Goal: Information Seeking & Learning: Learn about a topic

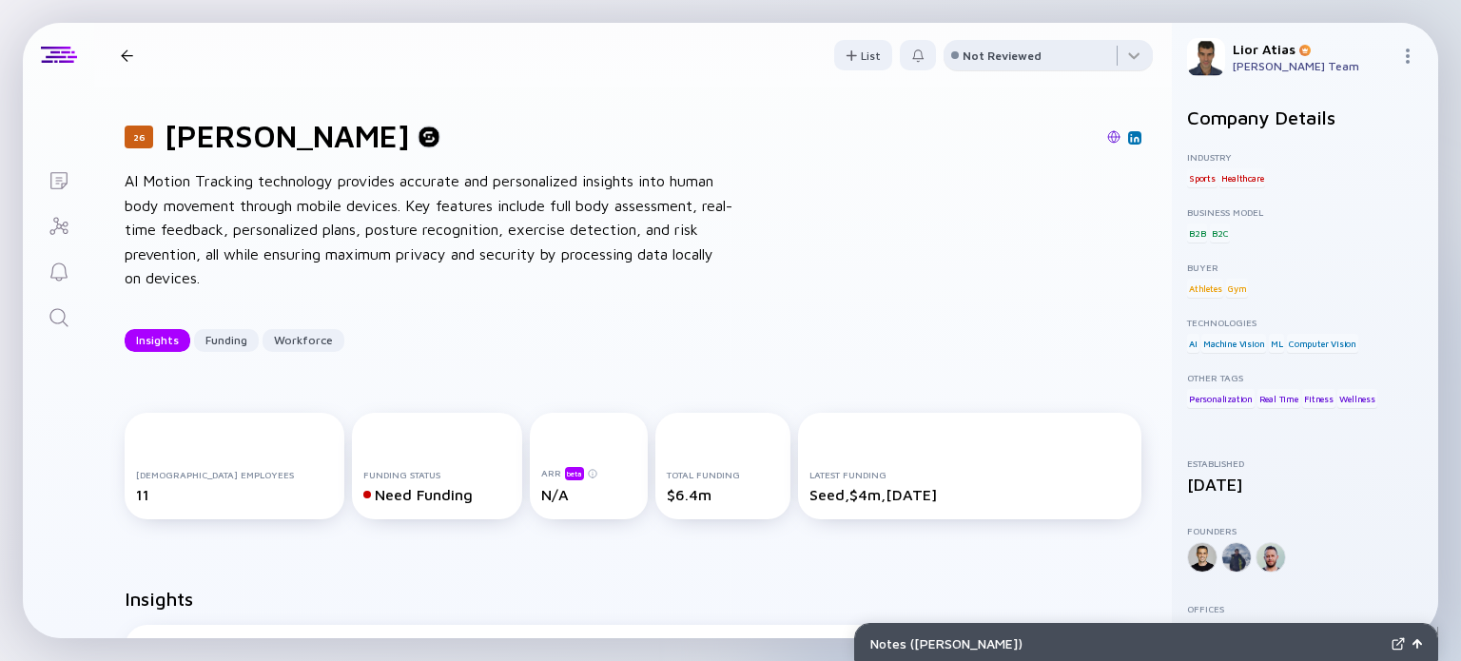
click at [990, 61] on div "Not Reviewed" at bounding box center [1001, 55] width 79 height 14
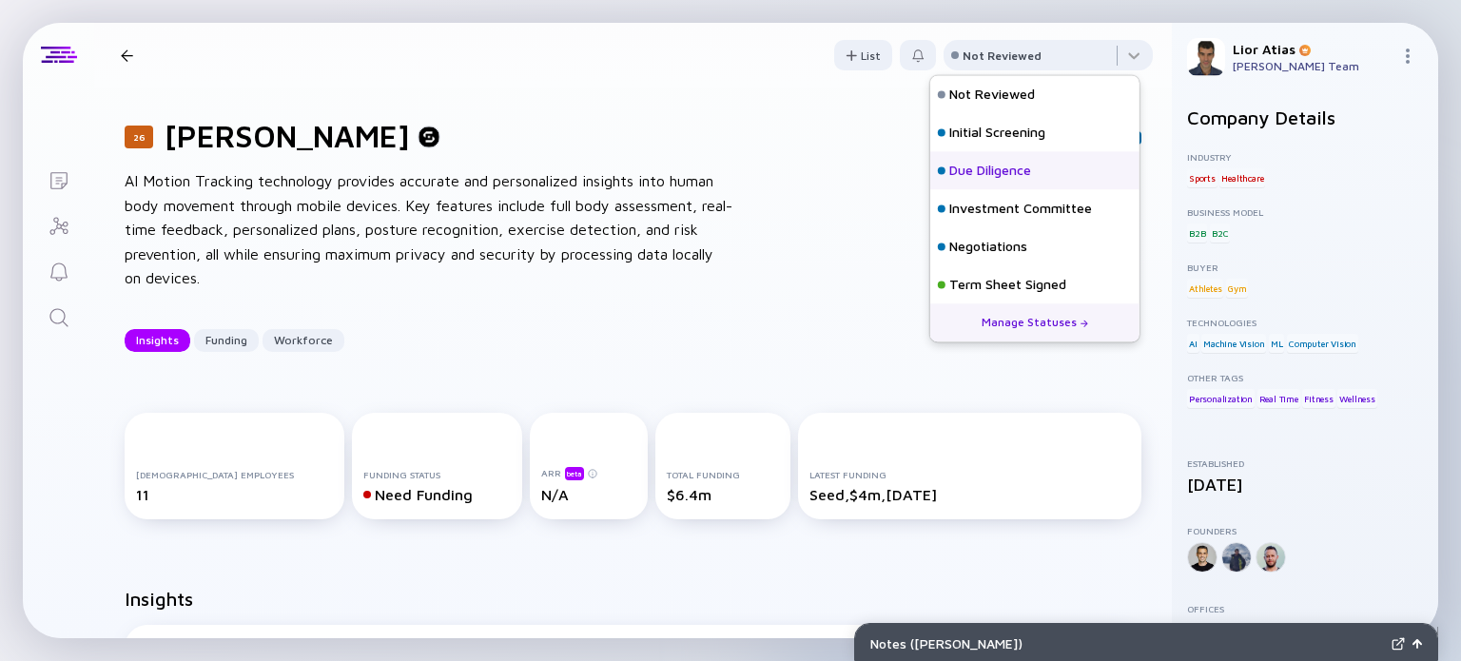
scroll to position [84, 0]
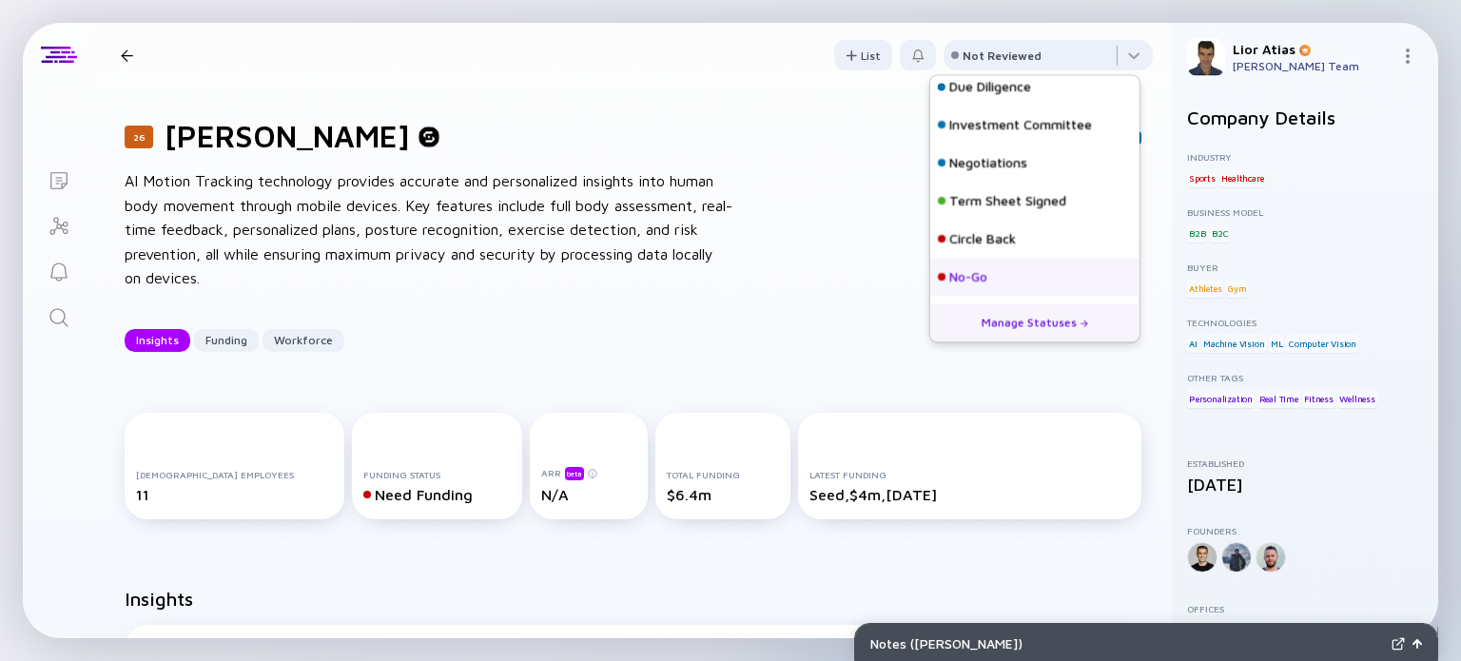
click at [1000, 273] on div "No-Go" at bounding box center [1034, 277] width 209 height 38
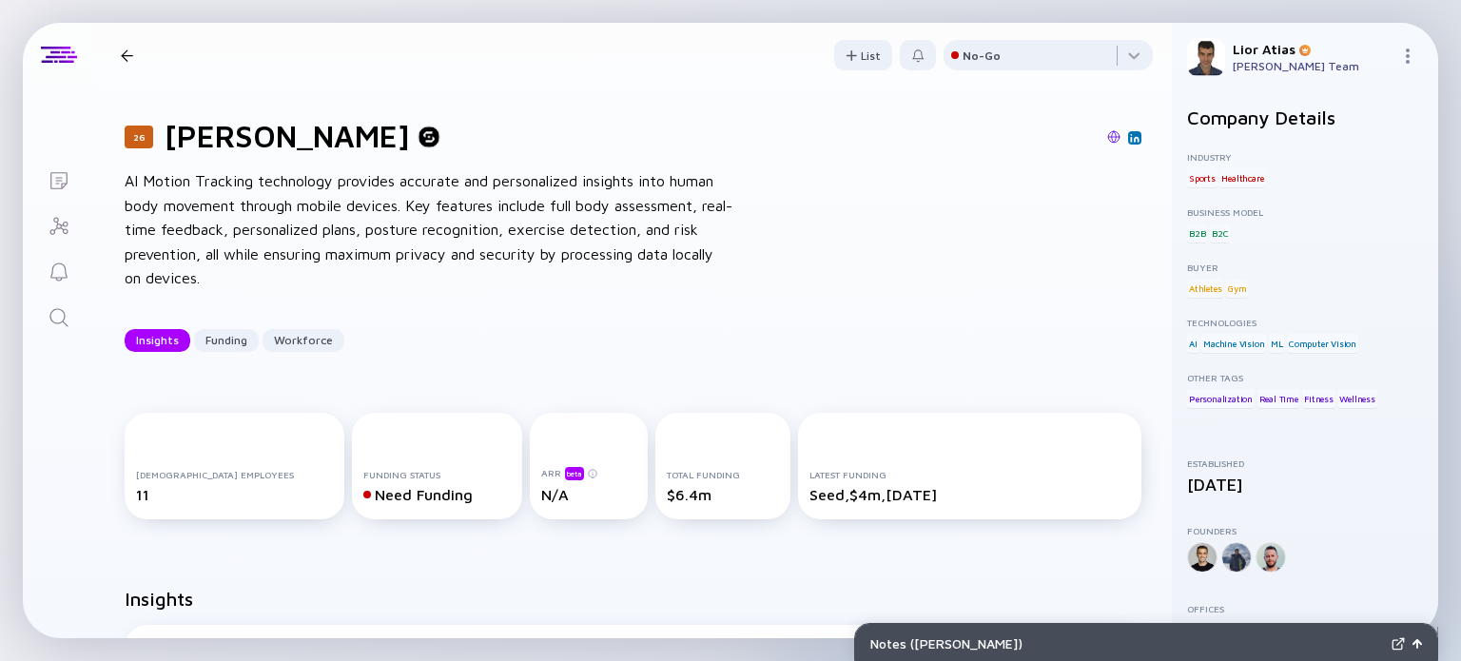
click at [134, 51] on div at bounding box center [127, 55] width 28 height 12
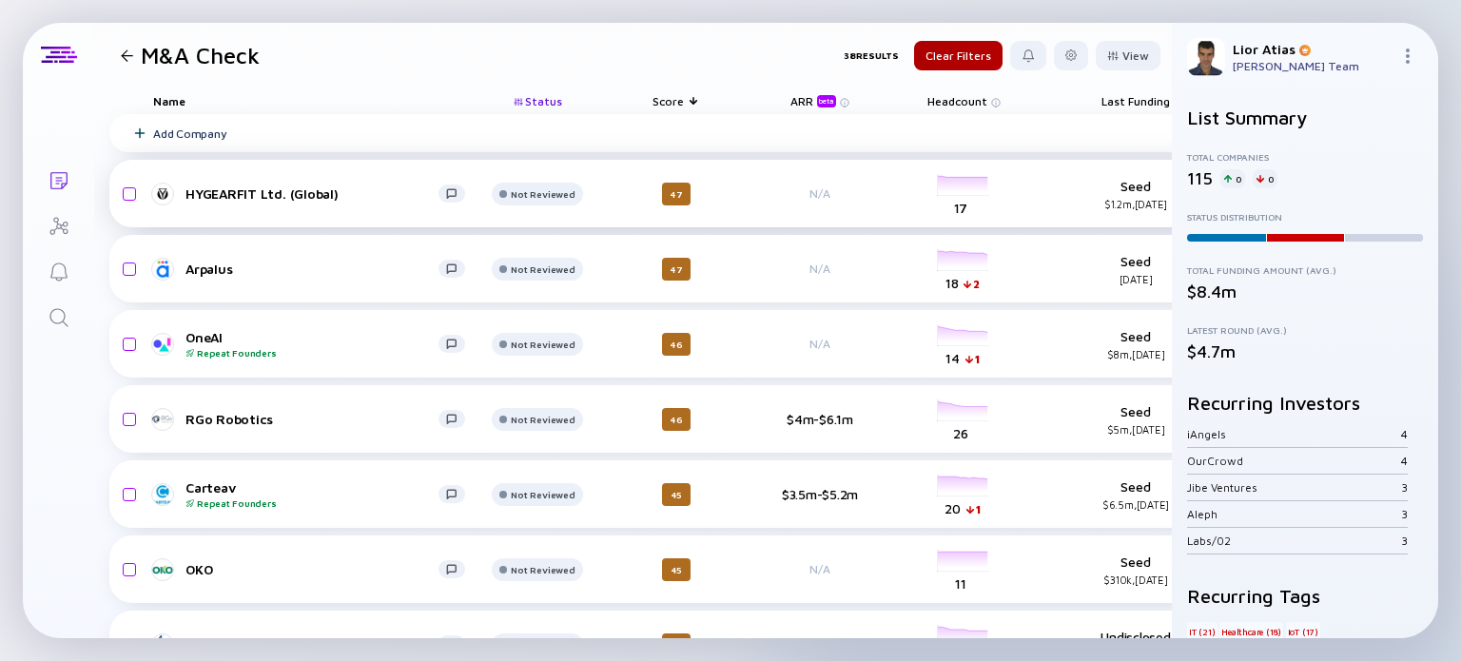
click at [337, 200] on div "HYGEARFIT Ltd. (Global)" at bounding box center [311, 193] width 253 height 16
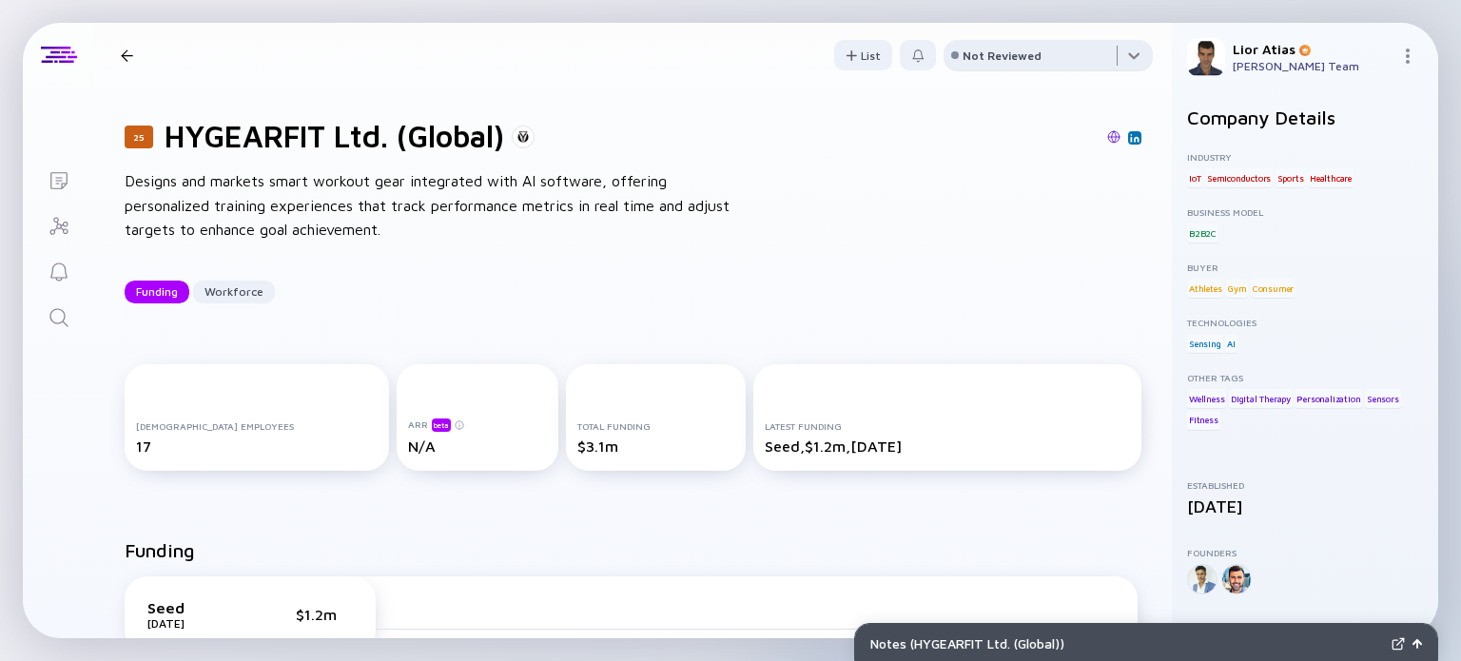
click at [1075, 57] on div at bounding box center [1047, 59] width 209 height 38
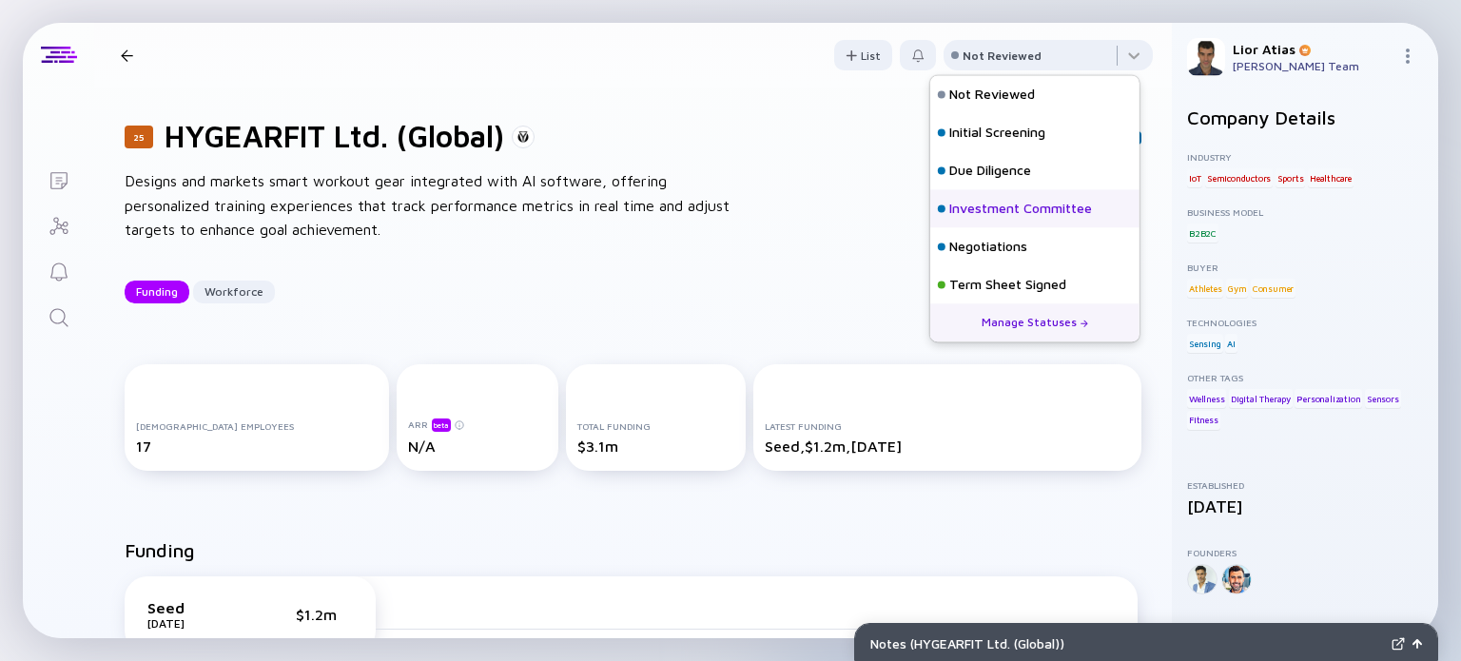
scroll to position [84, 0]
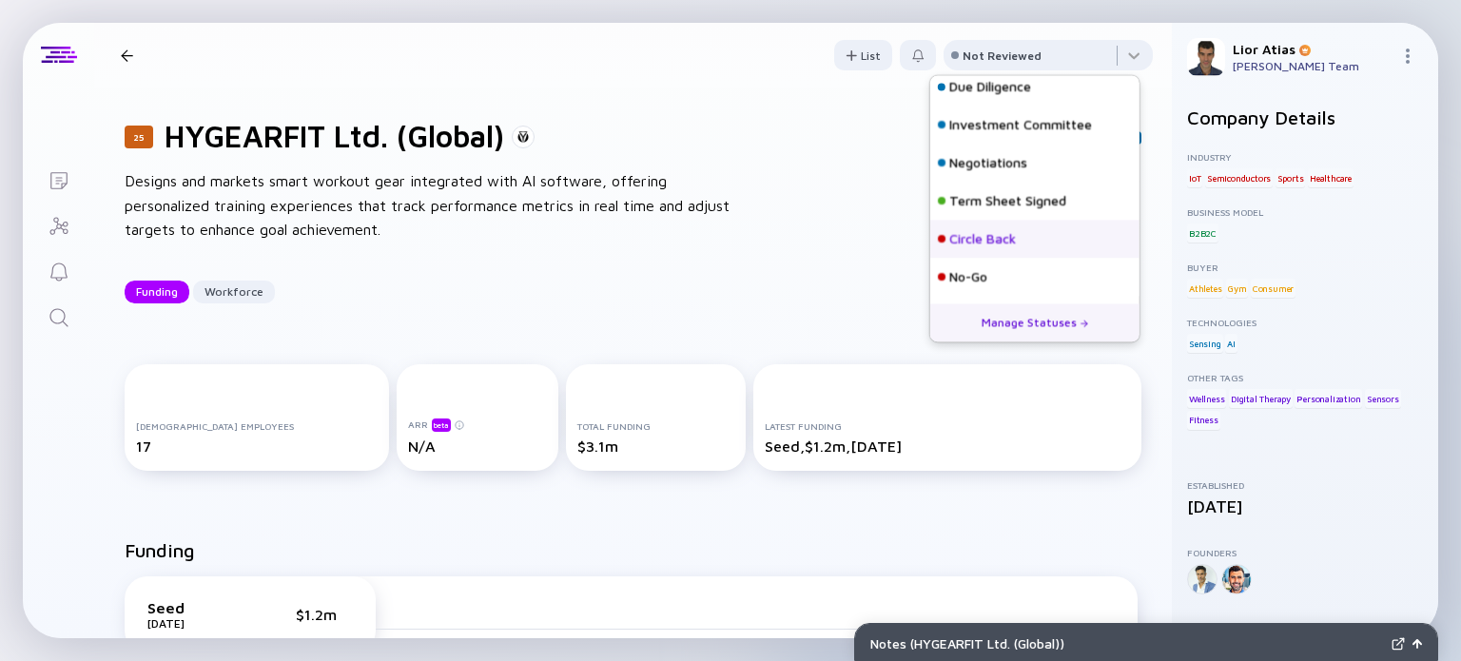
click at [982, 248] on div "Circle Back" at bounding box center [1034, 239] width 209 height 38
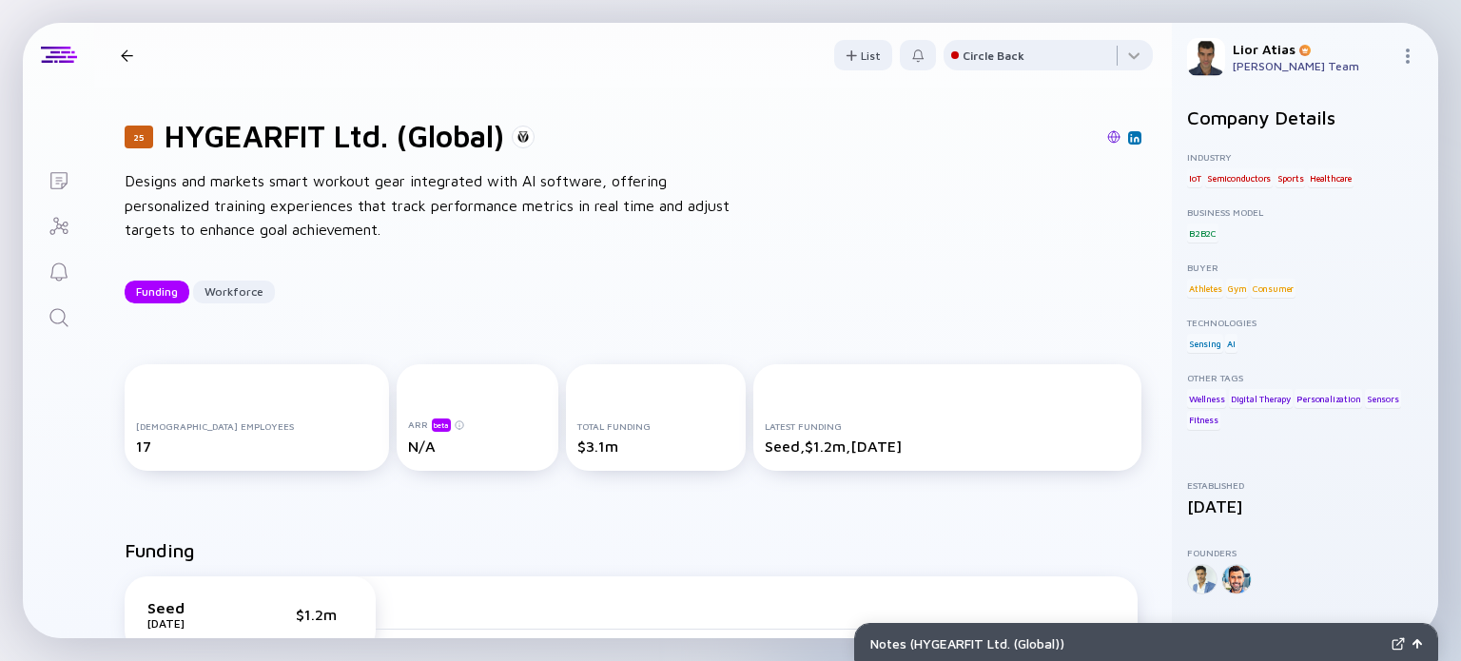
click at [123, 55] on div at bounding box center [127, 55] width 12 height 12
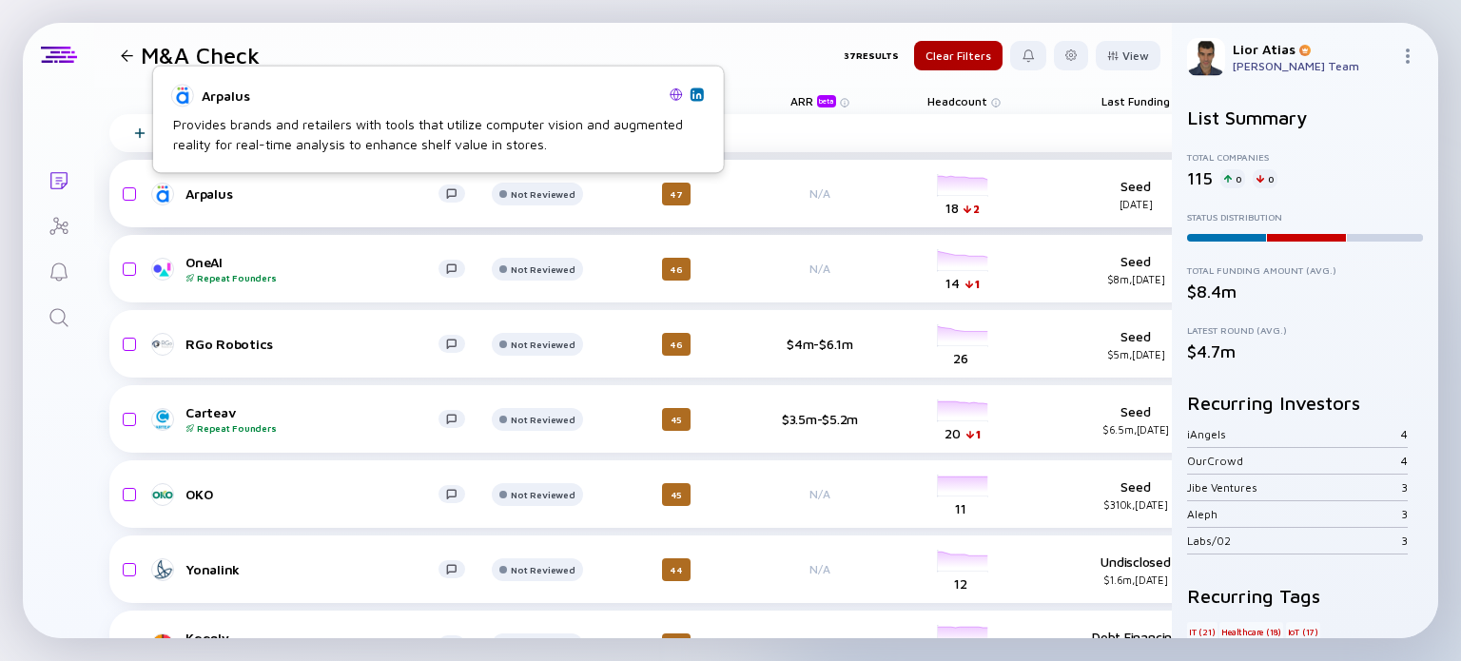
click at [304, 198] on div "Arpalus" at bounding box center [311, 193] width 253 height 16
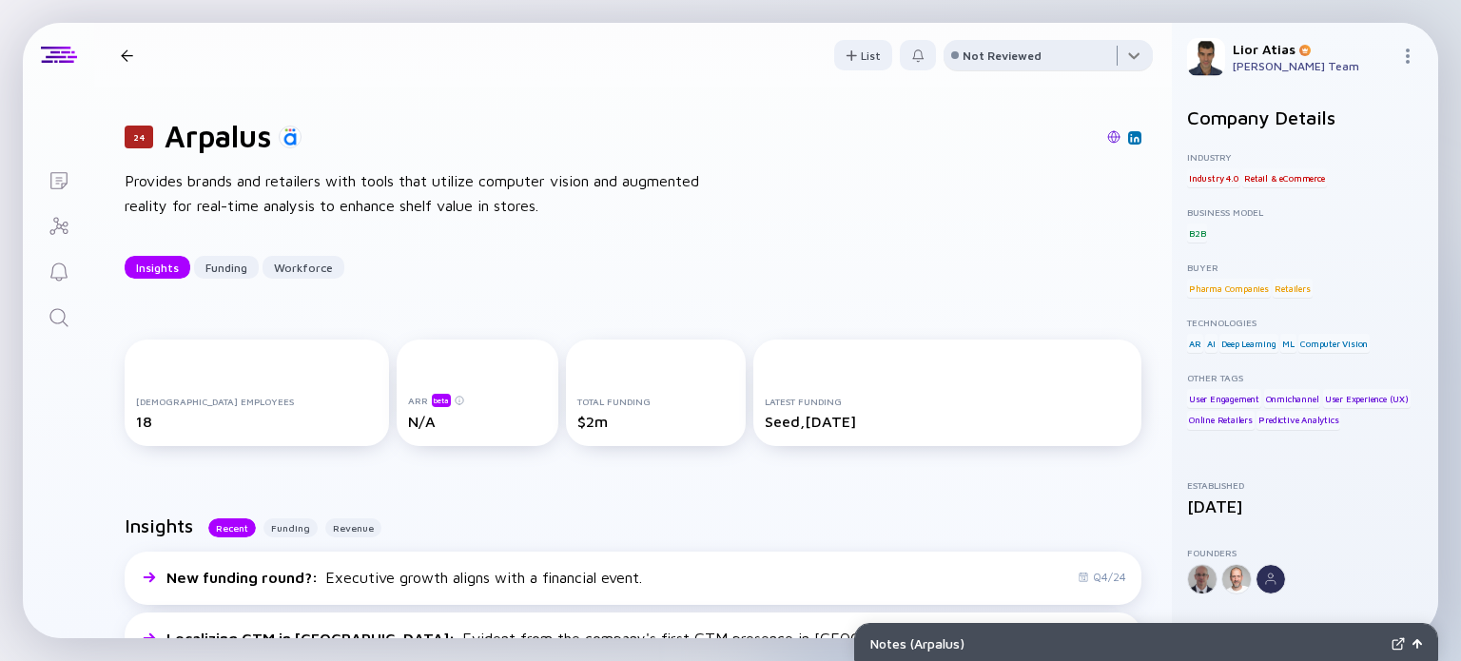
click at [1057, 53] on div at bounding box center [1047, 59] width 209 height 38
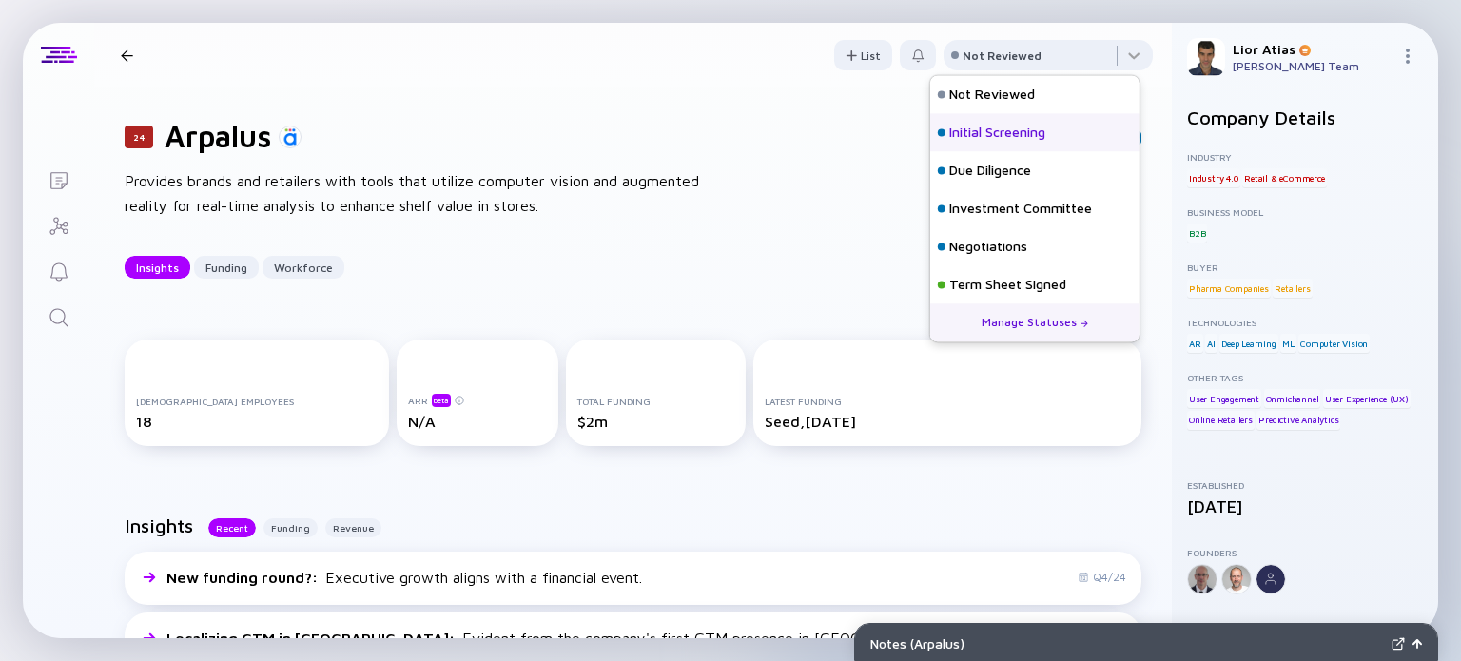
click at [1011, 126] on div "Initial Screening" at bounding box center [997, 133] width 96 height 19
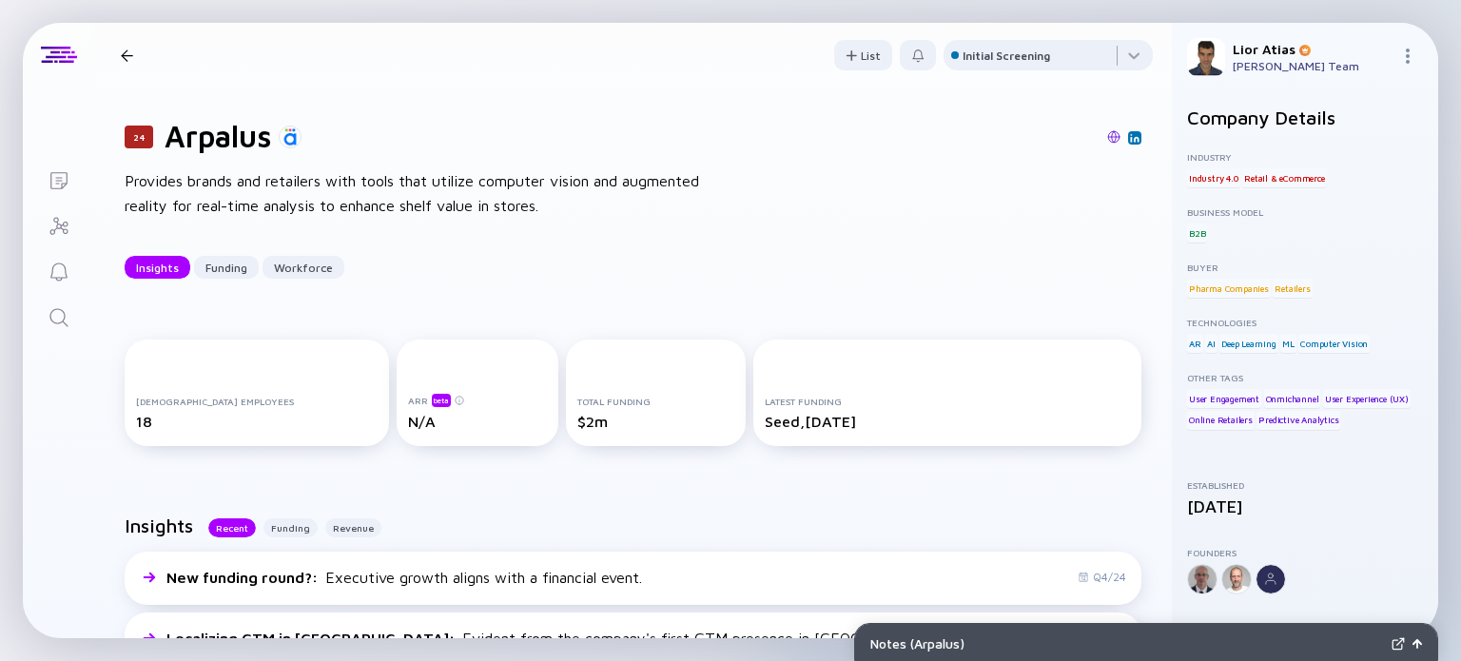
click at [121, 49] on div at bounding box center [127, 55] width 12 height 12
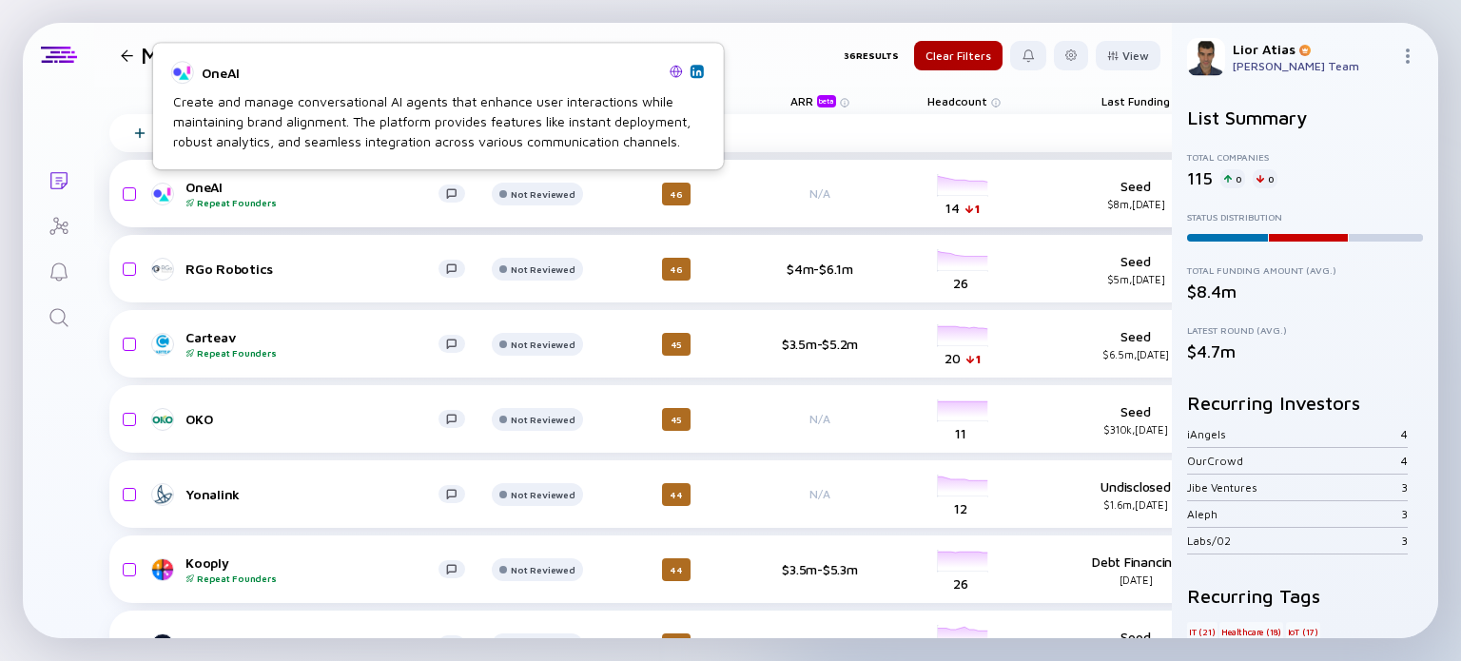
click at [327, 185] on div "OneAI Repeat Founders" at bounding box center [311, 193] width 253 height 29
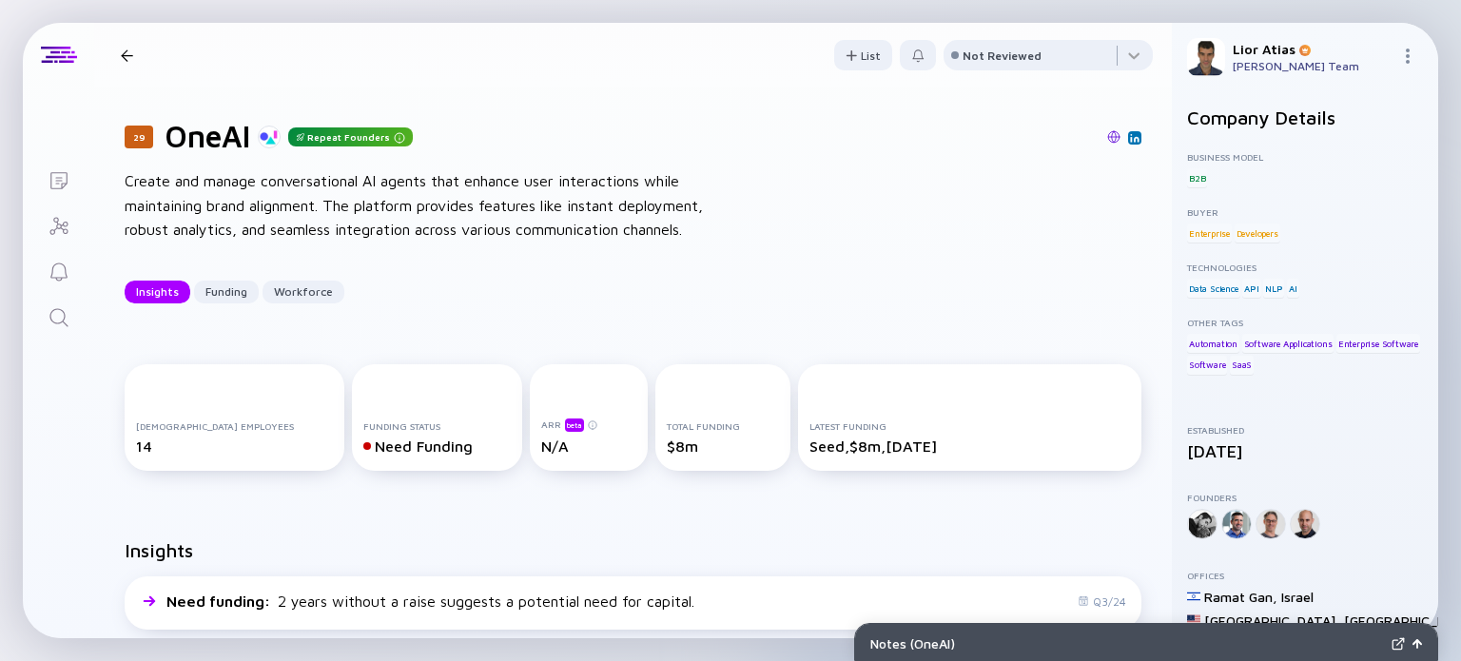
click at [825, 322] on div "29 OneAI Repeat Founders Create and manage conversational AI agents that enhanc…" at bounding box center [632, 210] width 1077 height 246
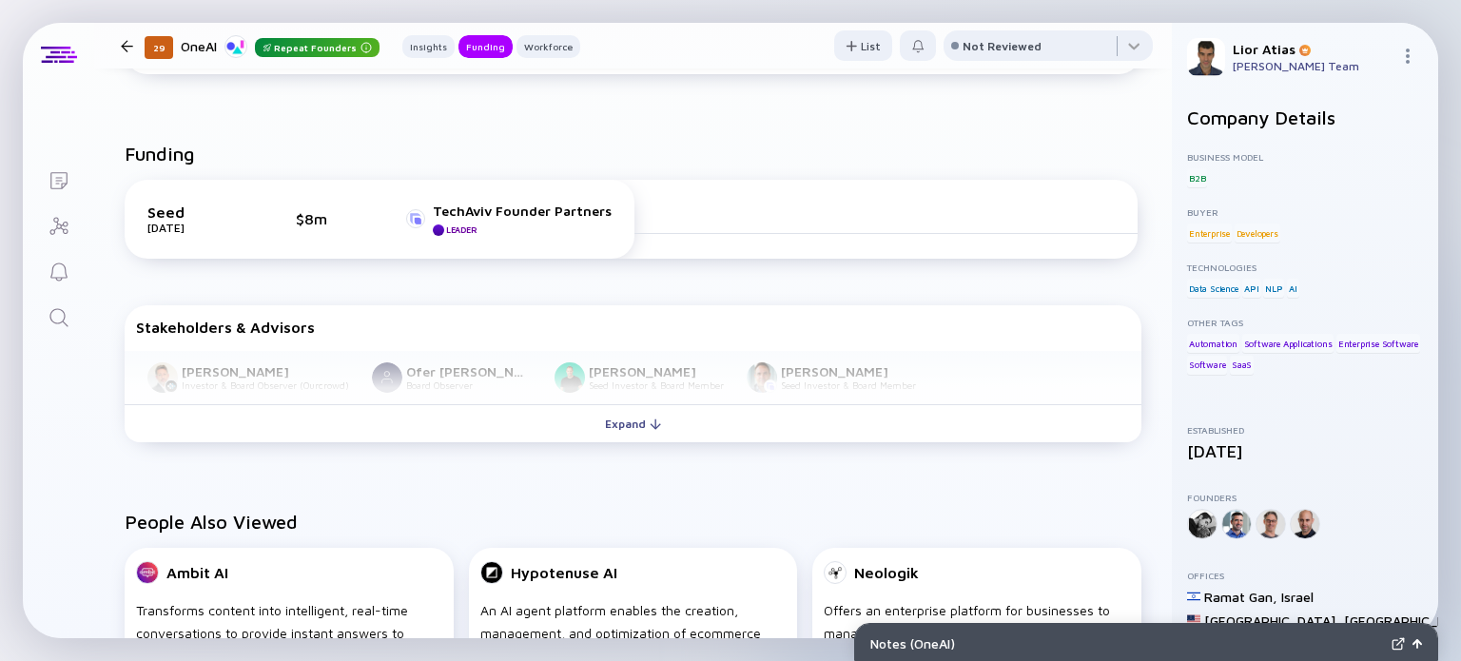
scroll to position [448, 0]
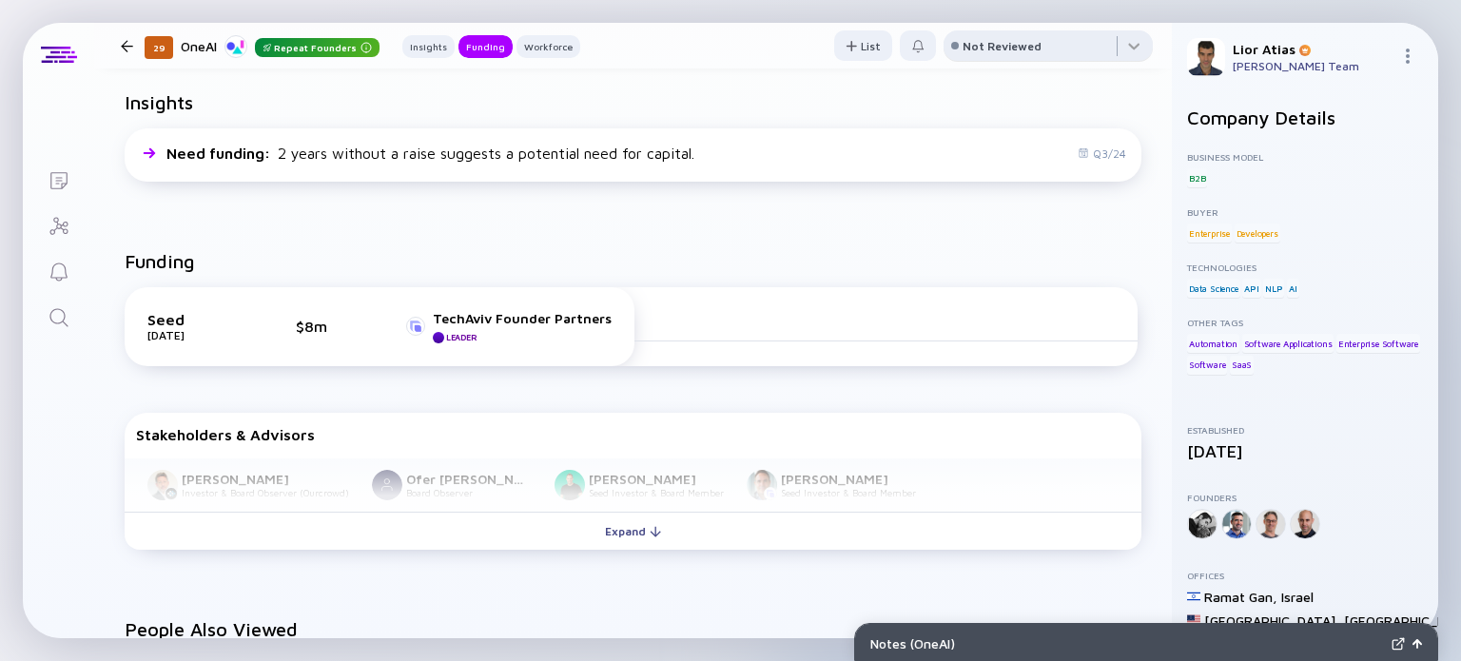
click at [996, 38] on div "Not Reviewed" at bounding box center [1047, 45] width 209 height 30
click at [993, 41] on div "Not Reviewed" at bounding box center [1001, 46] width 79 height 14
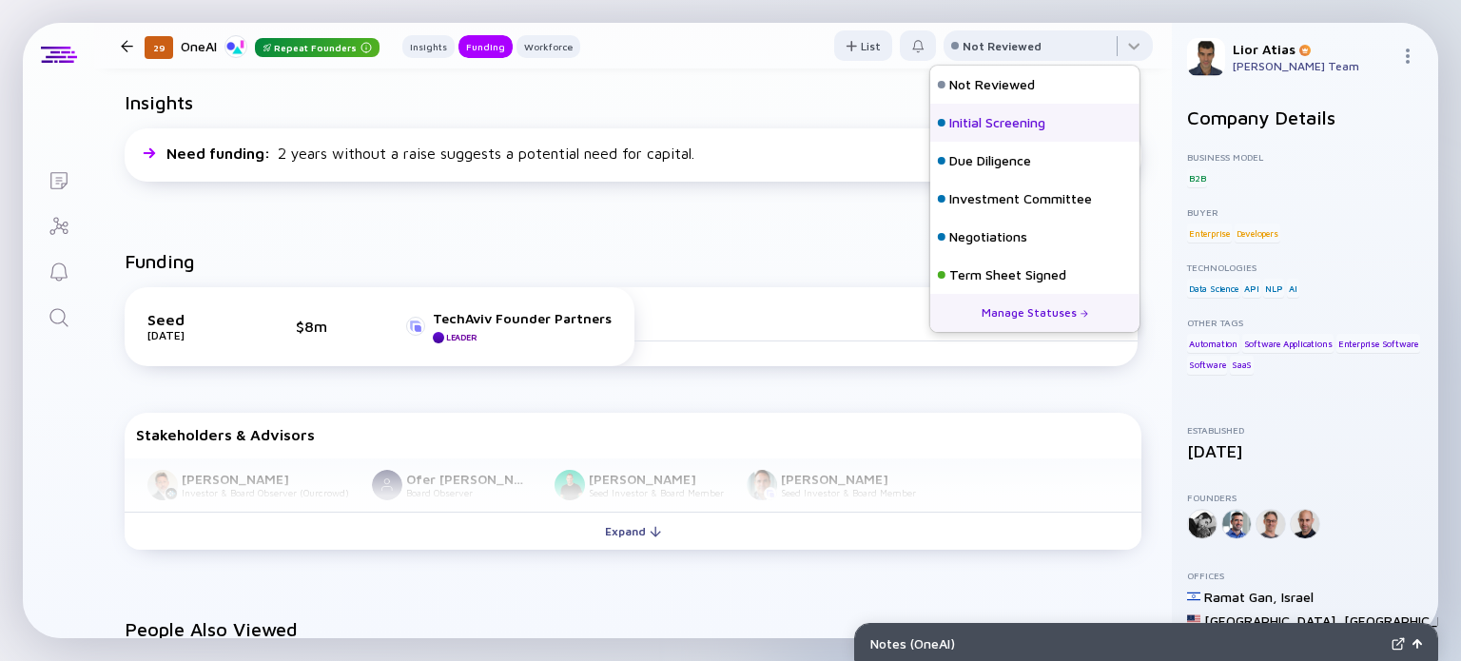
click at [995, 117] on div "Initial Screening" at bounding box center [997, 122] width 96 height 19
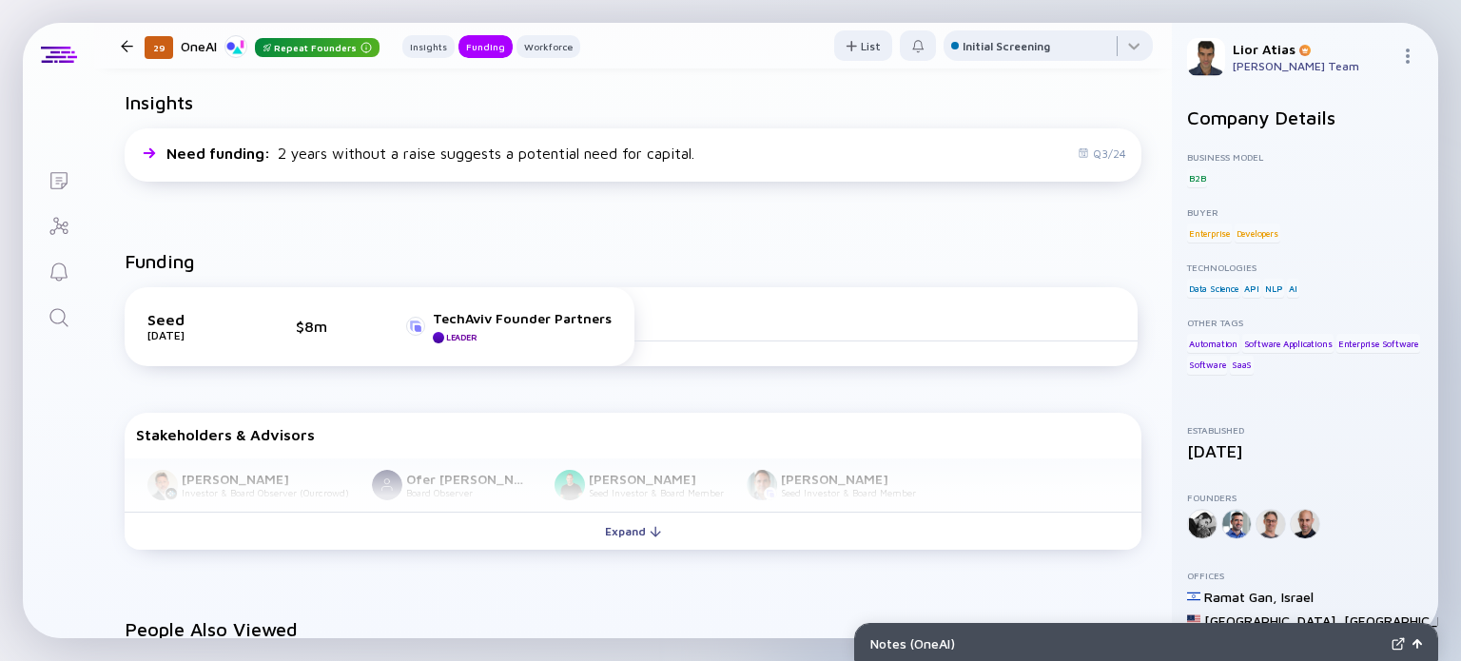
click at [128, 48] on div at bounding box center [127, 46] width 12 height 12
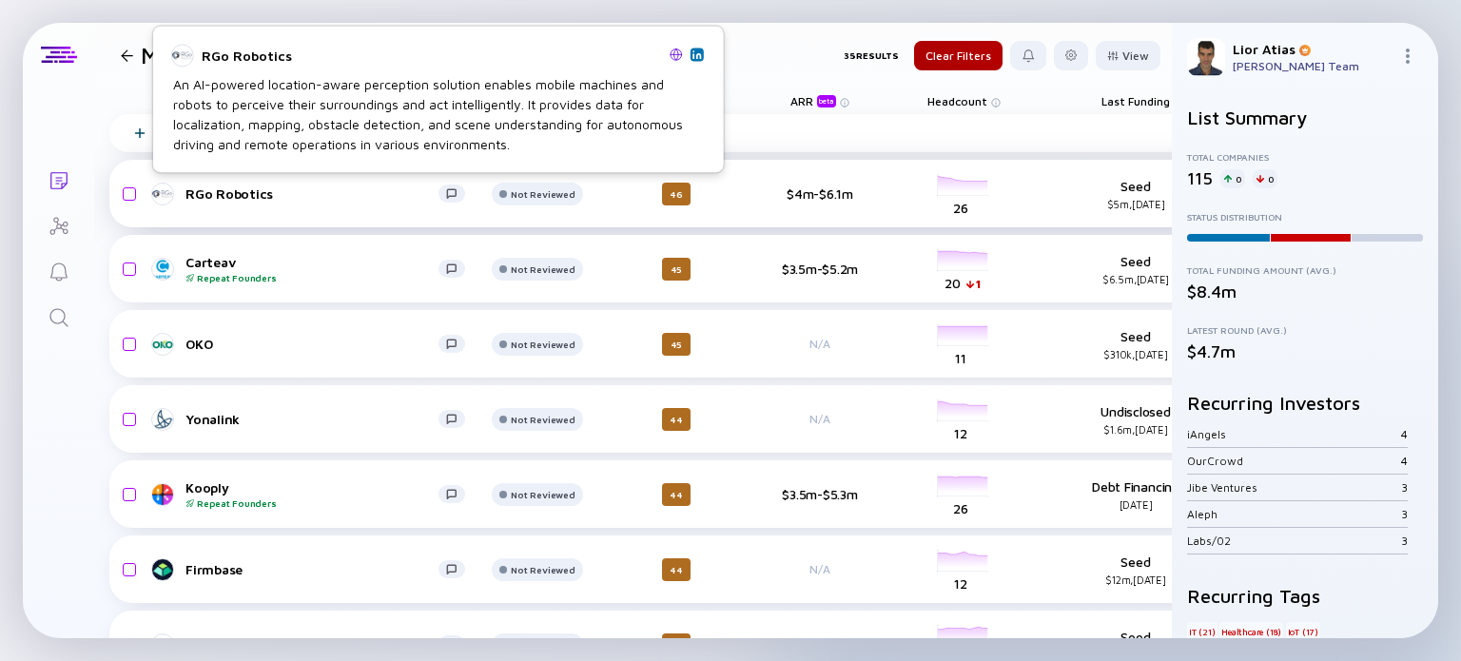
click at [251, 201] on div "RGo Robotics" at bounding box center [311, 193] width 253 height 16
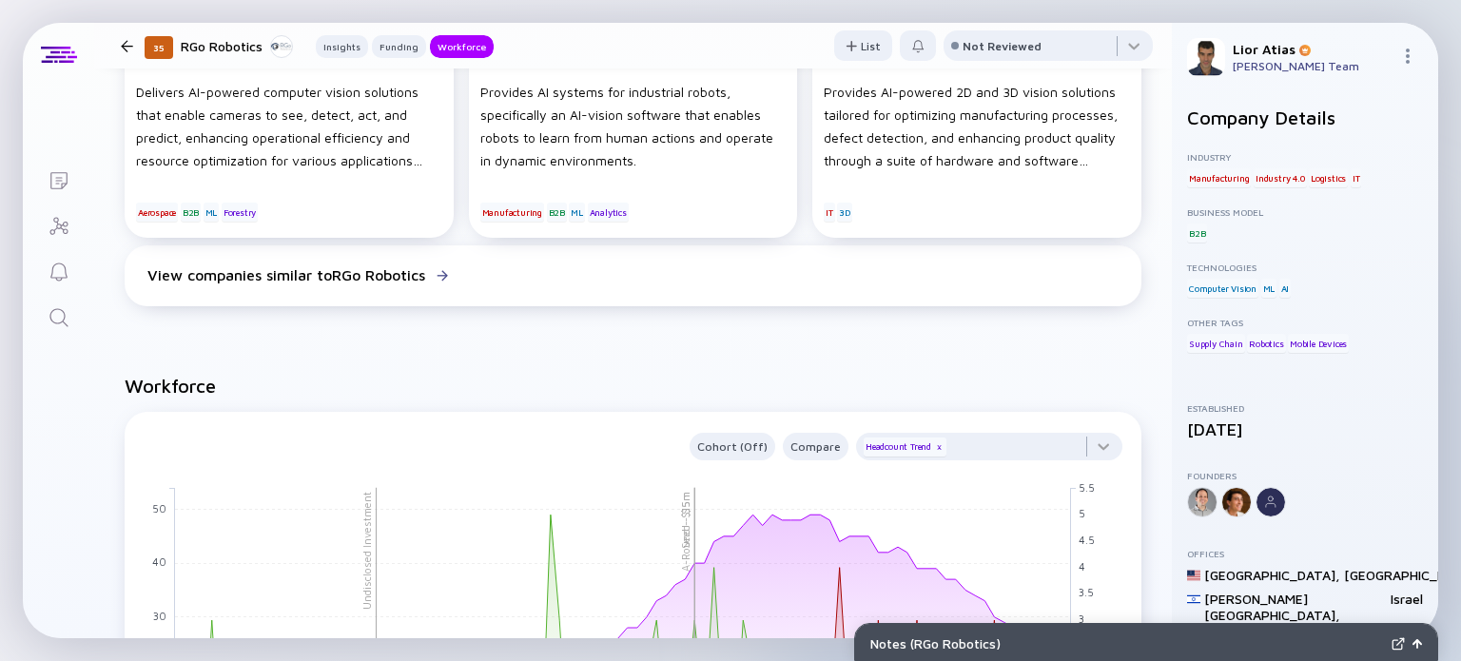
scroll to position [1518, 0]
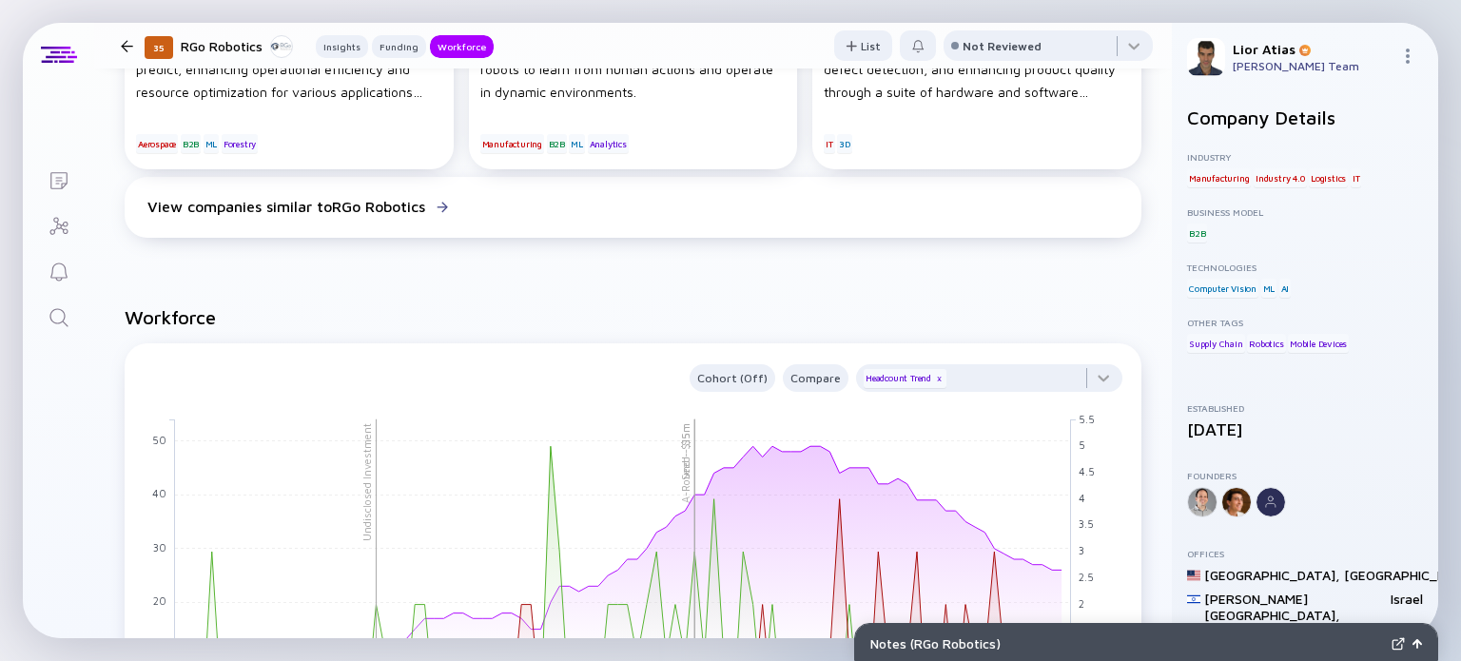
click at [783, 233] on div "View companies similar to RGo Robotics" at bounding box center [633, 207] width 1016 height 61
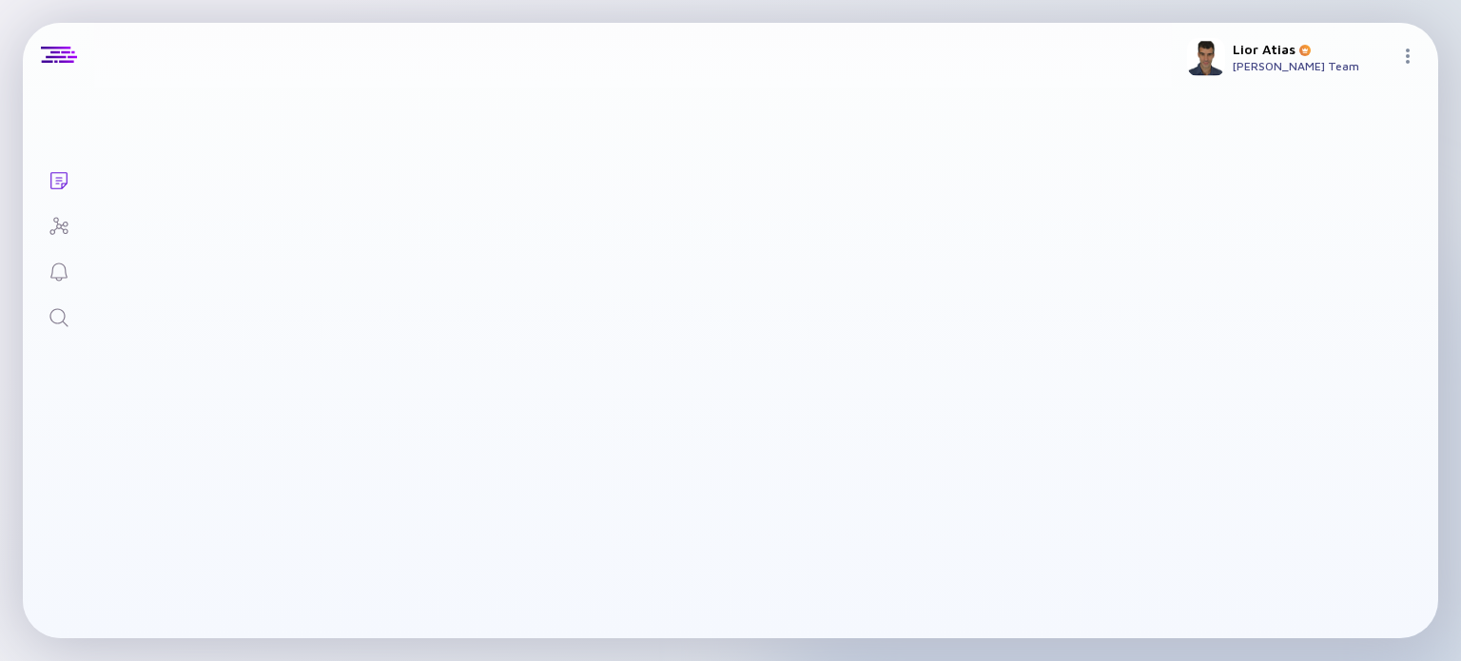
scroll to position [43, 0]
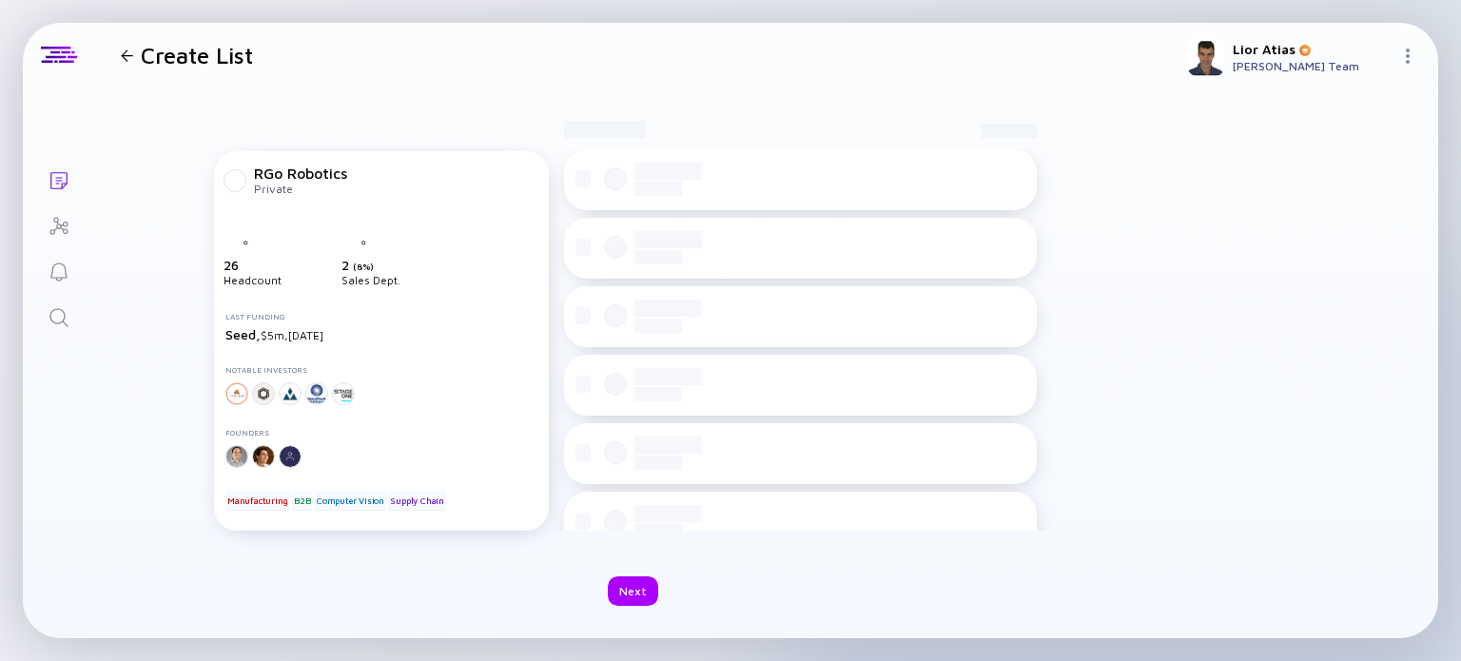
checkbox input "true"
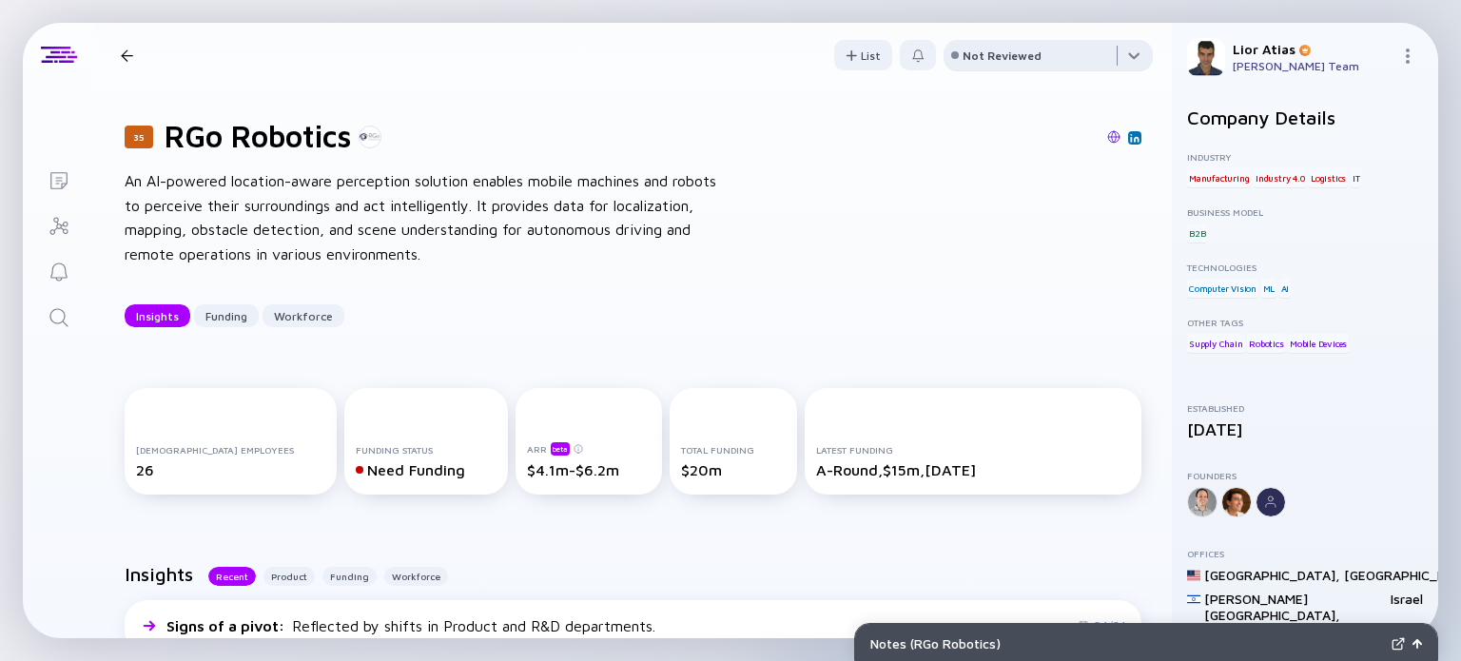
click at [1080, 59] on div at bounding box center [1047, 59] width 209 height 38
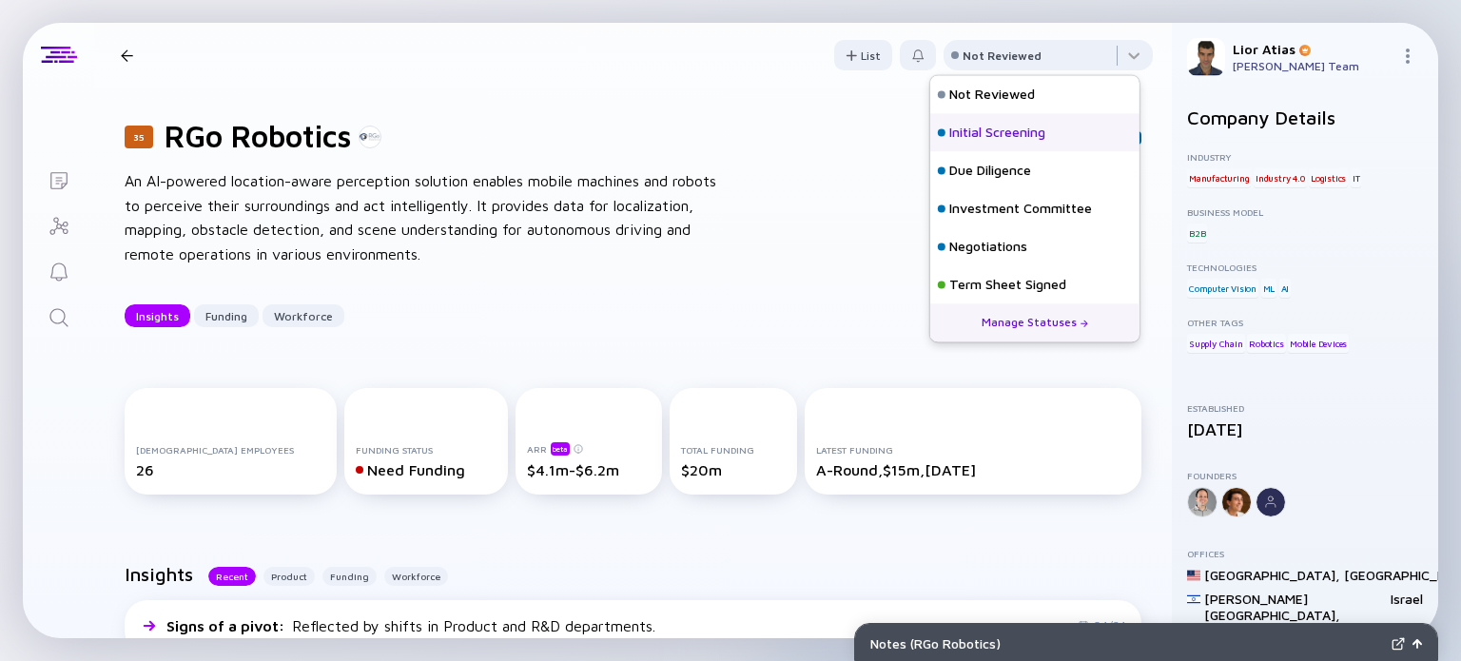
click at [1018, 120] on div "Initial Screening" at bounding box center [1034, 132] width 209 height 38
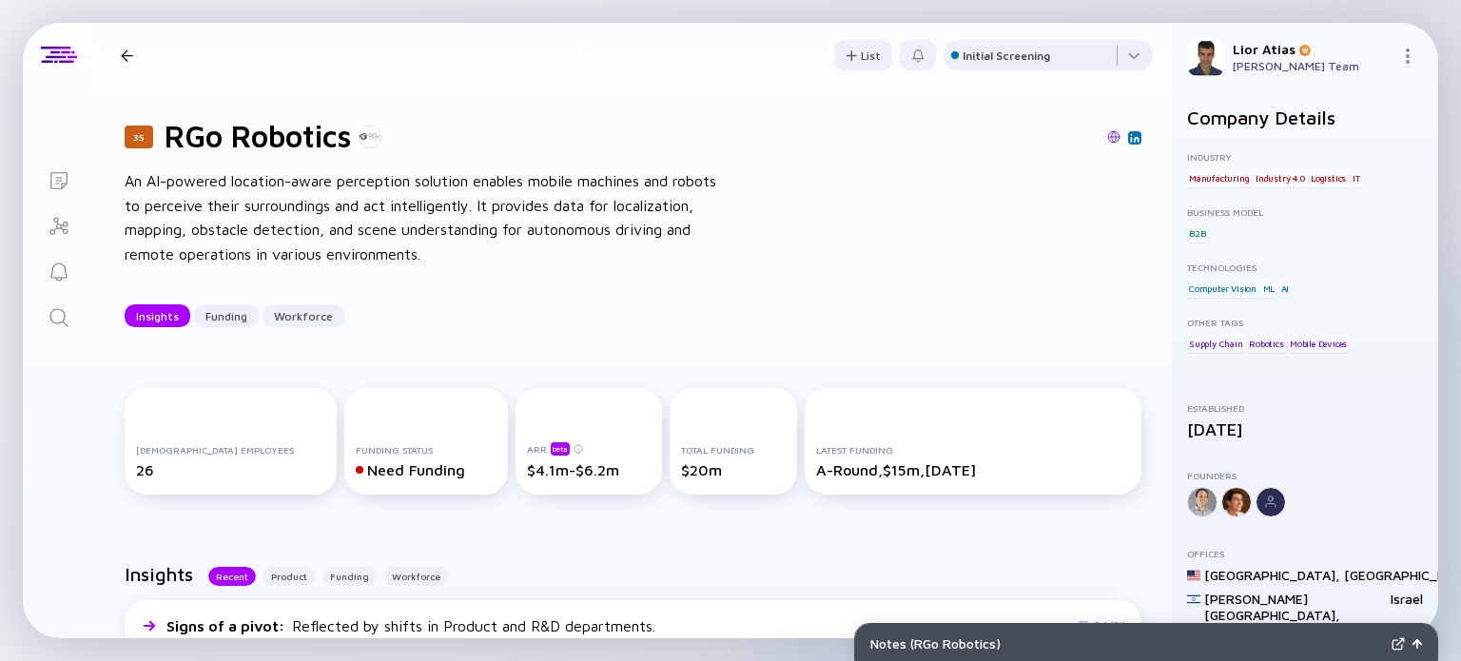
click at [123, 48] on div "35 RGo Robotics Insights Funding Workforce" at bounding box center [303, 56] width 380 height 26
click at [128, 58] on div at bounding box center [127, 55] width 12 height 12
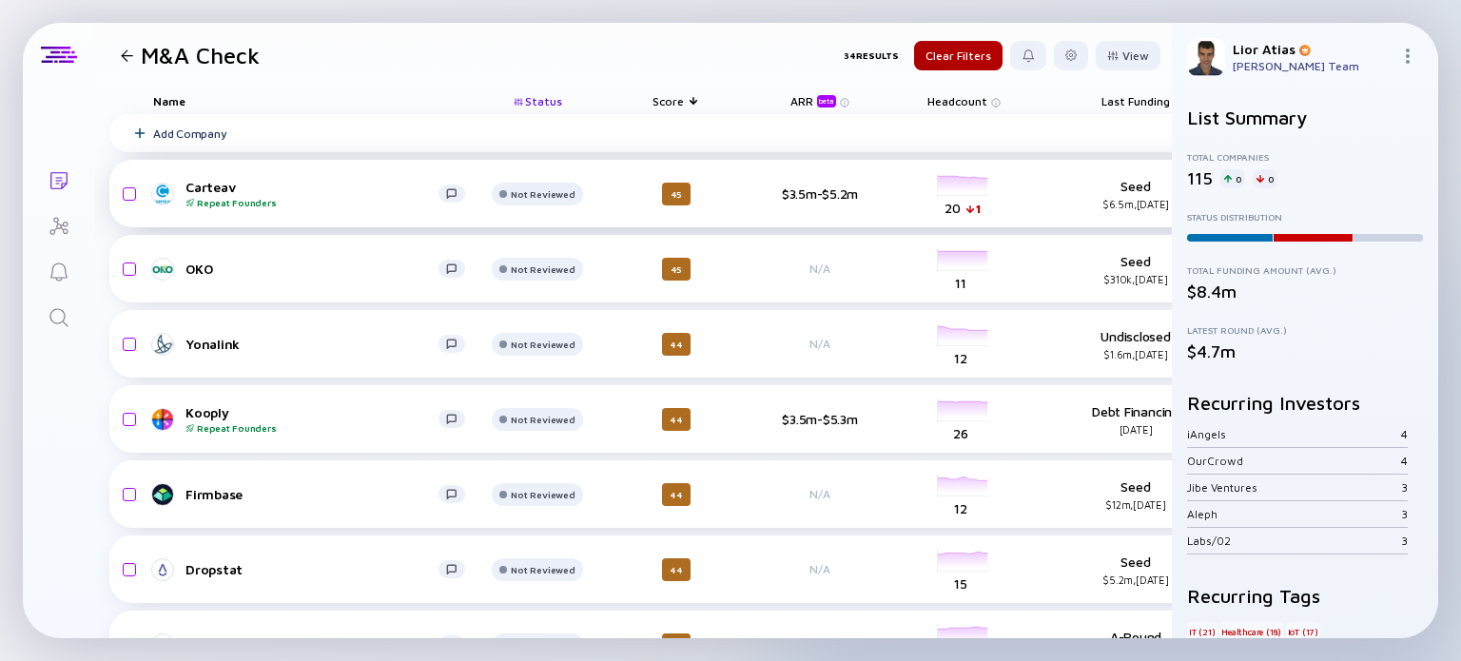
click at [293, 193] on div "Carteav Repeat Founders" at bounding box center [311, 193] width 253 height 29
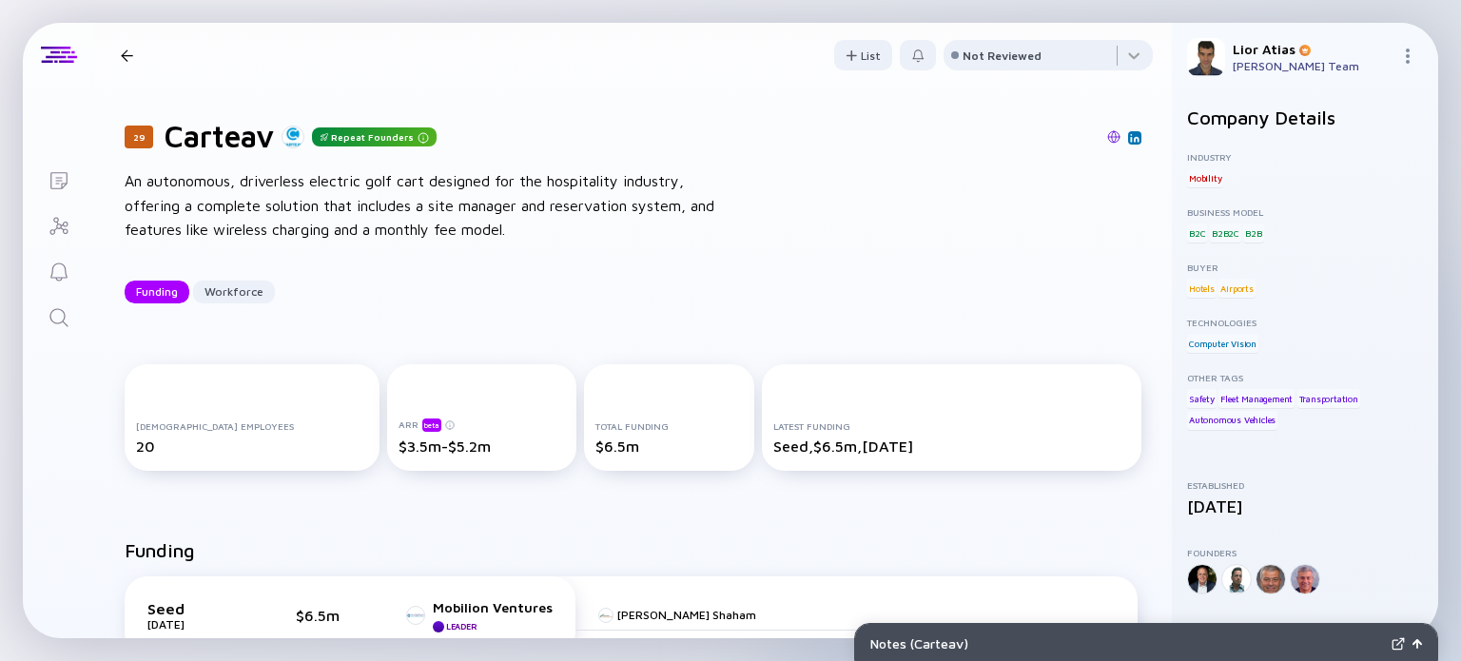
scroll to position [2, 0]
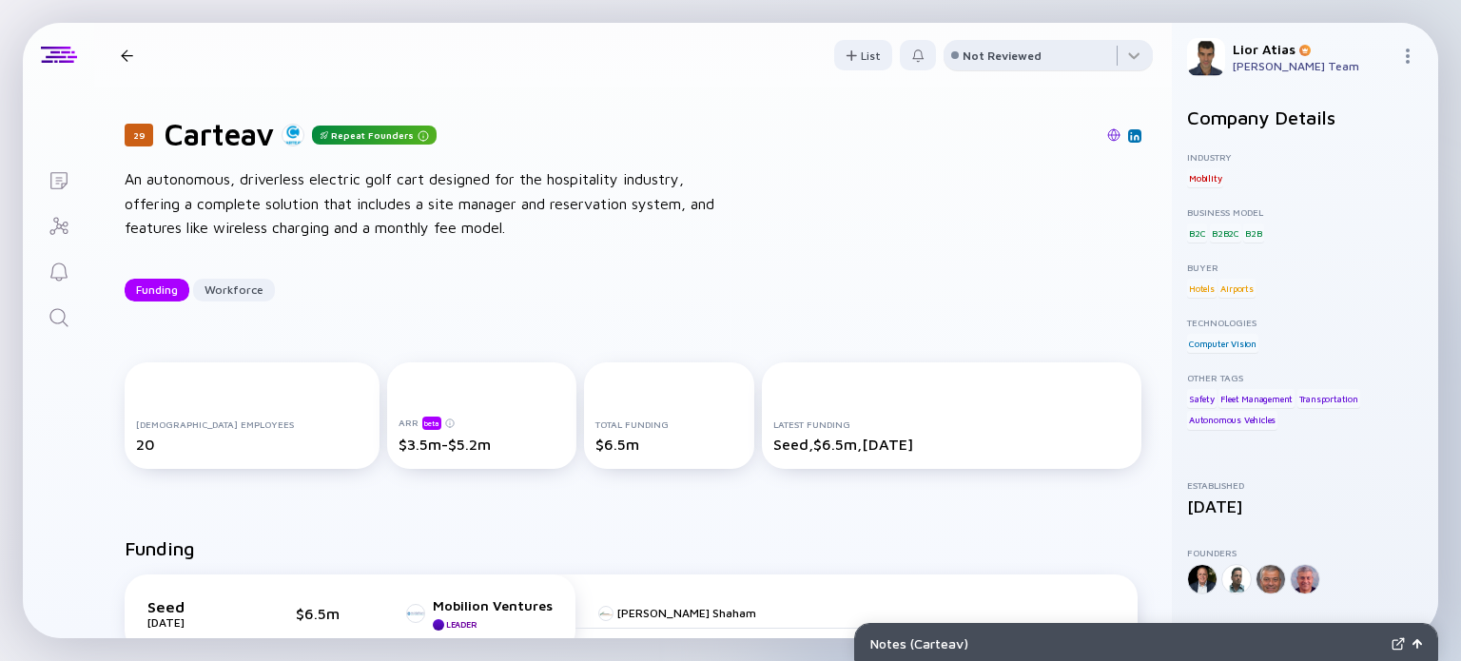
click at [994, 58] on div "Not Reviewed" at bounding box center [1001, 55] width 79 height 14
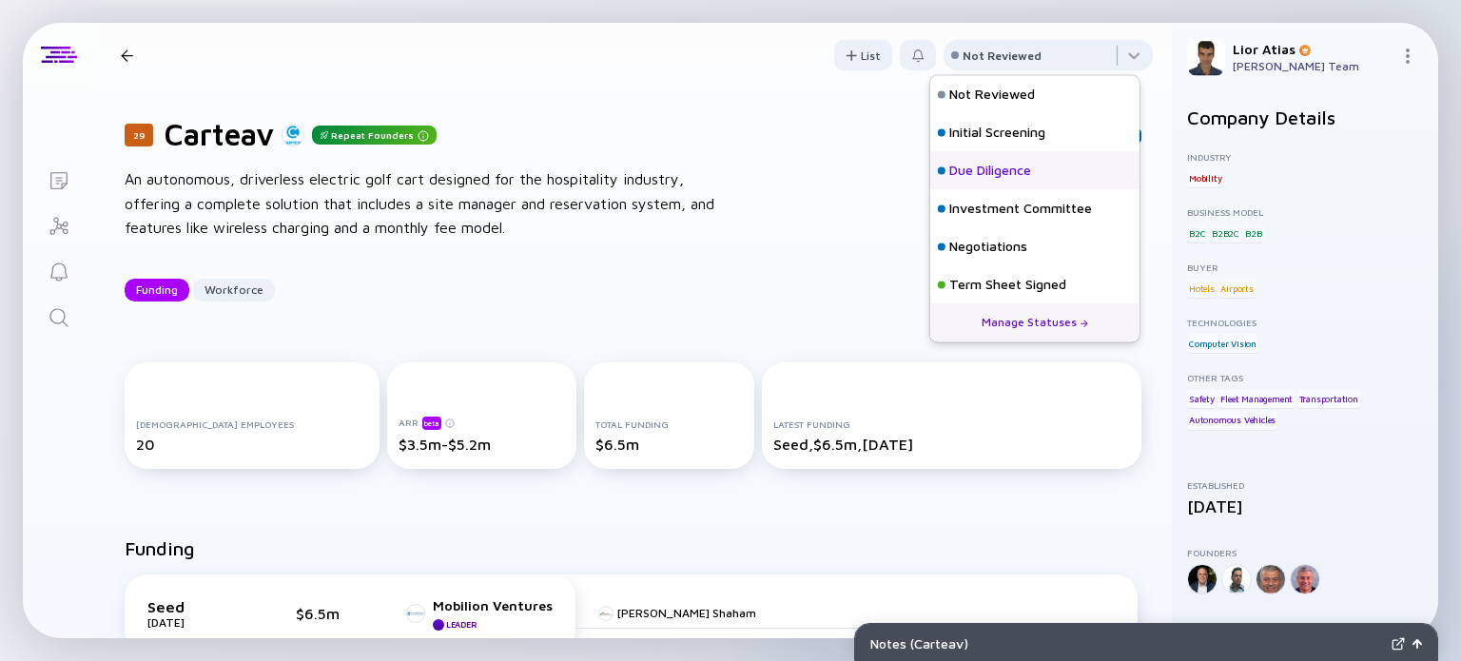
scroll to position [84, 0]
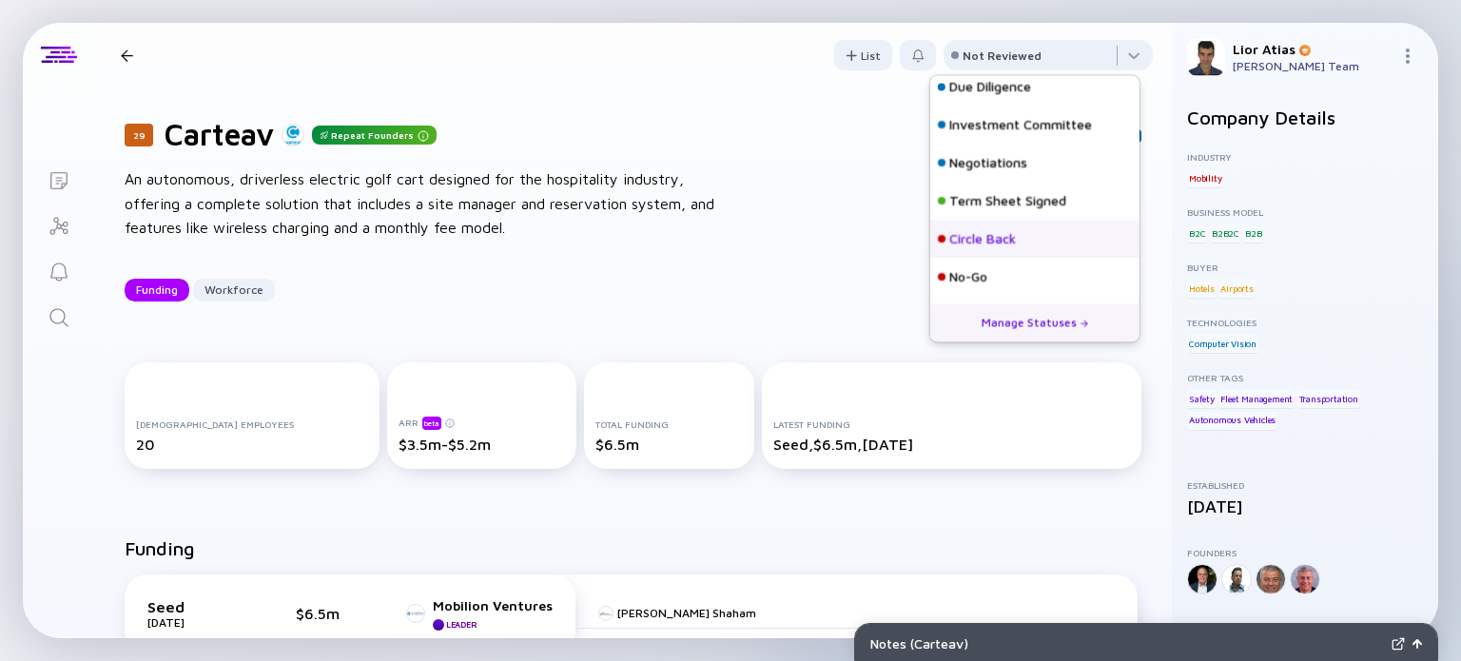
click at [1003, 243] on div "Circle Back" at bounding box center [982, 239] width 67 height 19
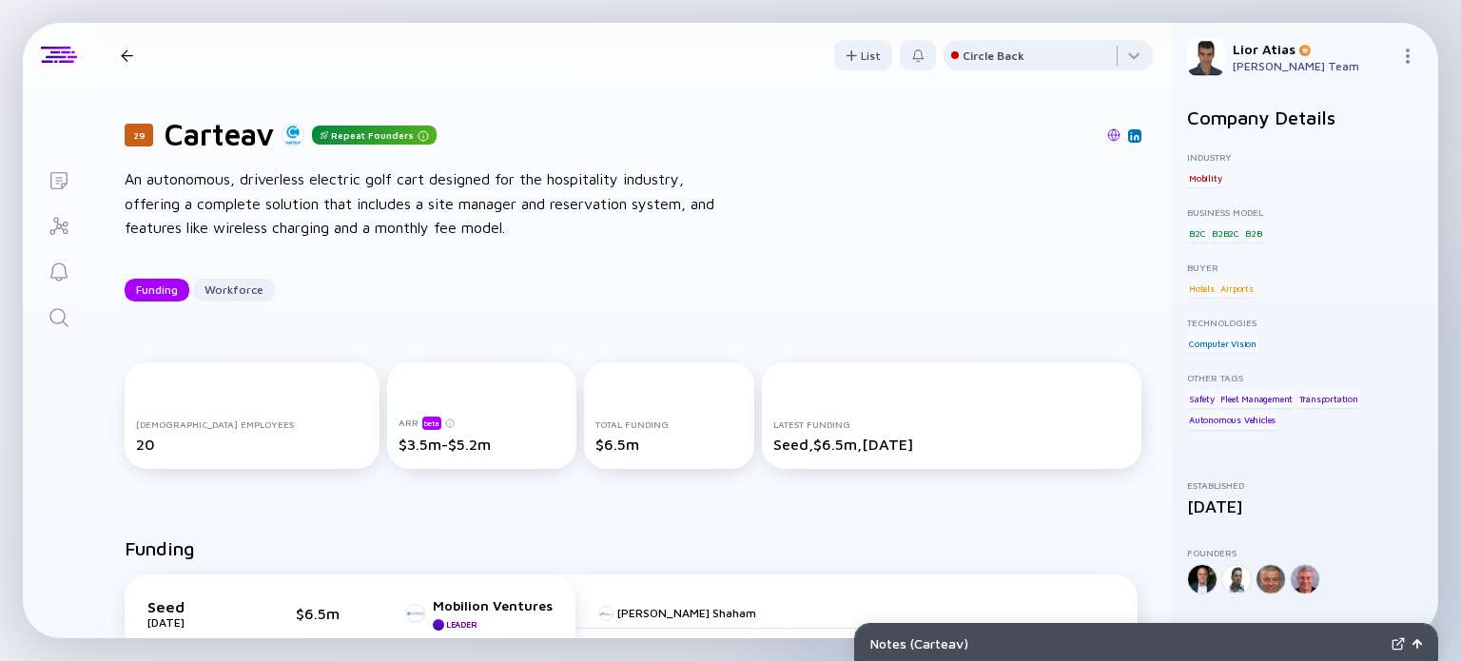
click at [129, 46] on div "29 Carteav Repeat Founders Funding Workforce" at bounding box center [325, 56] width 424 height 26
click at [126, 52] on div at bounding box center [127, 55] width 12 height 12
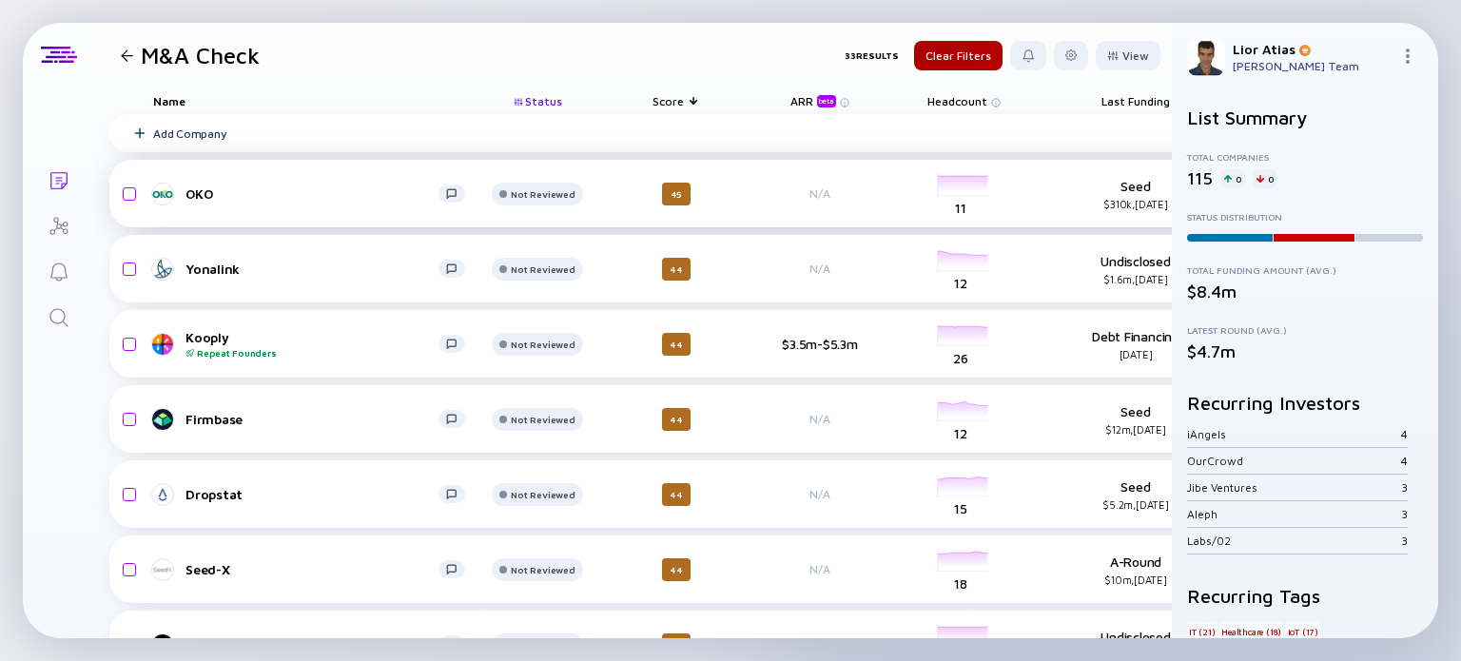
click at [248, 193] on div "OKO" at bounding box center [311, 193] width 253 height 16
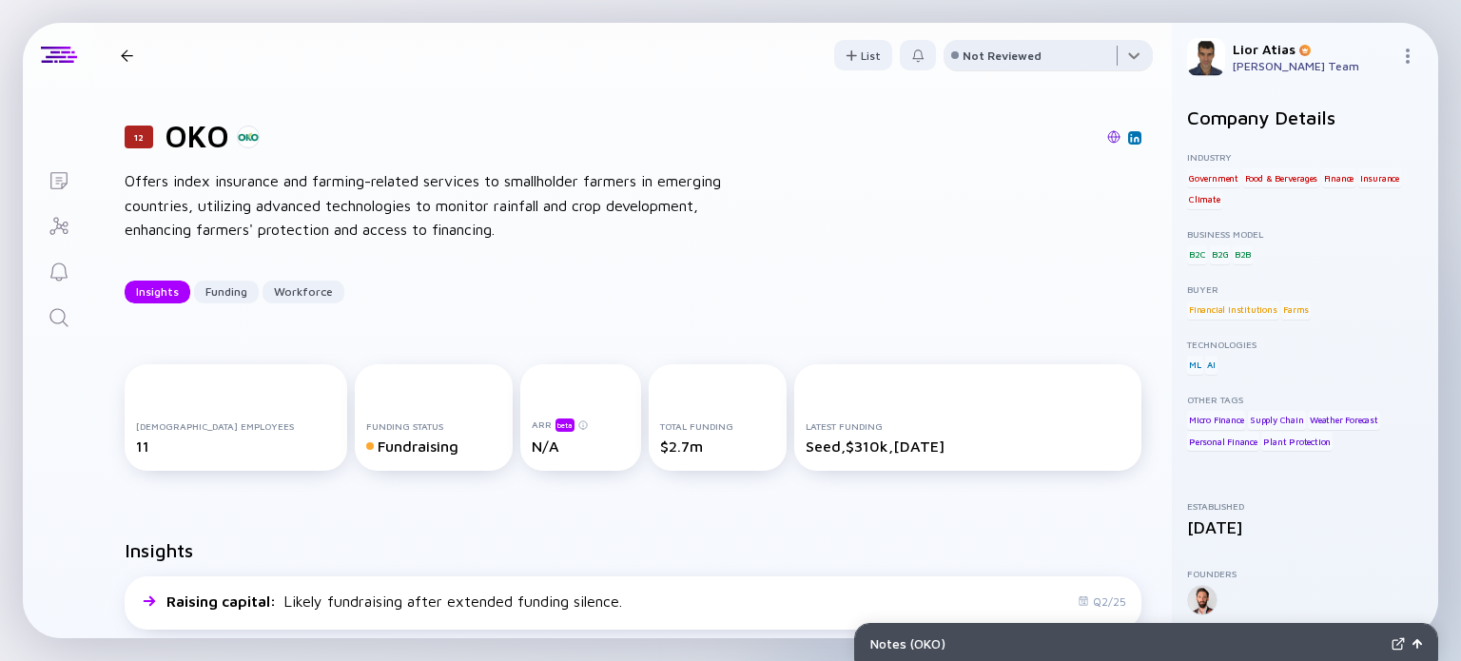
click at [1071, 64] on div at bounding box center [1047, 59] width 209 height 38
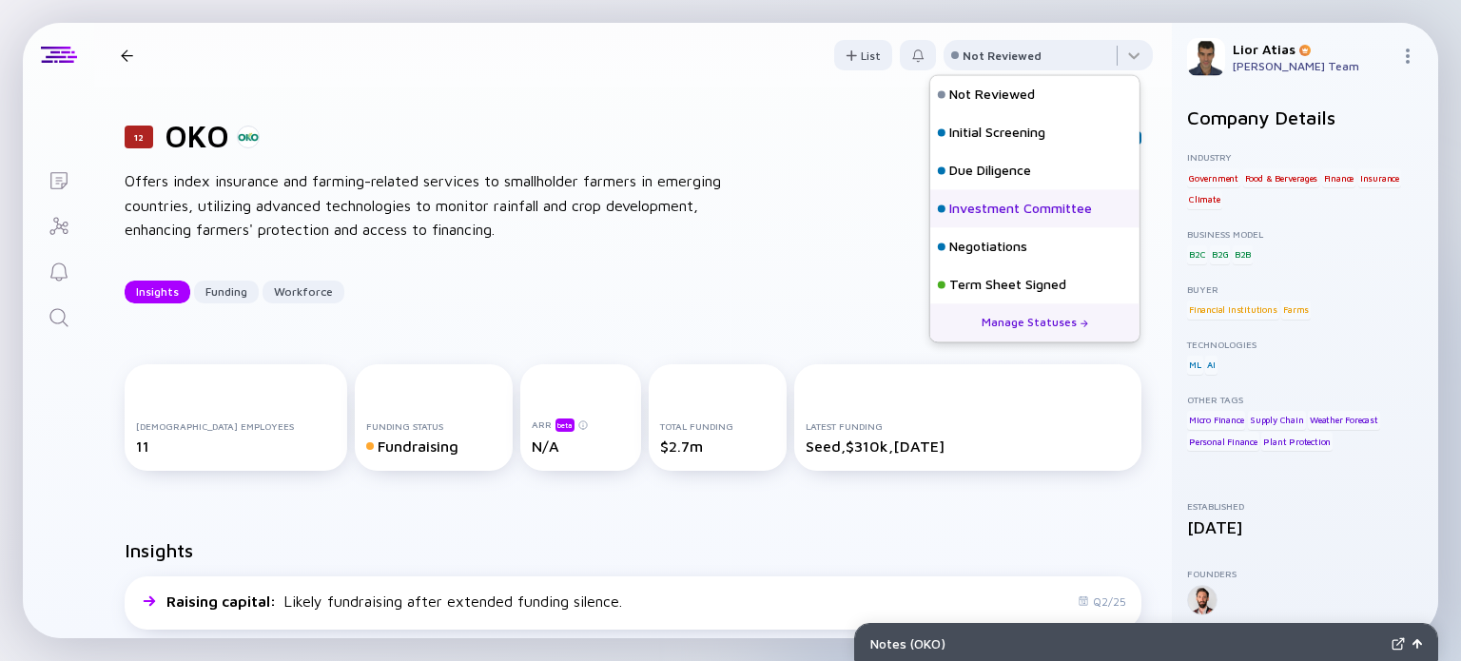
scroll to position [84, 0]
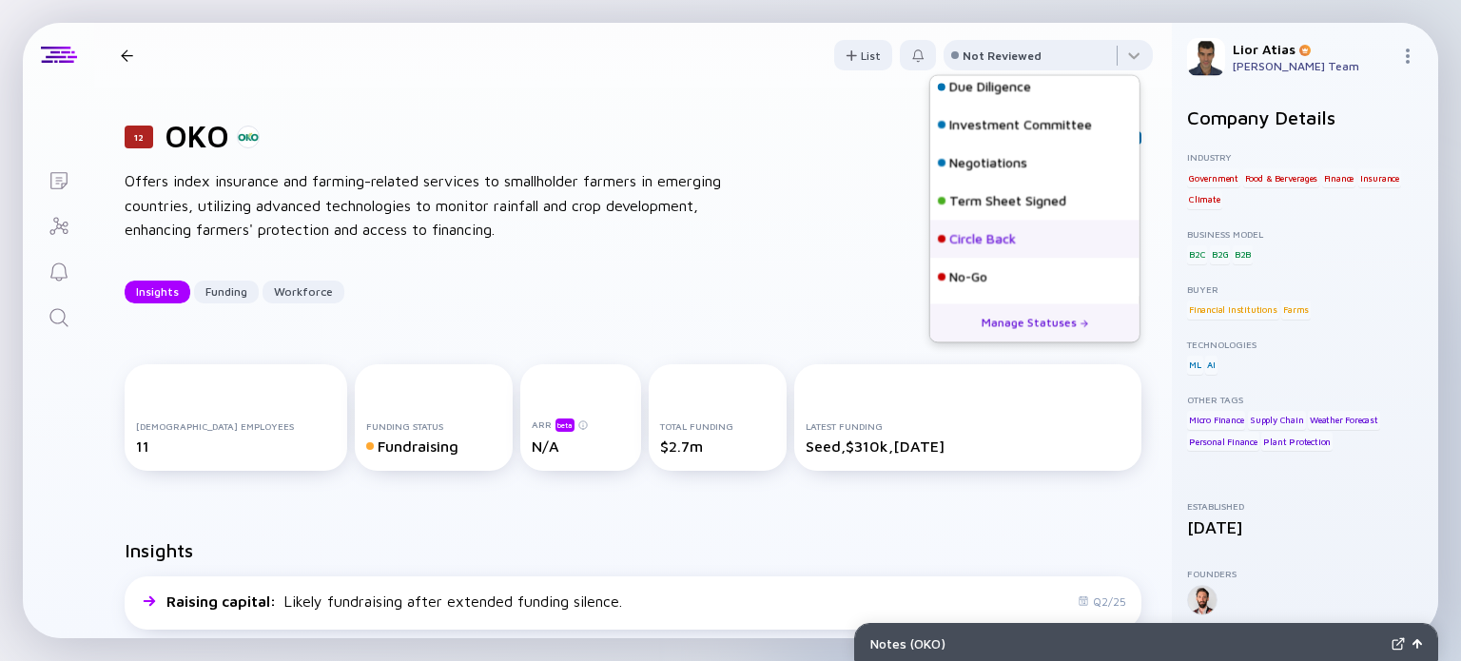
click at [963, 235] on div "Circle Back" at bounding box center [982, 239] width 67 height 19
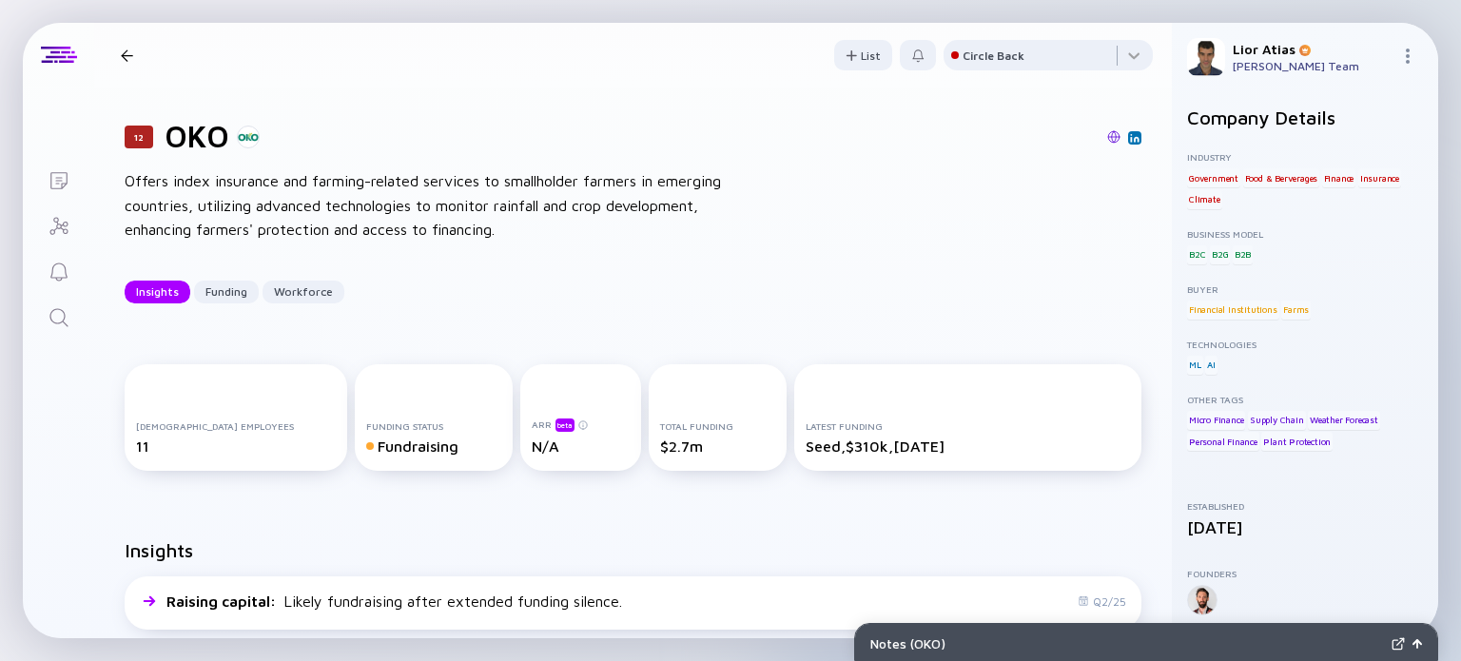
click at [118, 50] on div at bounding box center [127, 55] width 28 height 12
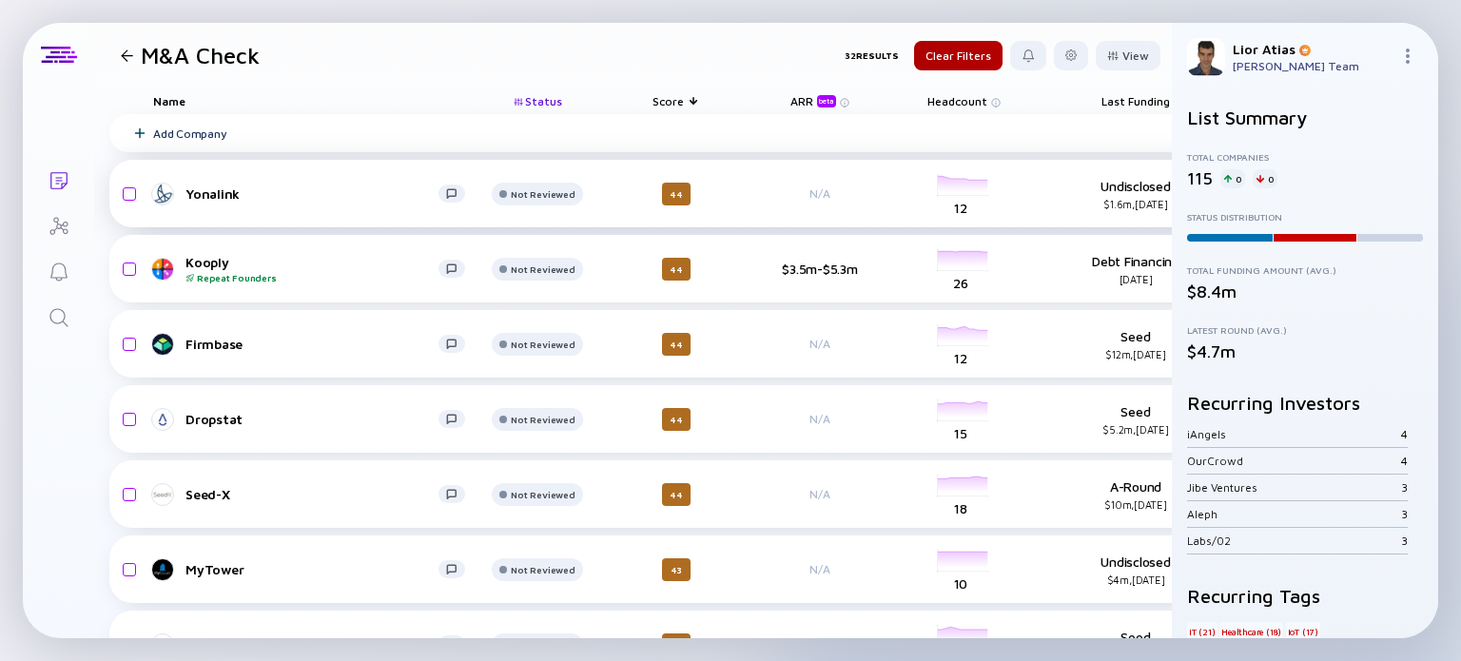
click at [301, 189] on div "Yonalink" at bounding box center [311, 193] width 253 height 16
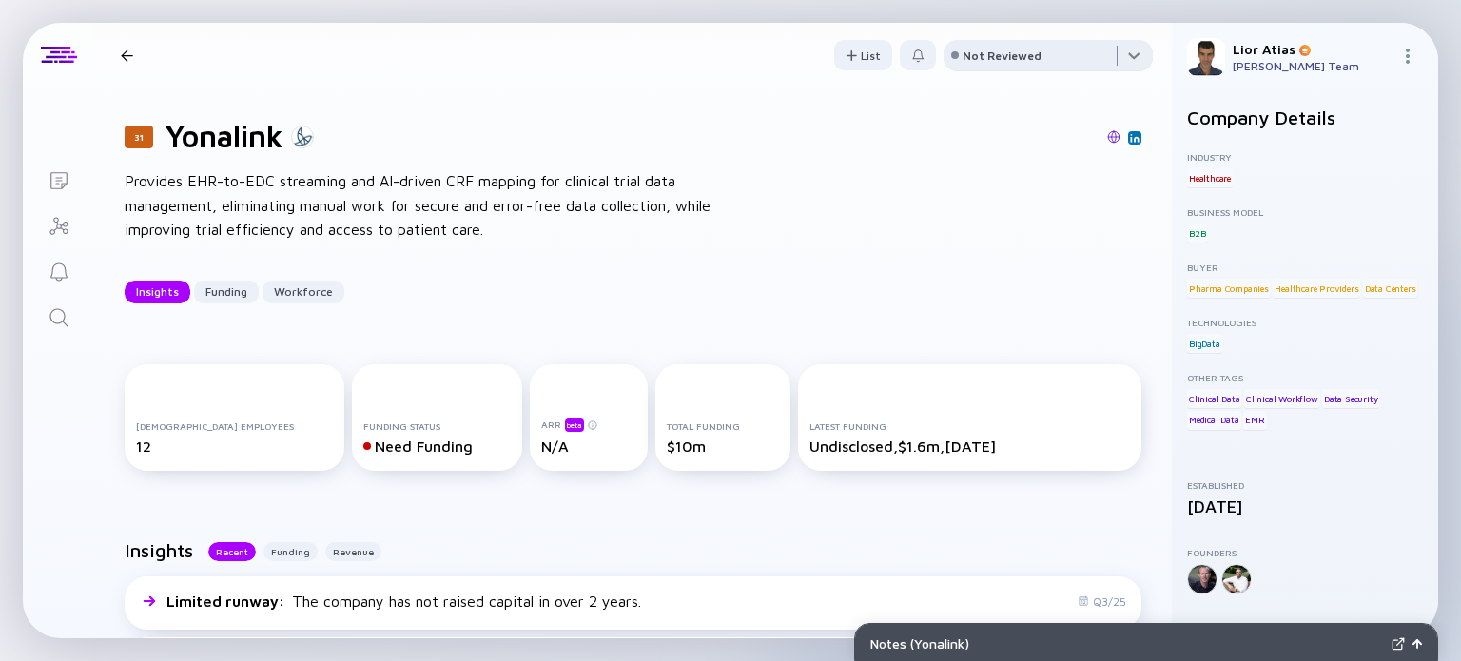
click at [1083, 52] on div at bounding box center [1047, 59] width 209 height 38
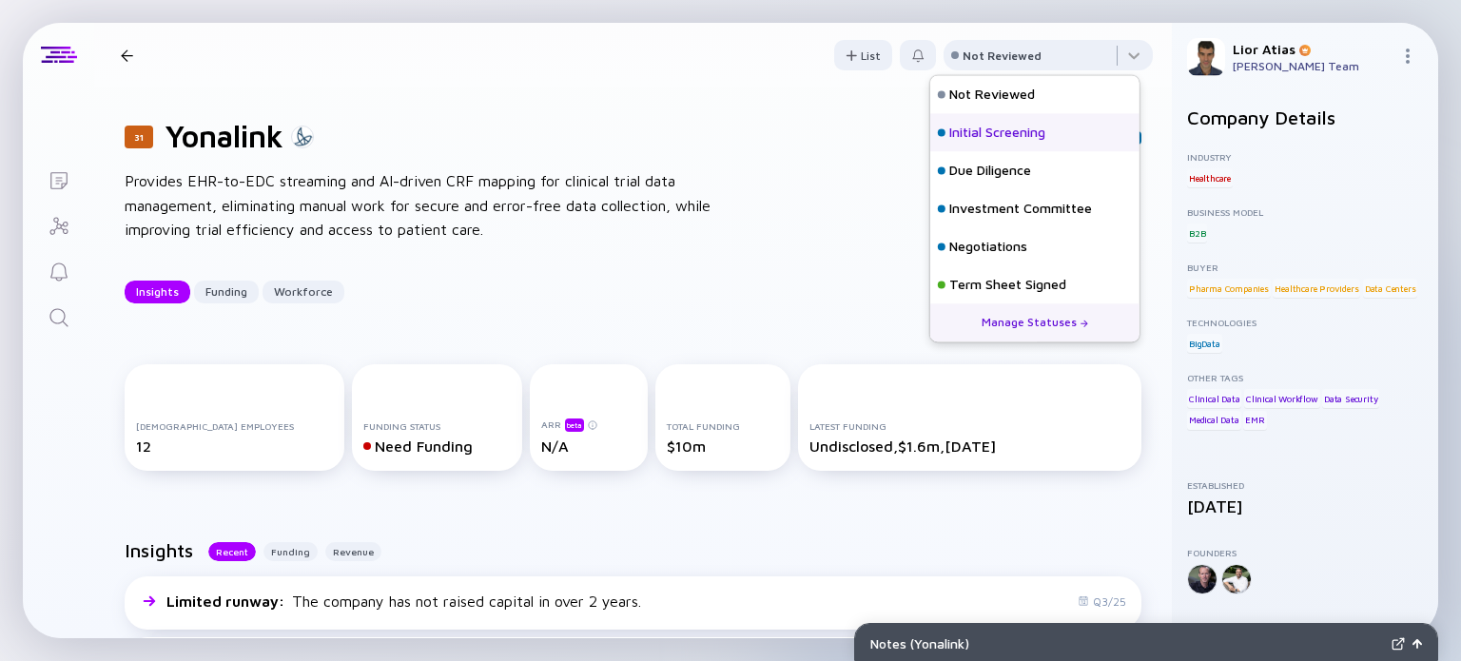
click at [1035, 125] on div "Initial Screening" at bounding box center [997, 133] width 96 height 19
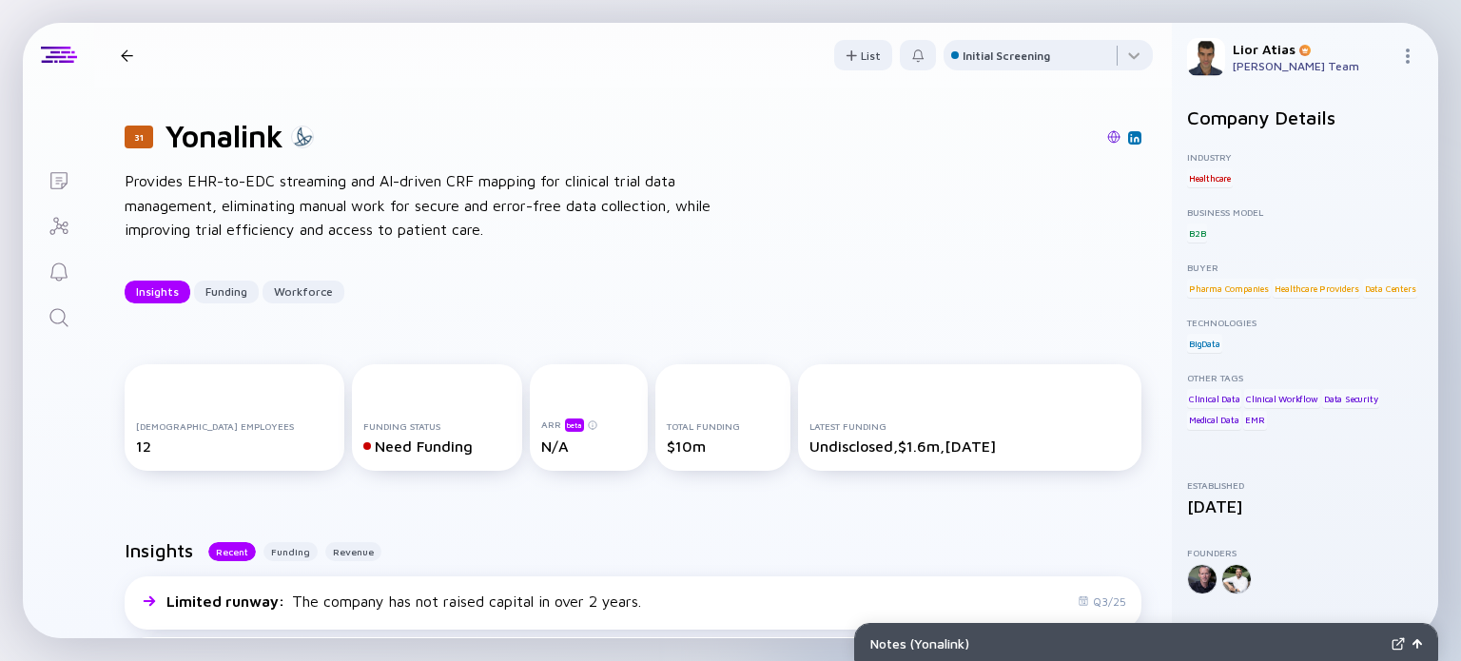
click at [131, 49] on div at bounding box center [127, 55] width 12 height 12
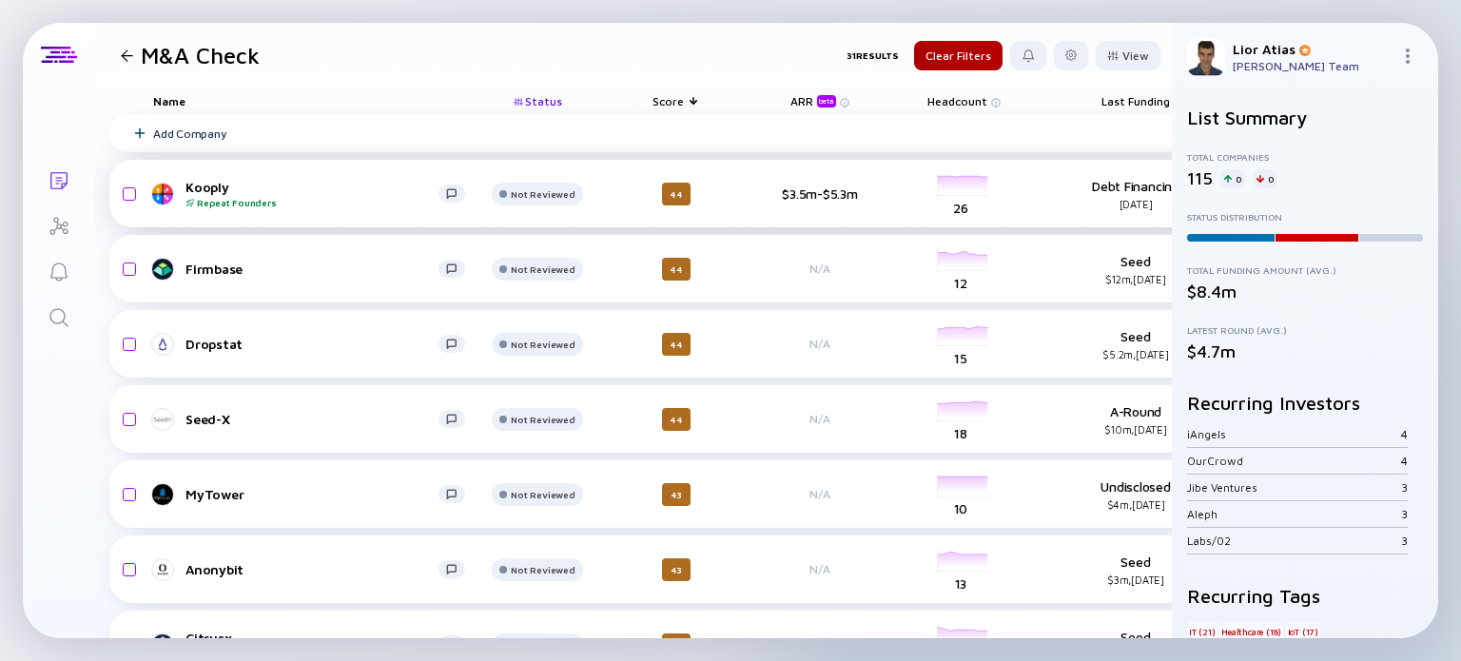
click at [315, 192] on div "Kooply Repeat Founders" at bounding box center [311, 193] width 253 height 29
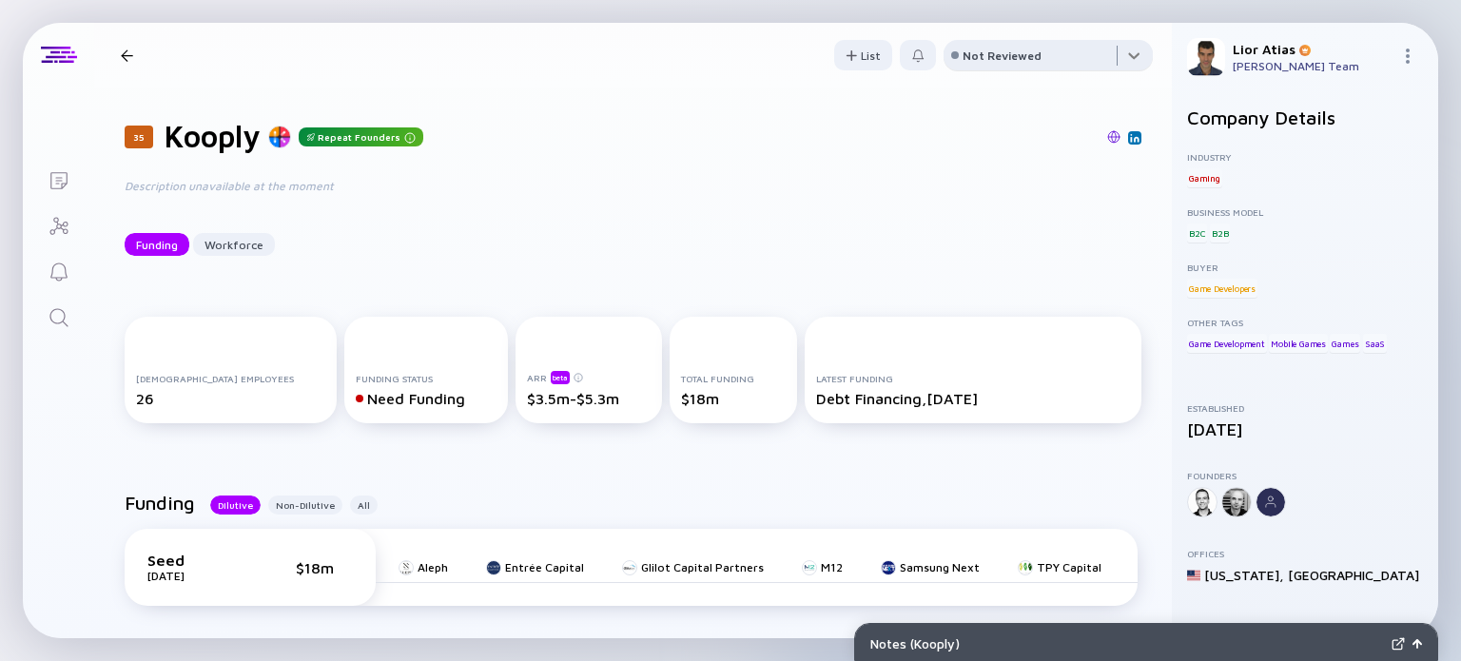
click at [1035, 66] on div at bounding box center [1047, 59] width 209 height 38
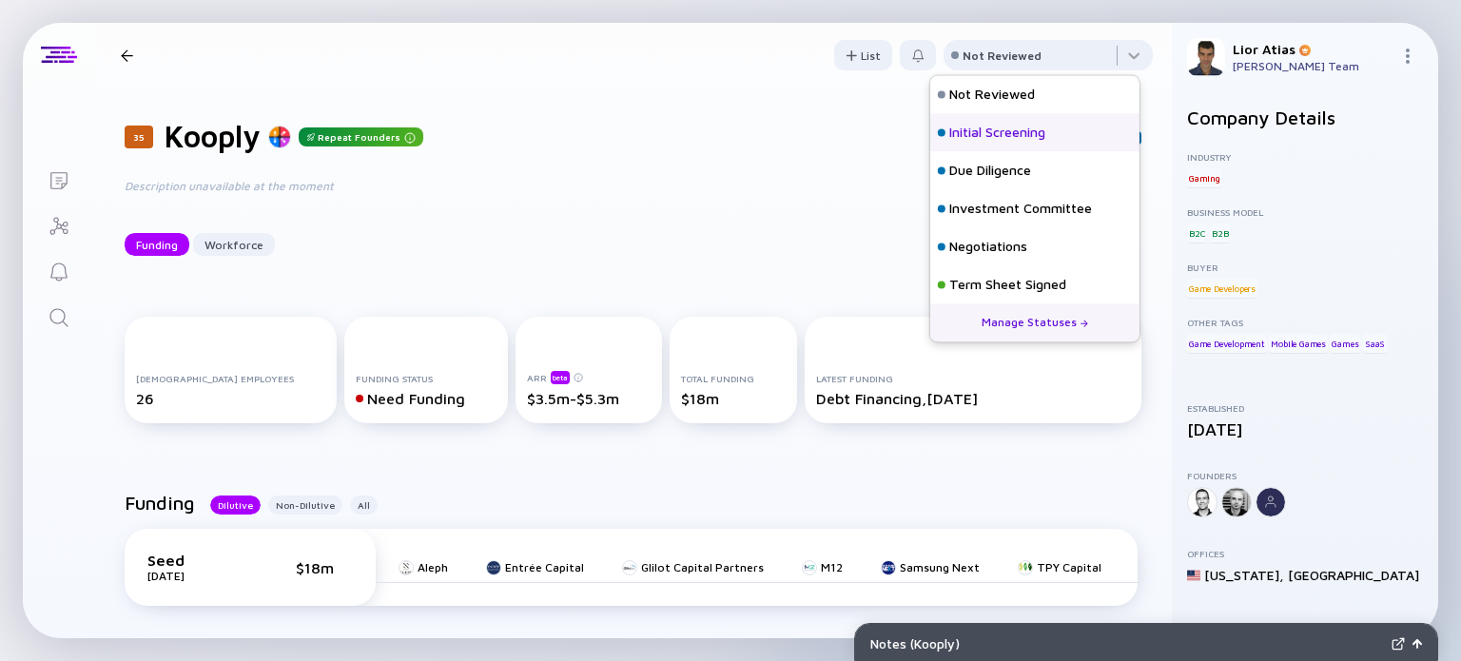
click at [1002, 128] on div "Initial Screening" at bounding box center [997, 133] width 96 height 19
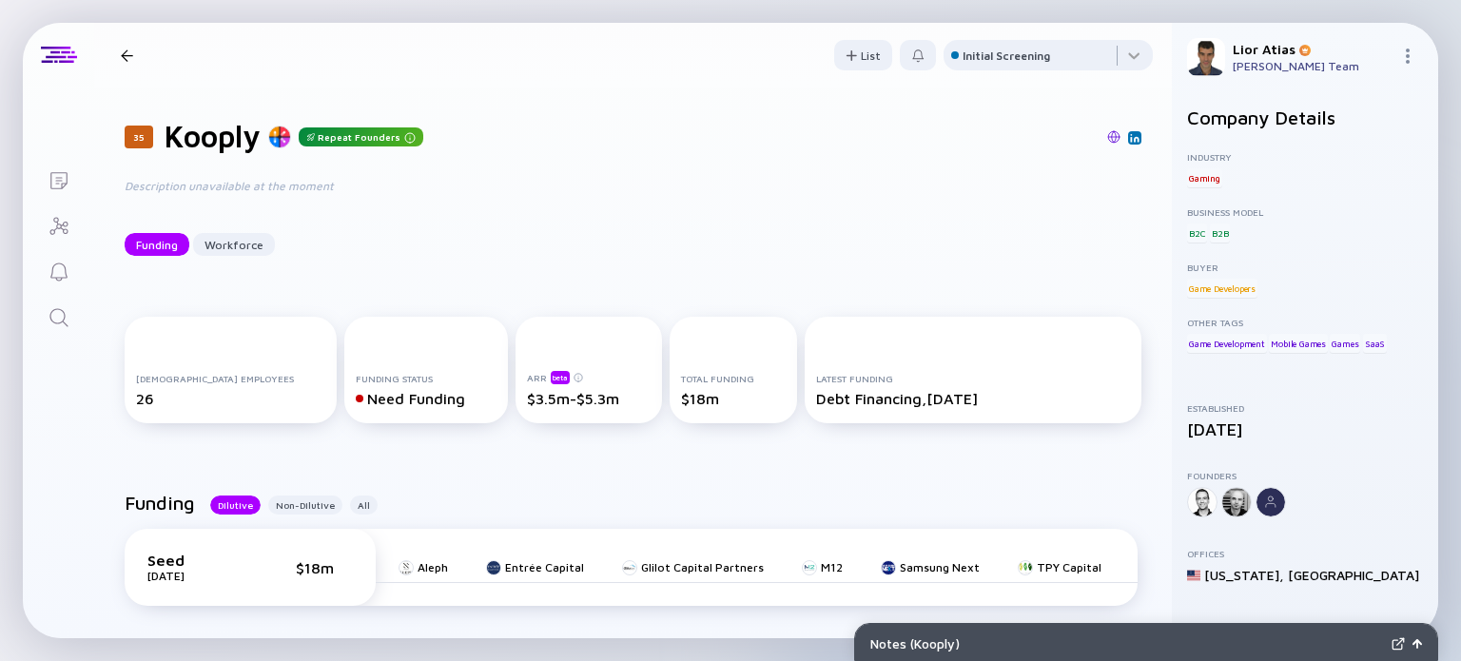
click at [127, 60] on div at bounding box center [127, 55] width 12 height 12
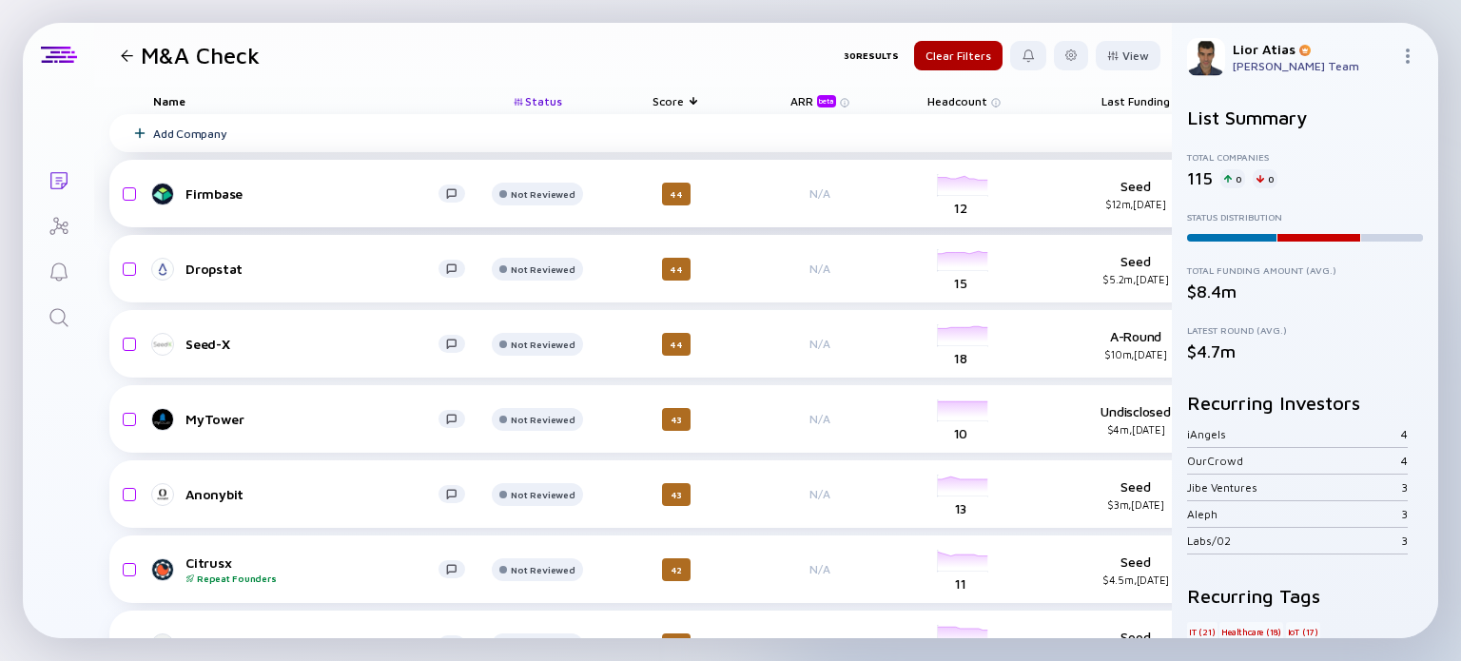
click at [288, 199] on div "Firmbase" at bounding box center [311, 193] width 253 height 16
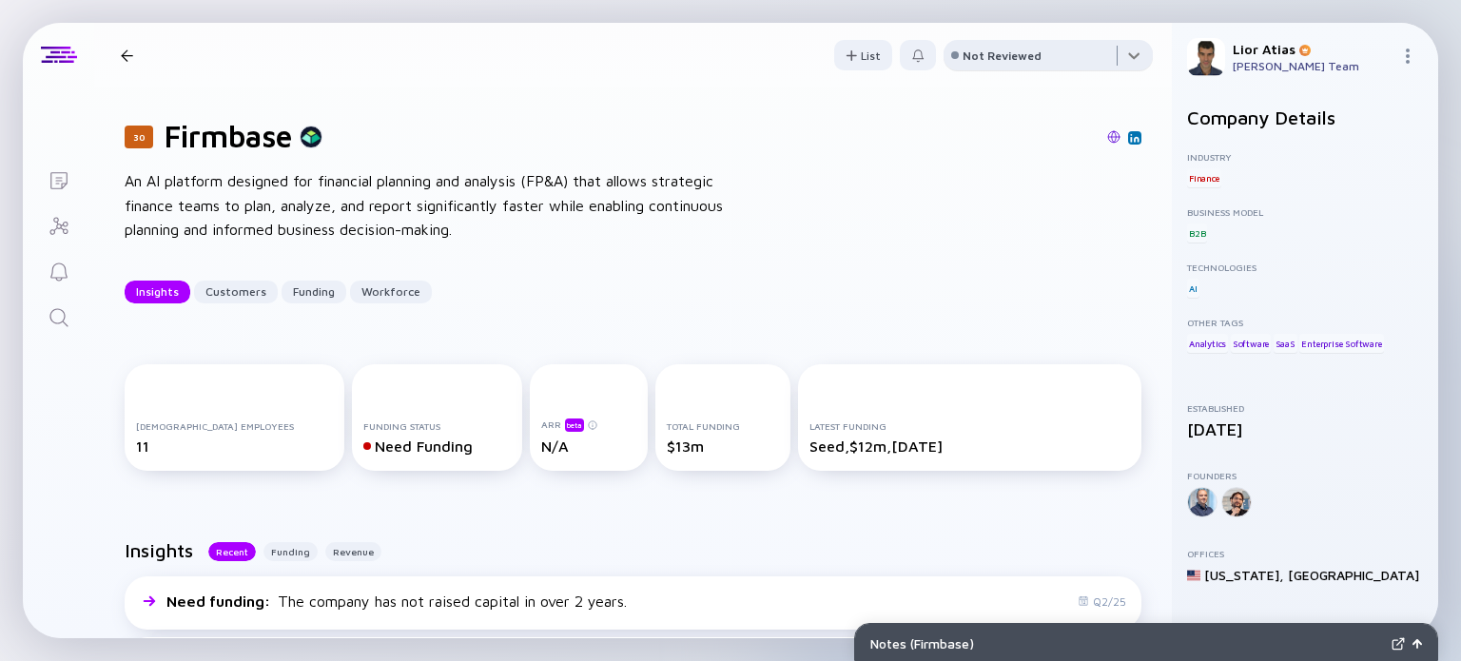
click at [1087, 67] on div at bounding box center [1047, 59] width 209 height 38
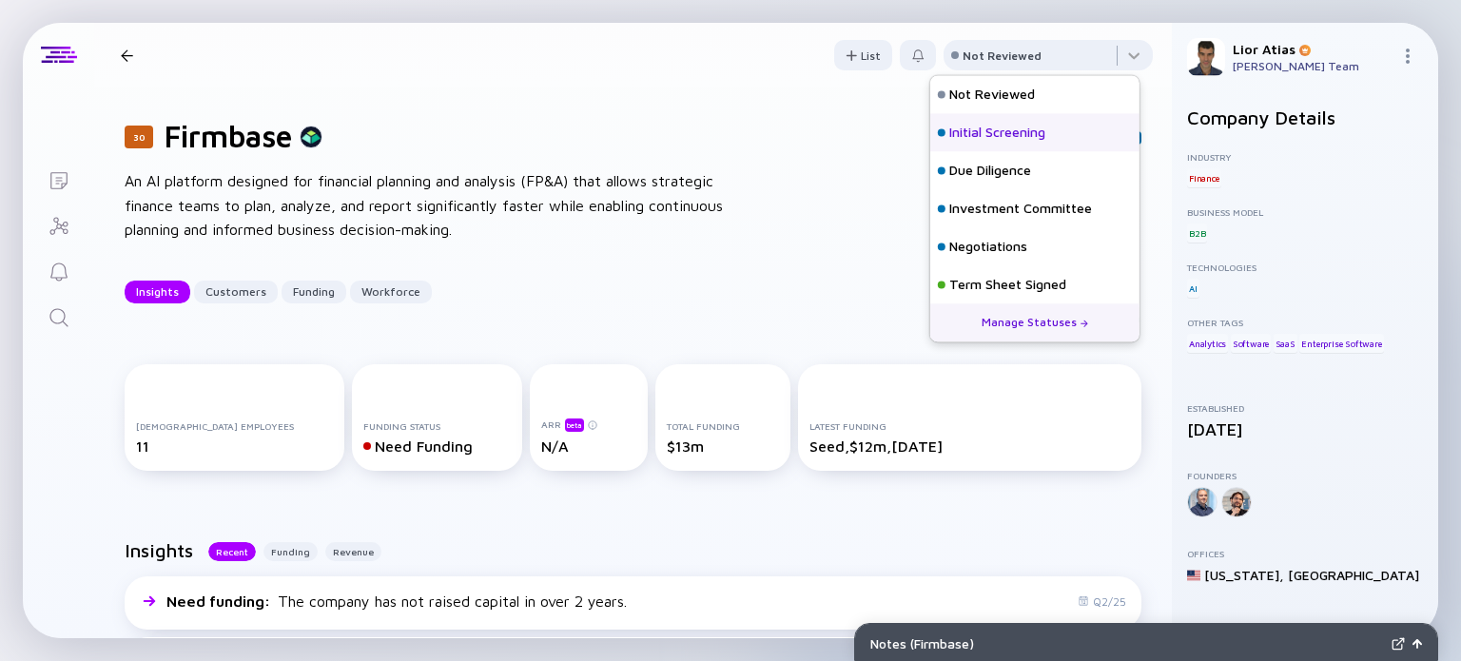
click at [1012, 125] on div "Initial Screening" at bounding box center [997, 133] width 96 height 19
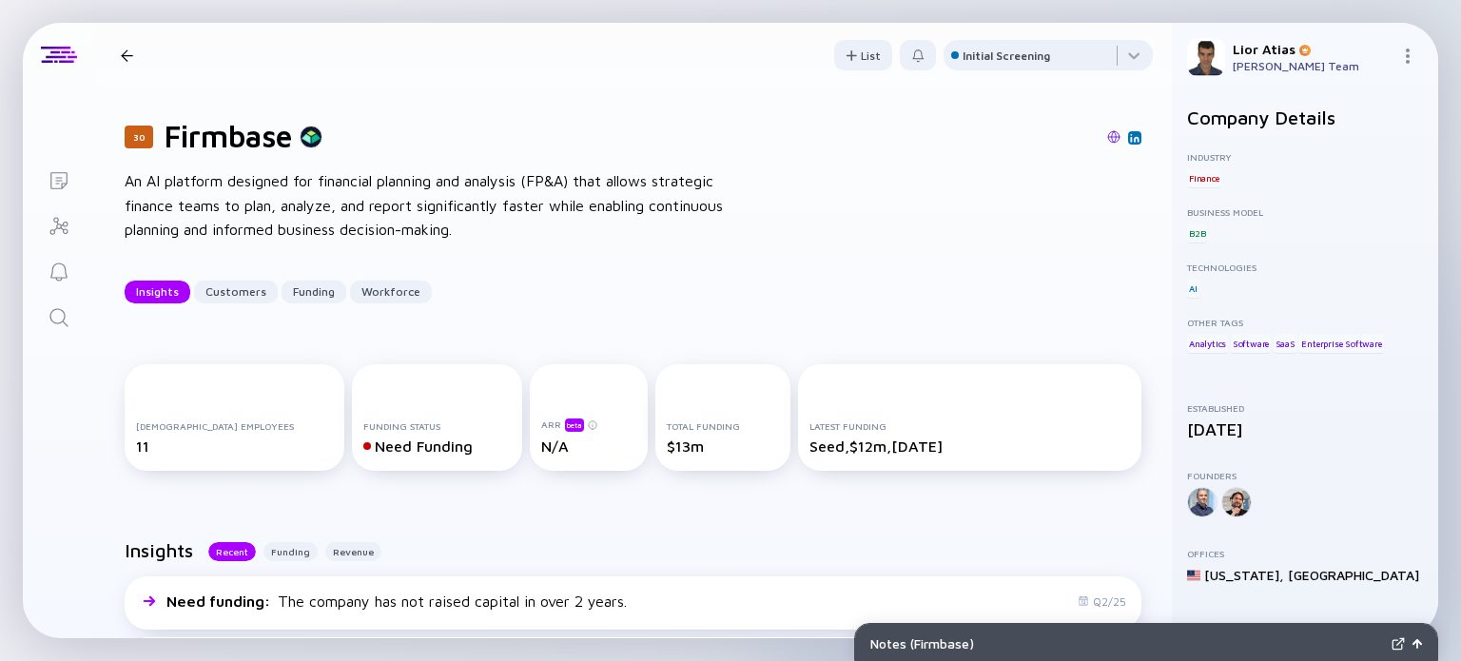
click at [123, 50] on div at bounding box center [127, 55] width 12 height 12
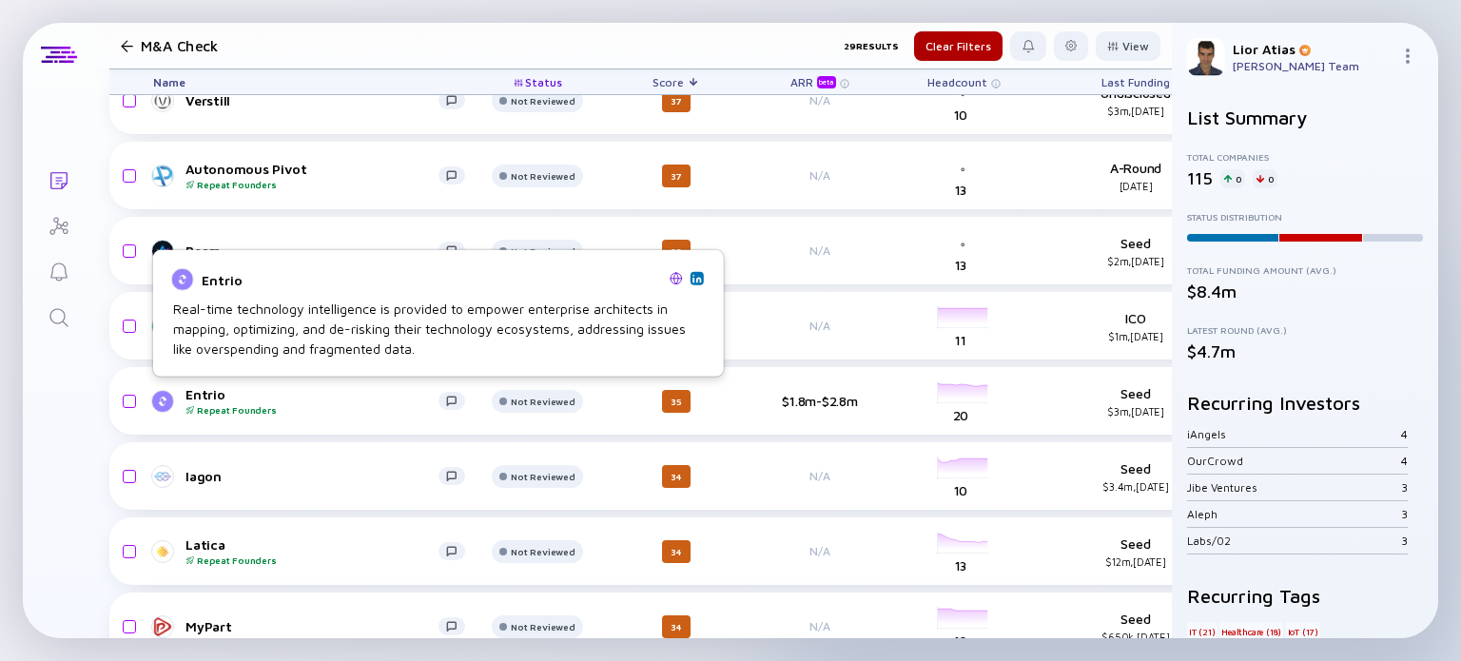
scroll to position [1714, 0]
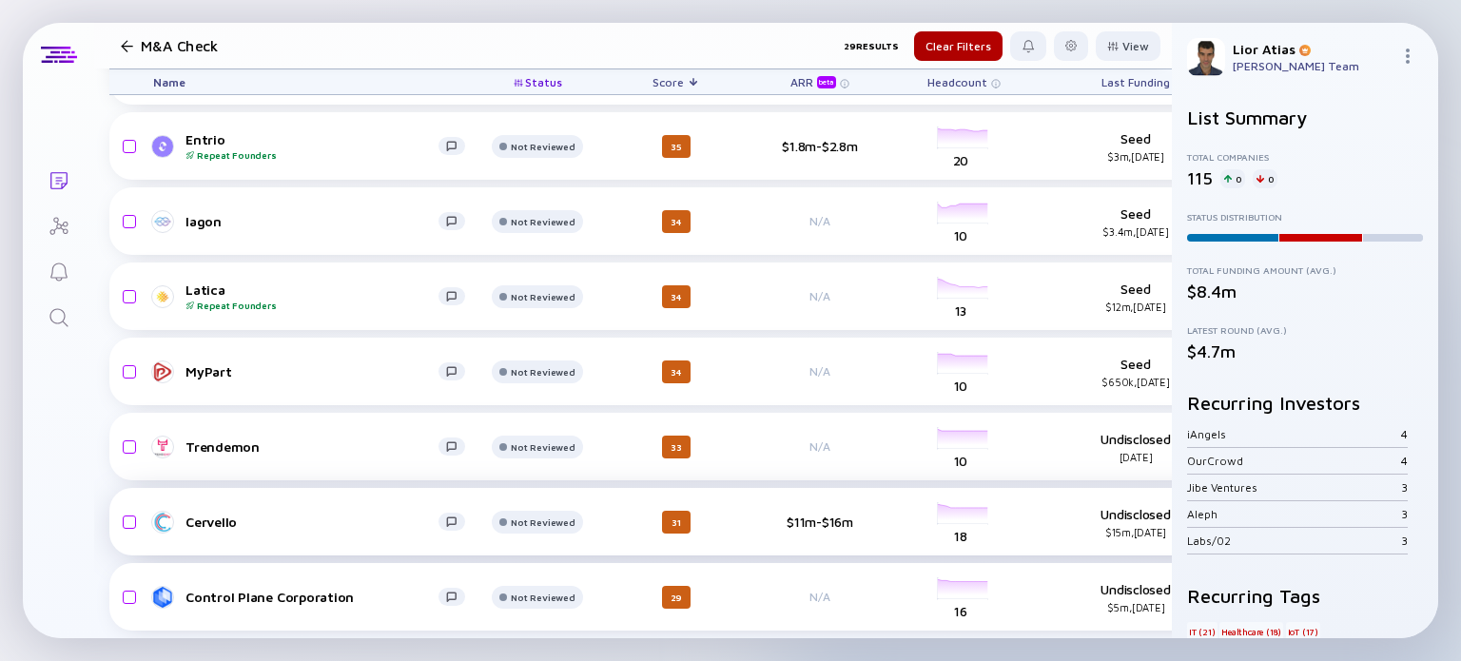
click at [232, 513] on div "Cervello" at bounding box center [311, 521] width 253 height 16
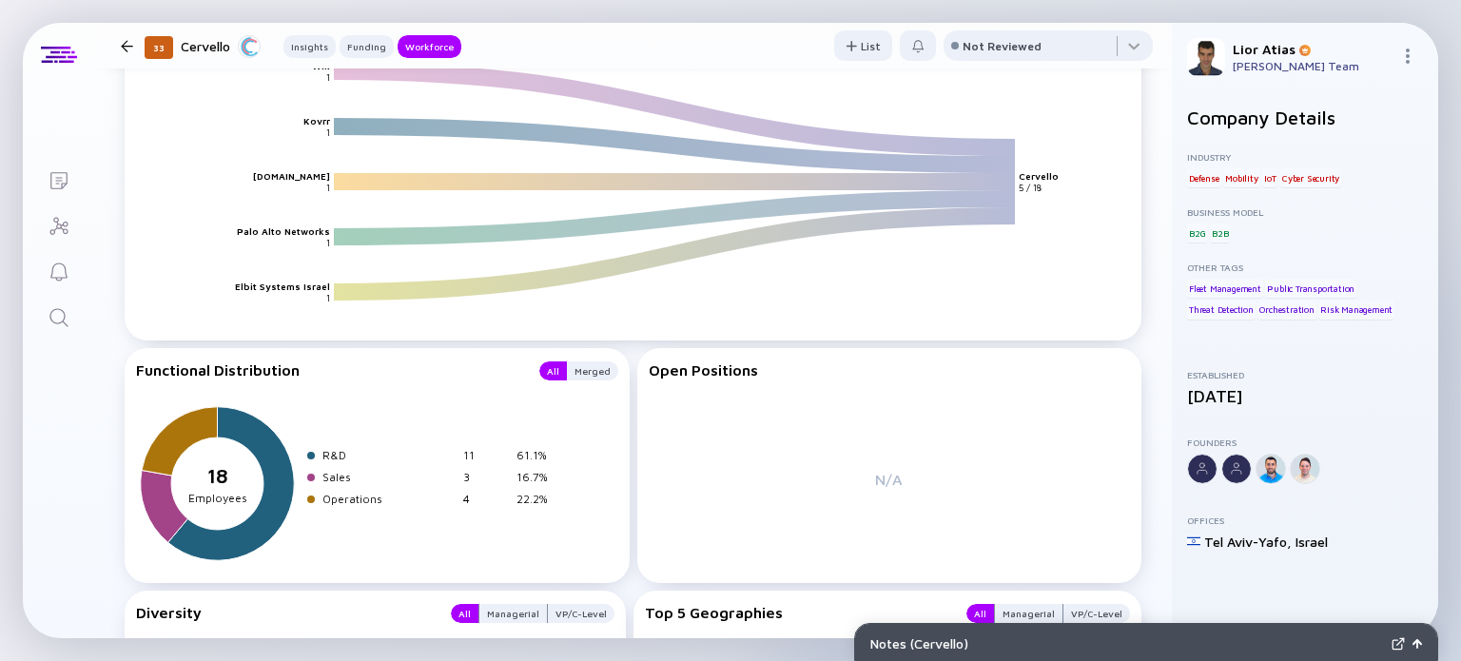
scroll to position [2073, 0]
click at [996, 44] on div "Not Reviewed" at bounding box center [1001, 46] width 79 height 14
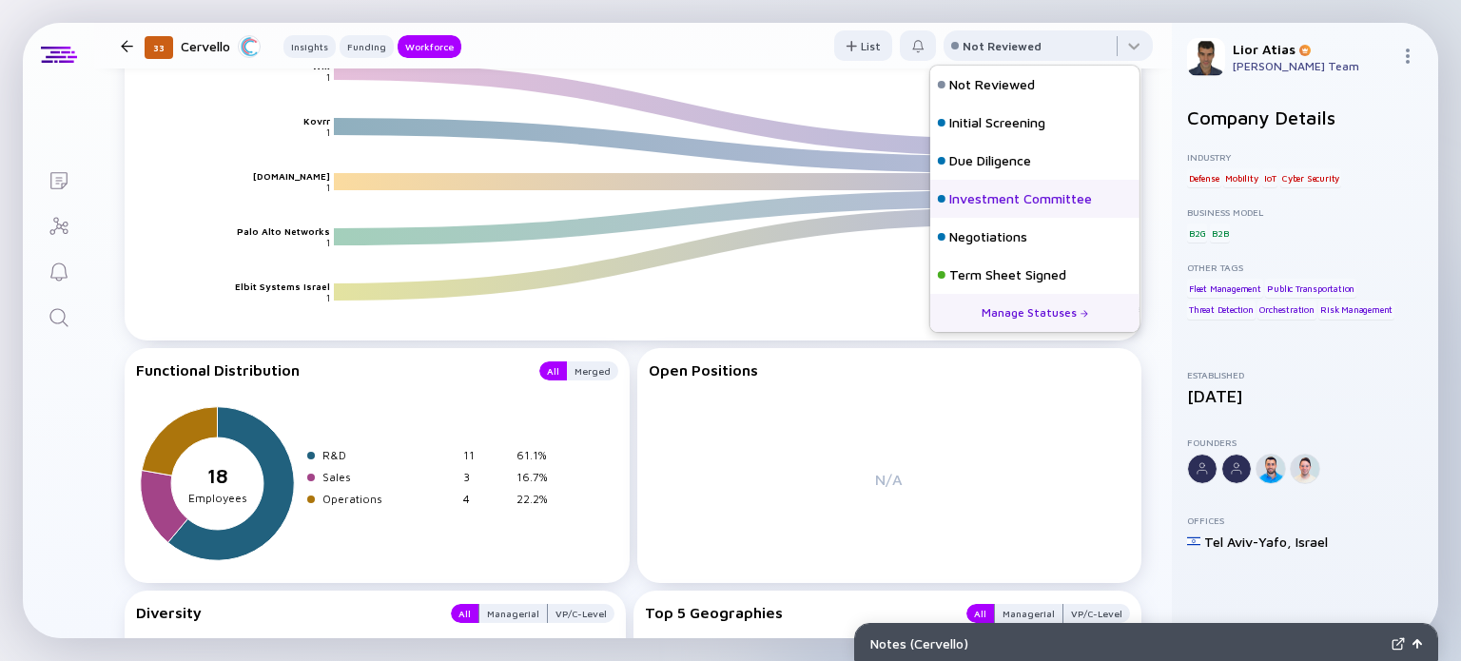
scroll to position [84, 0]
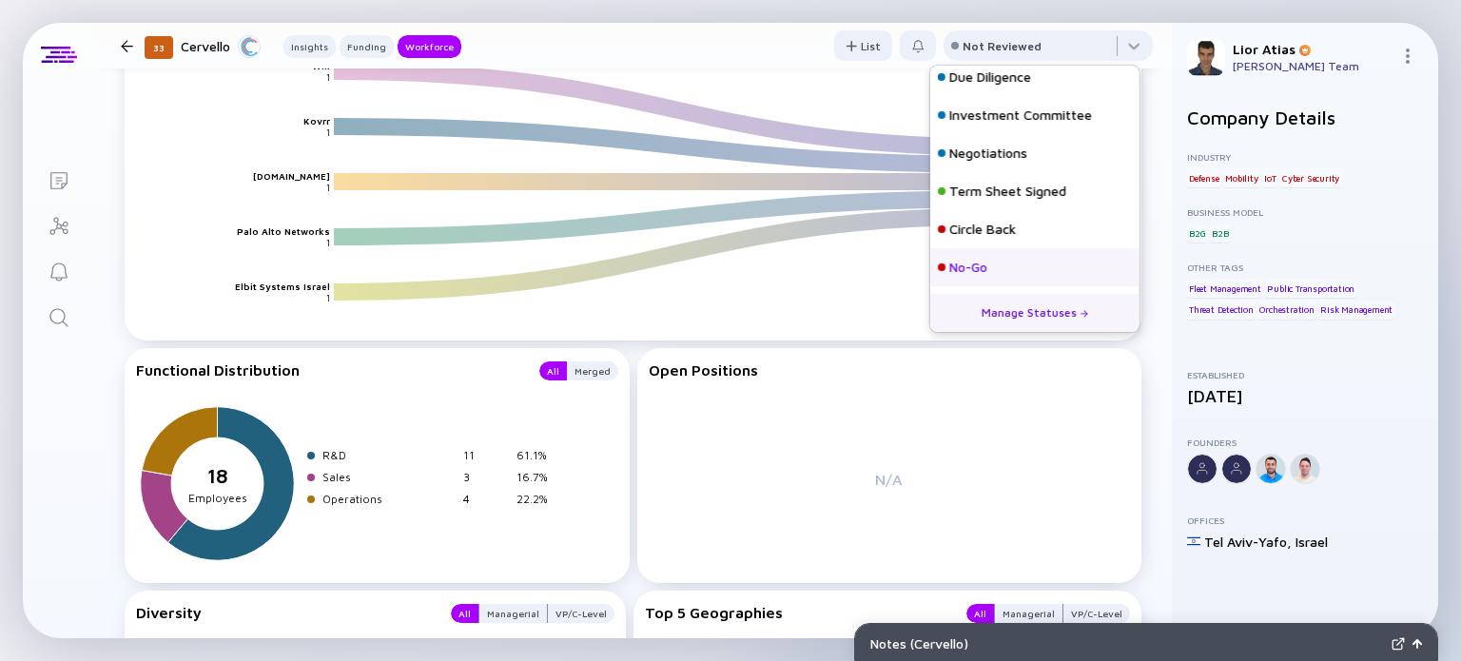
click at [1025, 270] on div "No-Go" at bounding box center [1034, 267] width 209 height 38
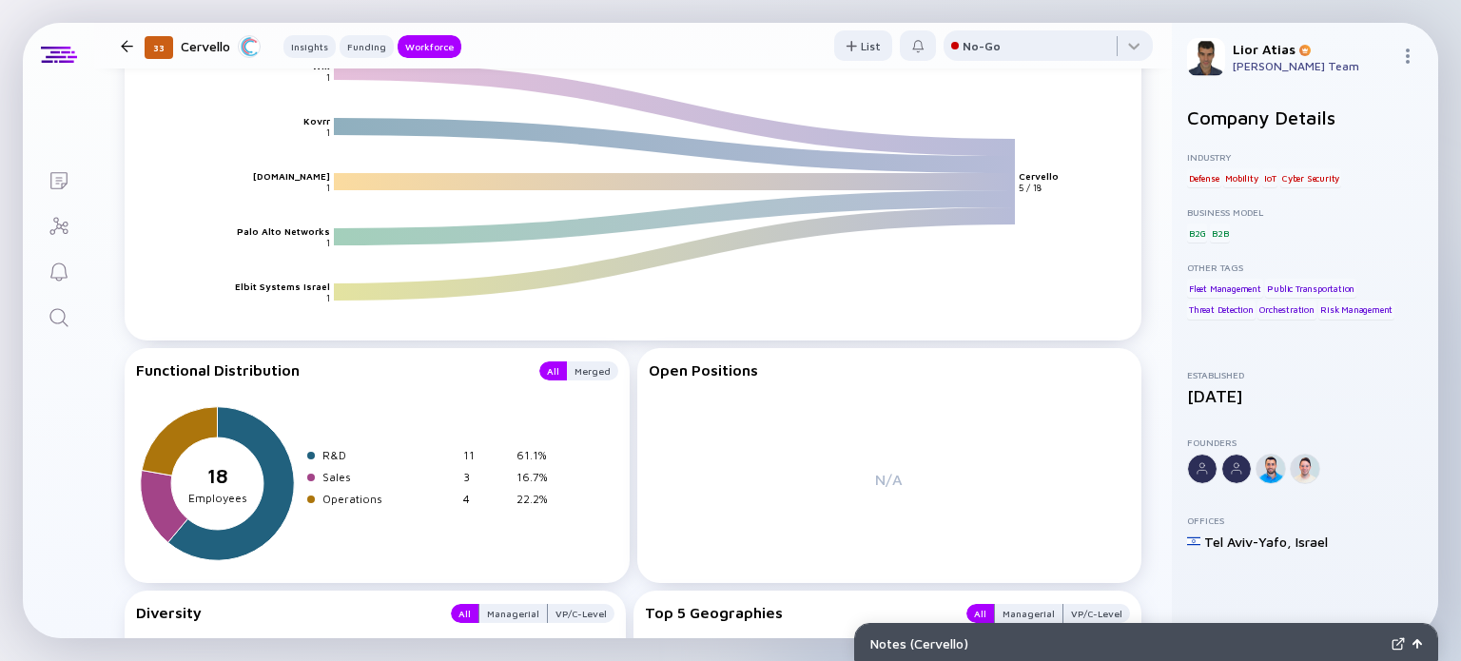
click at [126, 49] on div at bounding box center [127, 46] width 12 height 12
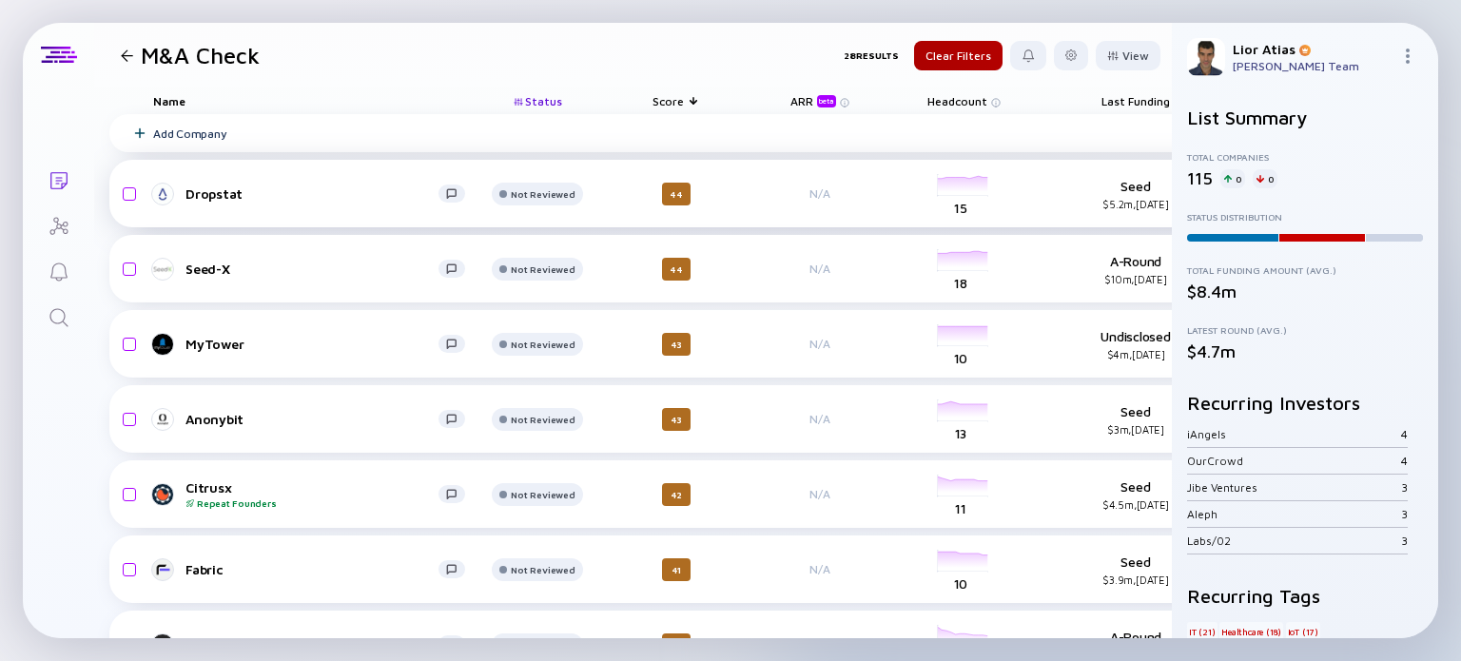
click at [257, 205] on div "Dropstat Not Reviewed 44 N/A headcount-dropstat 15 Headcount Seed $5.2m, Apr 20…" at bounding box center [824, 194] width 1430 height 68
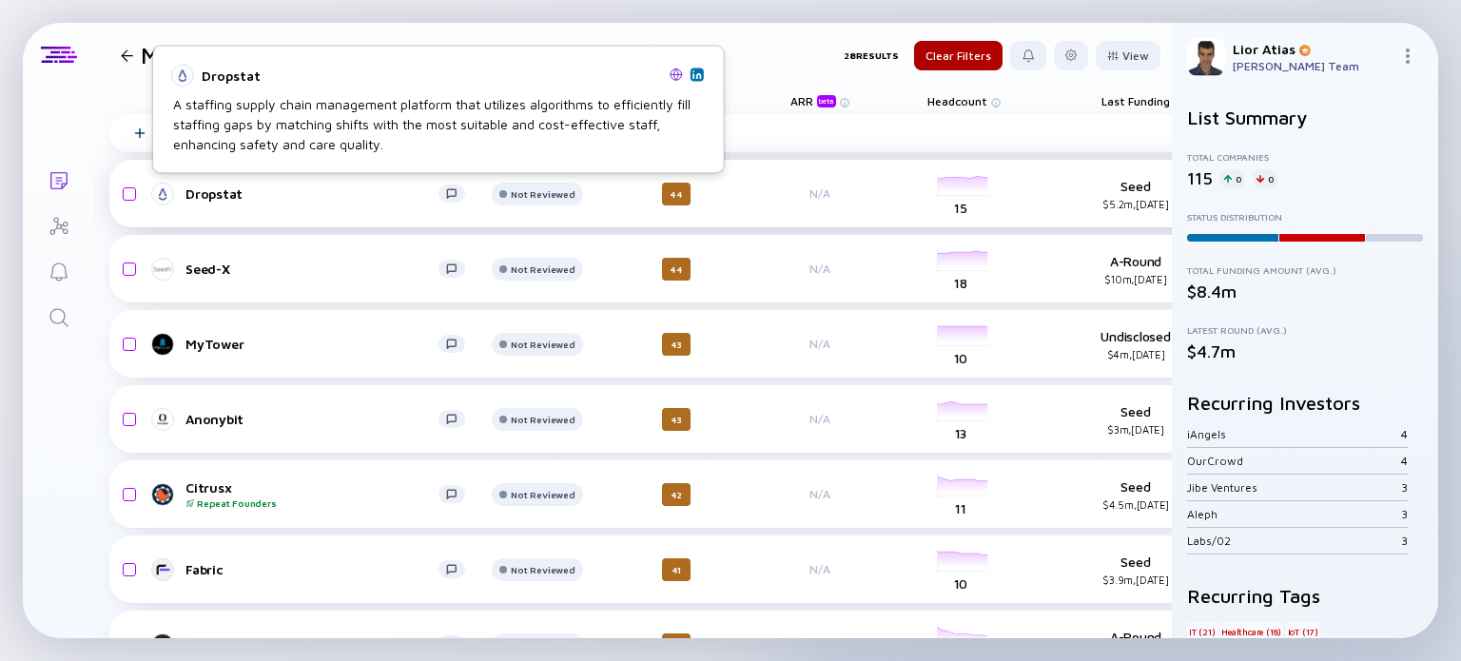
click at [243, 197] on div "Dropstat" at bounding box center [311, 193] width 253 height 16
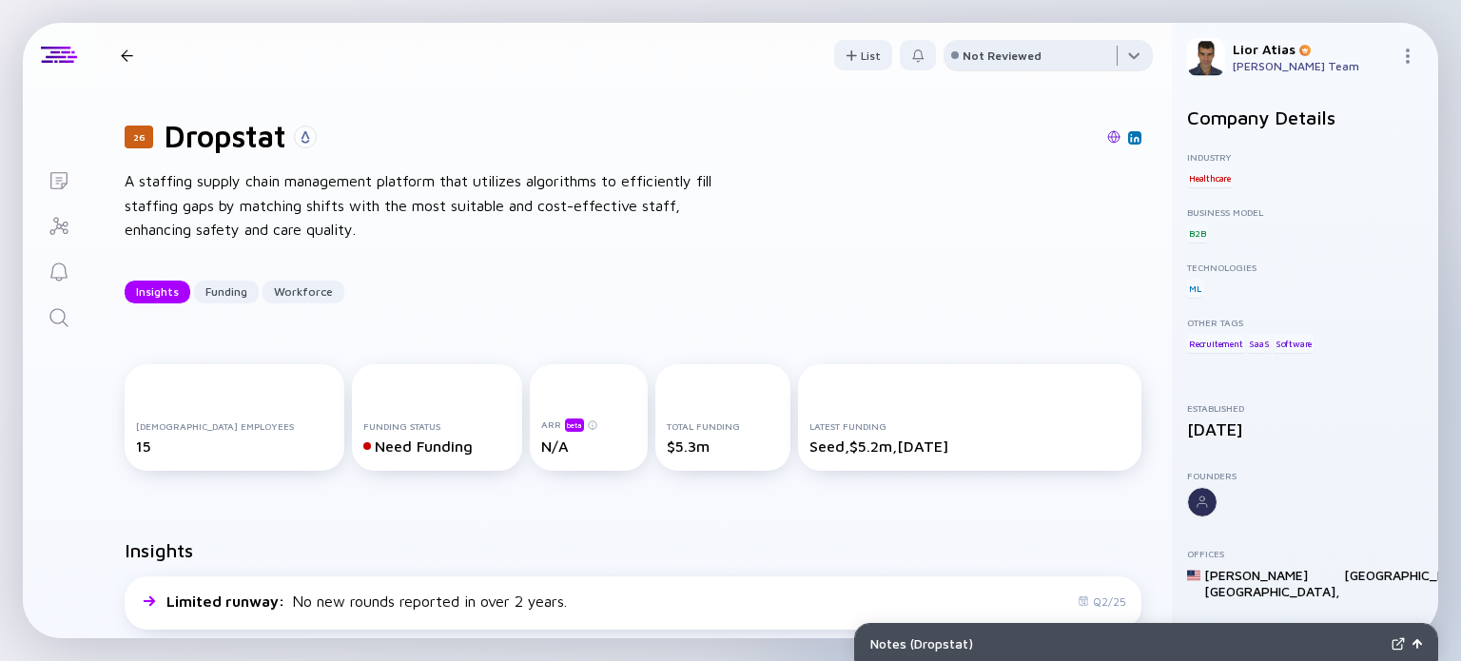
click at [1049, 55] on div at bounding box center [1047, 59] width 209 height 38
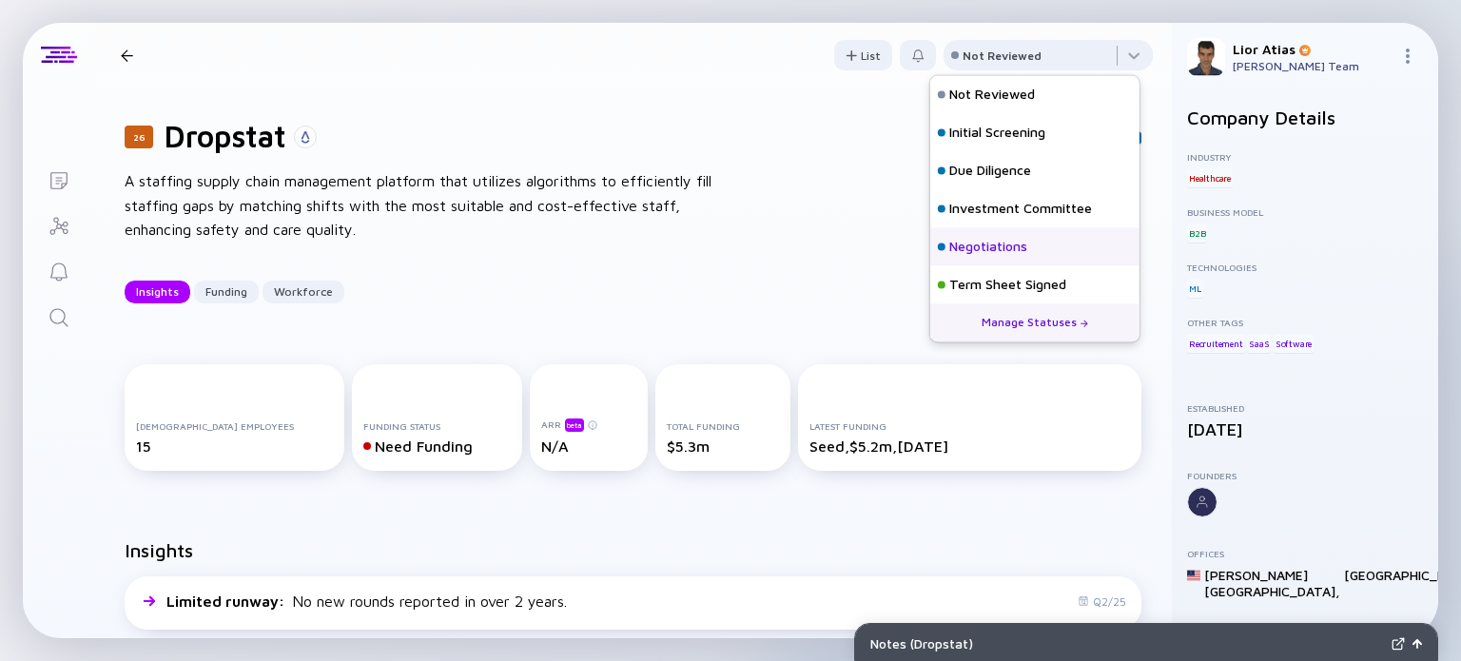
scroll to position [84, 0]
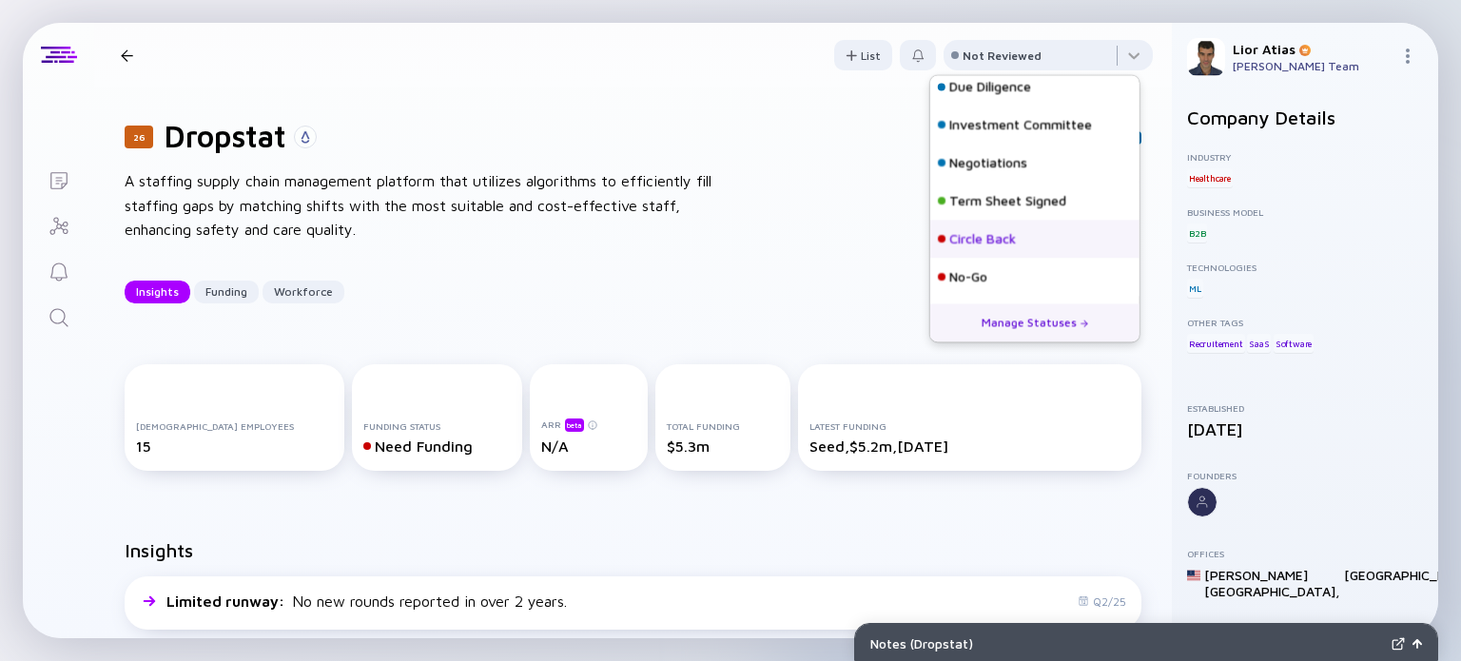
click at [1006, 242] on div "Circle Back" at bounding box center [982, 239] width 67 height 19
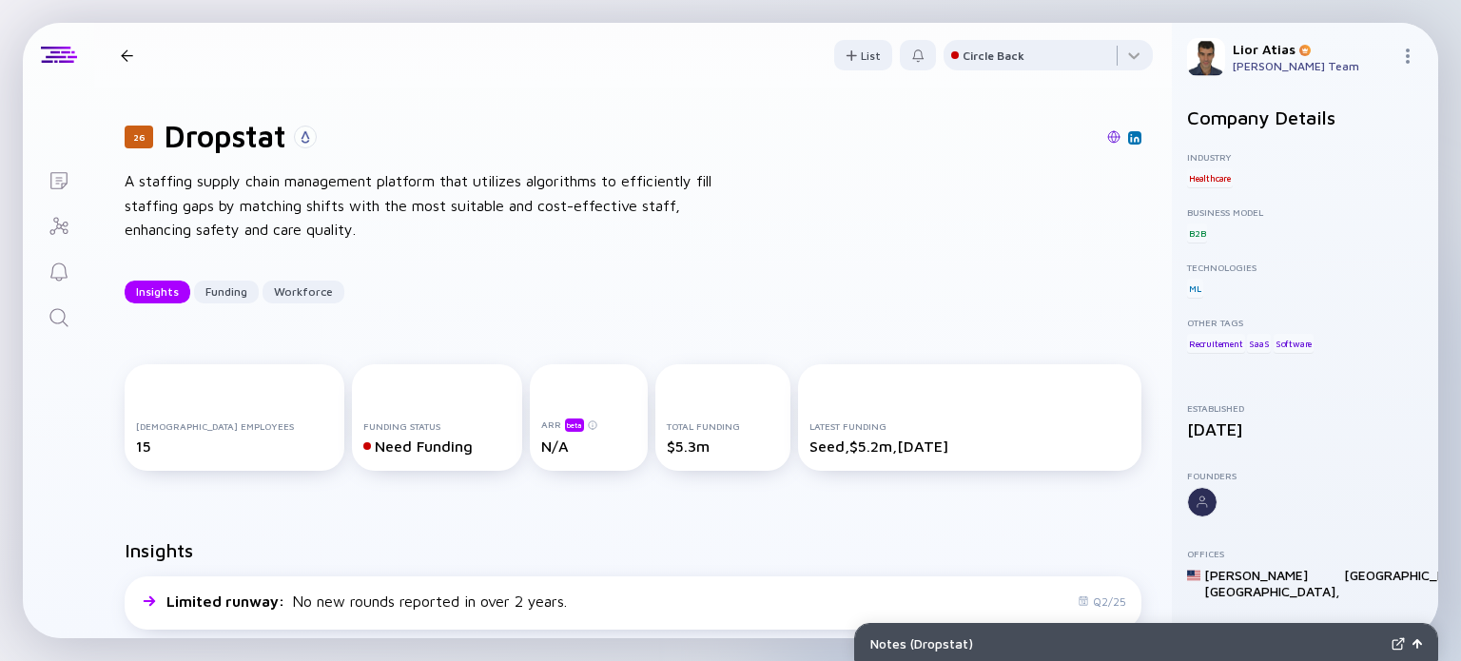
click at [133, 59] on div at bounding box center [127, 55] width 28 height 12
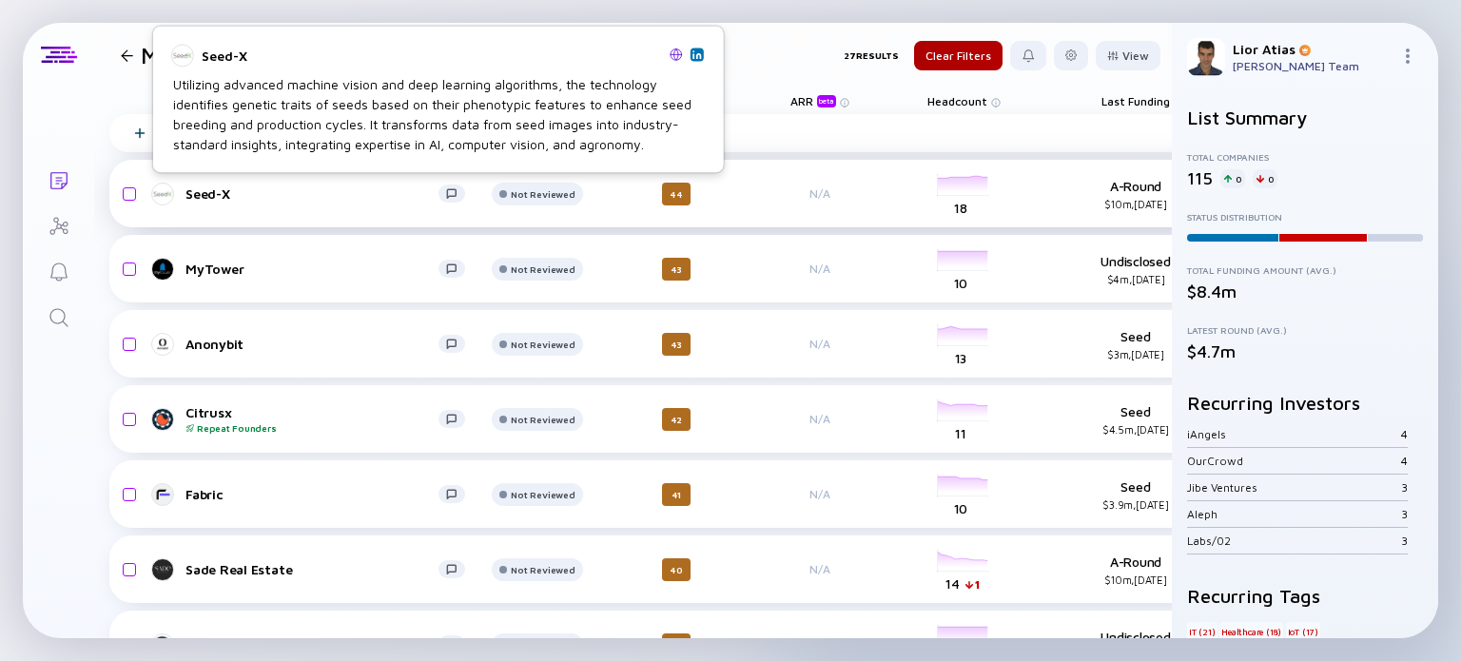
click at [282, 187] on div "Seed-X" at bounding box center [311, 193] width 253 height 16
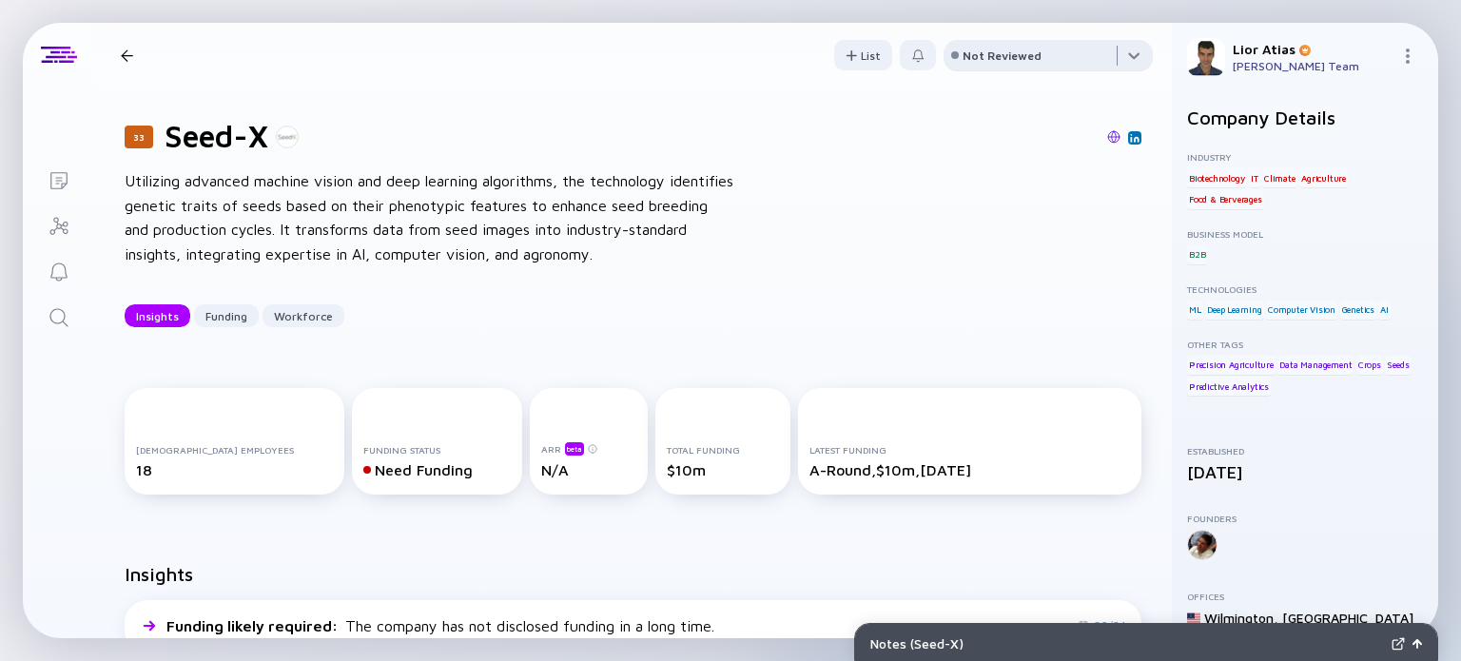
click at [1035, 48] on div at bounding box center [1047, 59] width 209 height 38
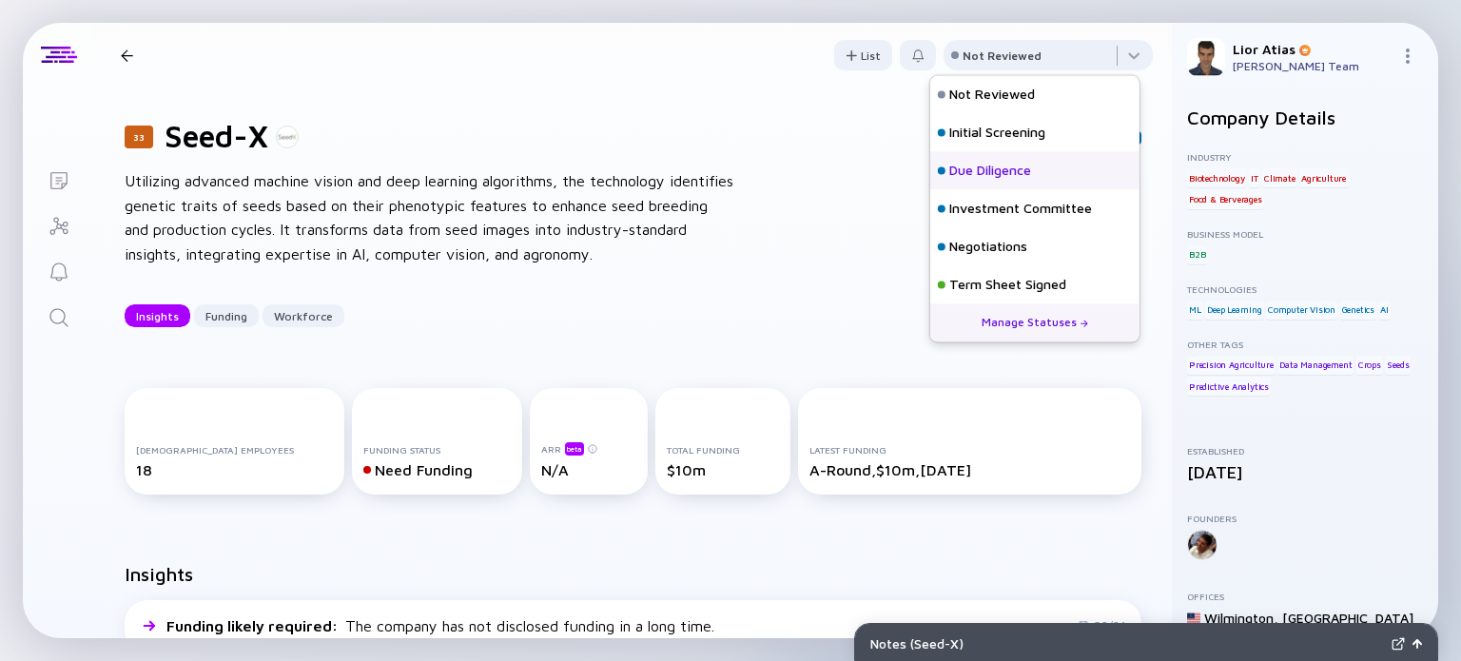
scroll to position [84, 0]
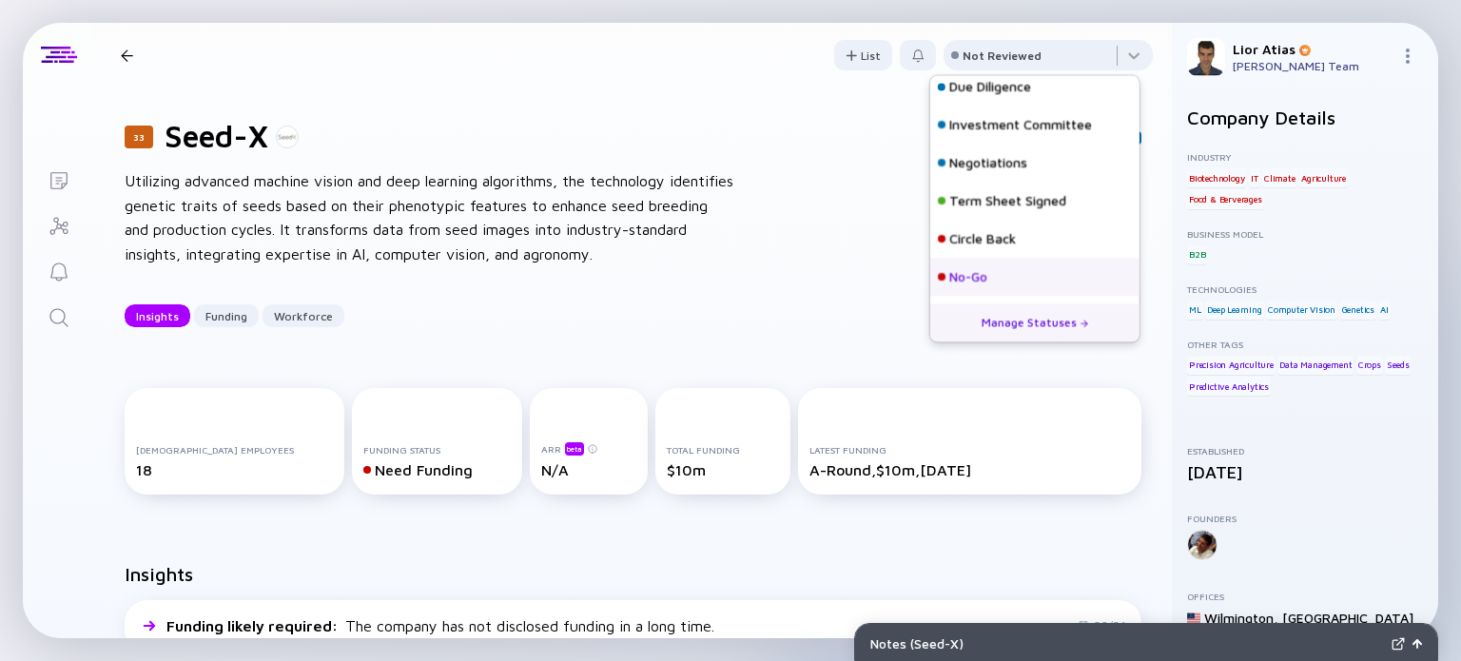
click at [1003, 285] on div "No-Go" at bounding box center [1034, 277] width 209 height 38
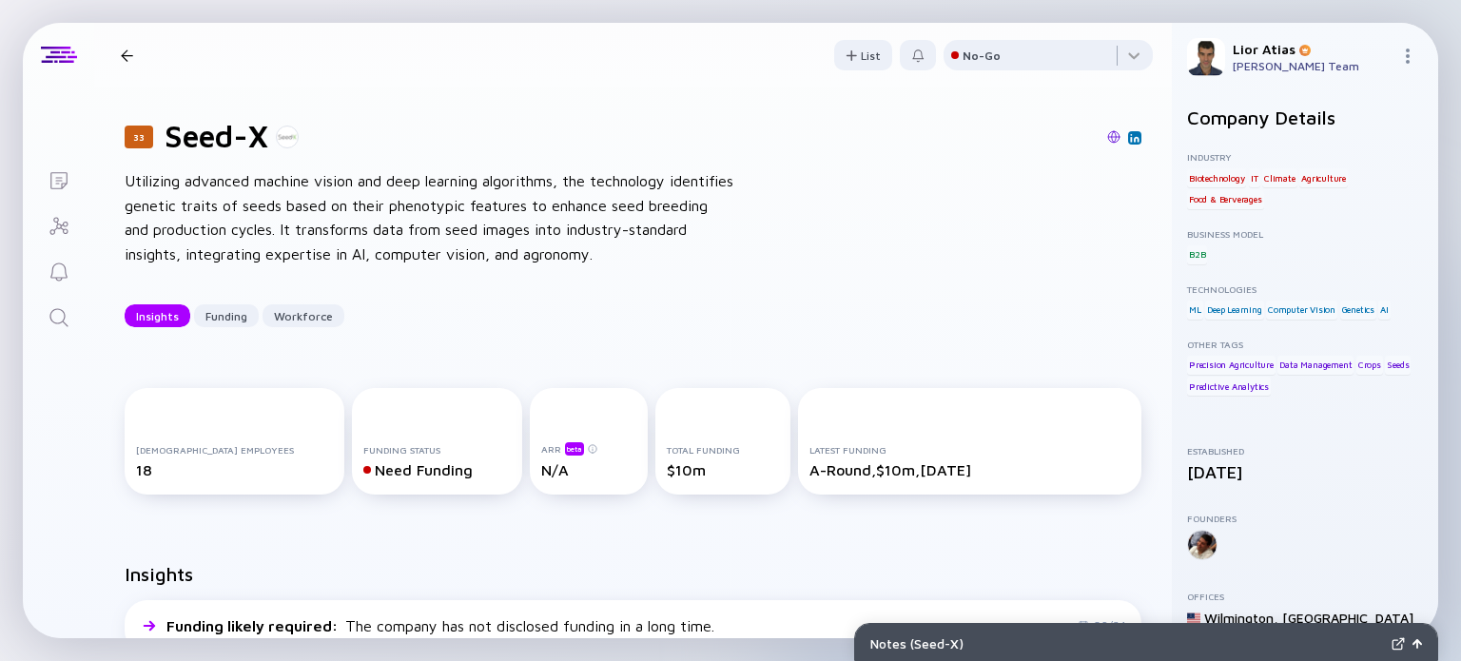
click at [134, 49] on div at bounding box center [127, 55] width 28 height 12
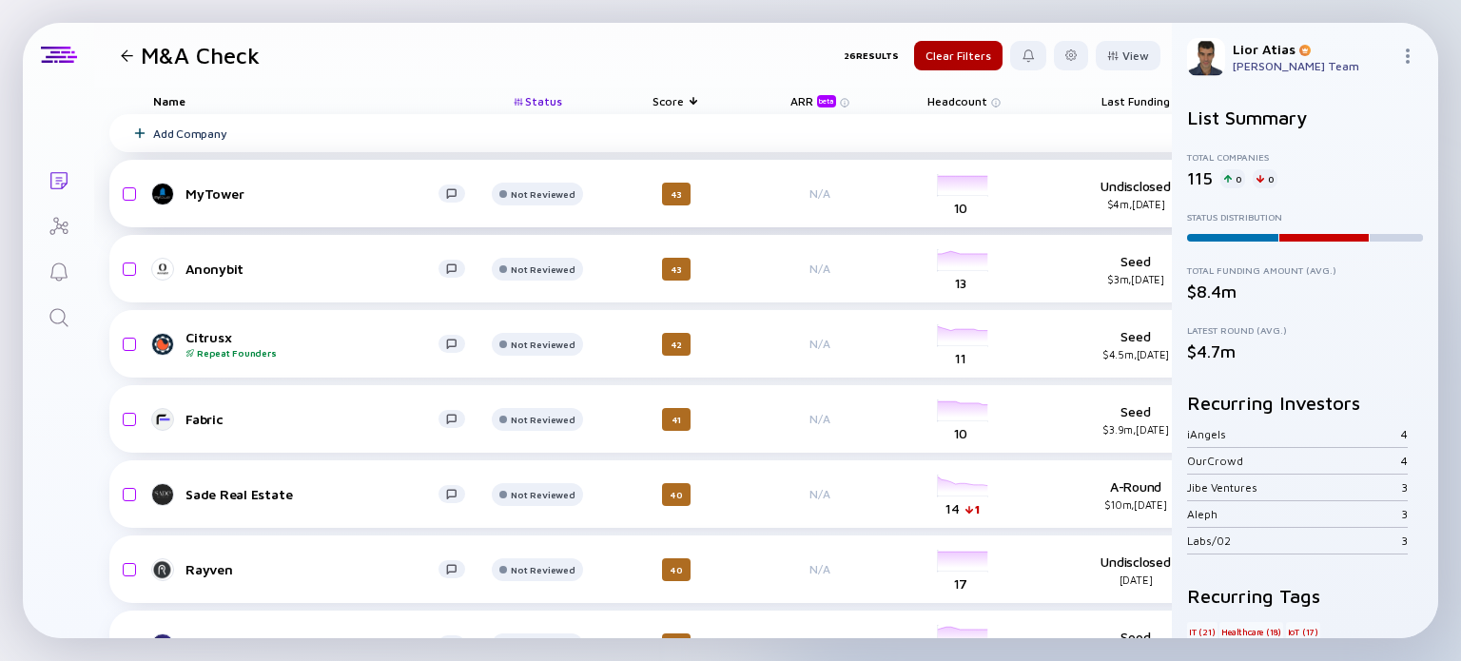
click at [291, 193] on div "MyTower" at bounding box center [311, 193] width 253 height 16
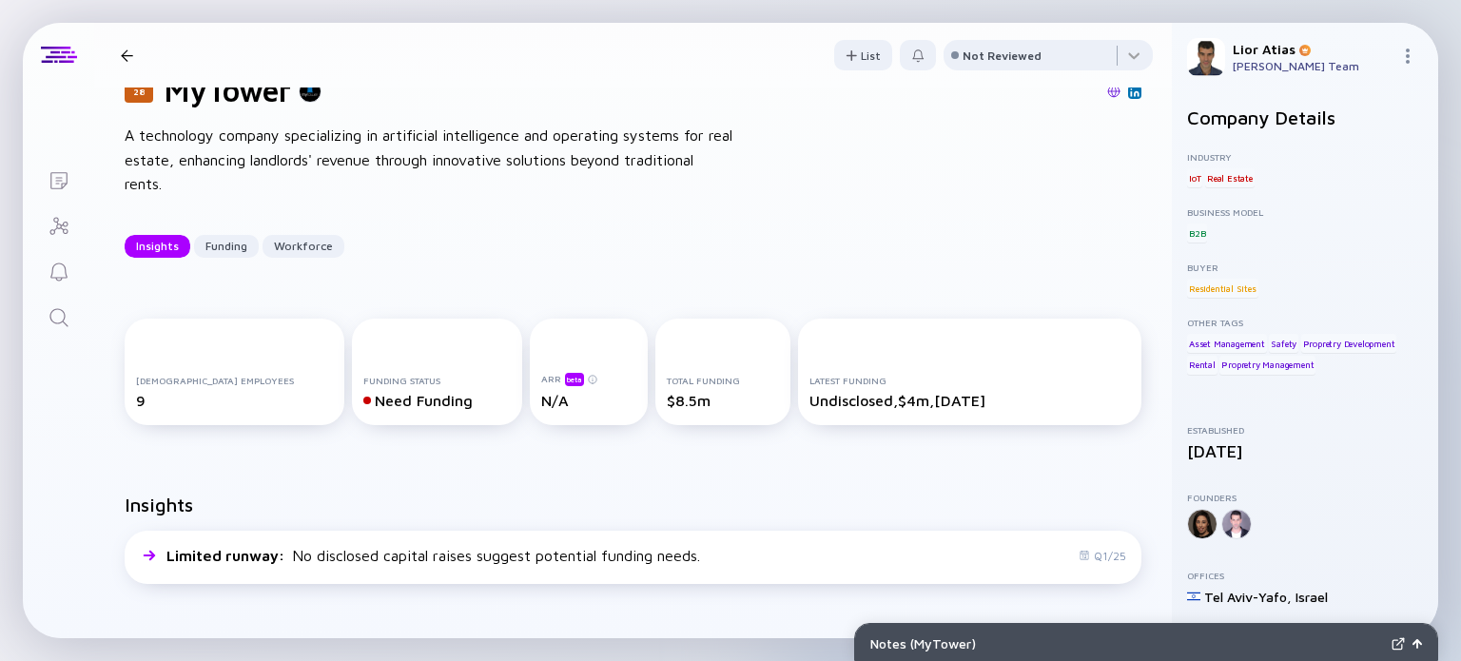
scroll to position [56, 0]
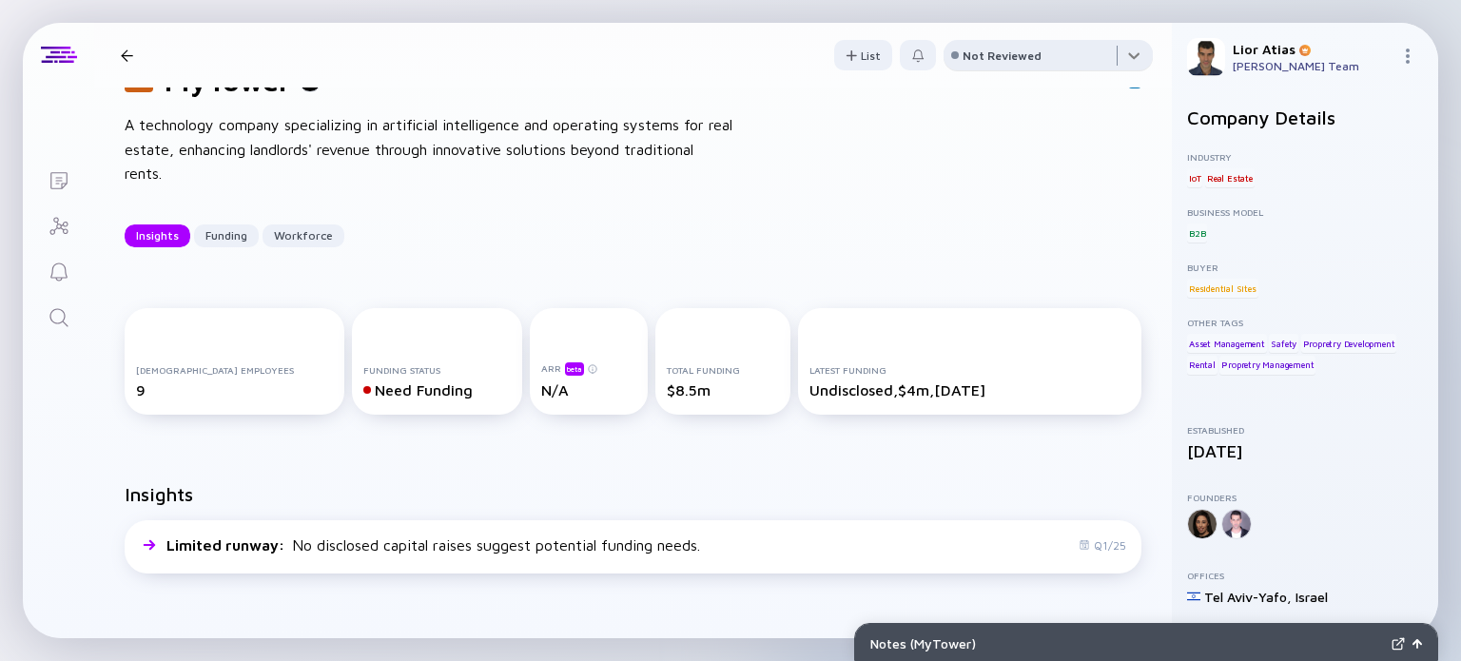
click at [1080, 65] on div at bounding box center [1047, 59] width 209 height 38
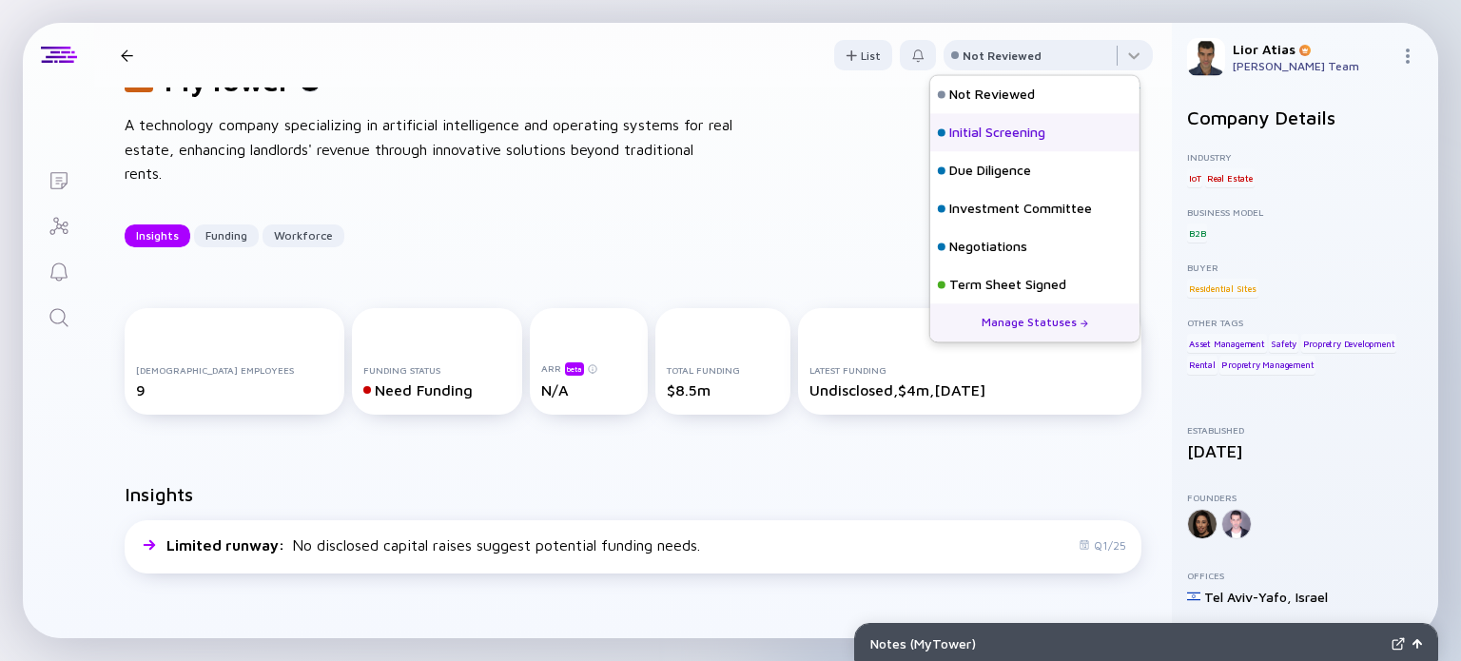
scroll to position [84, 0]
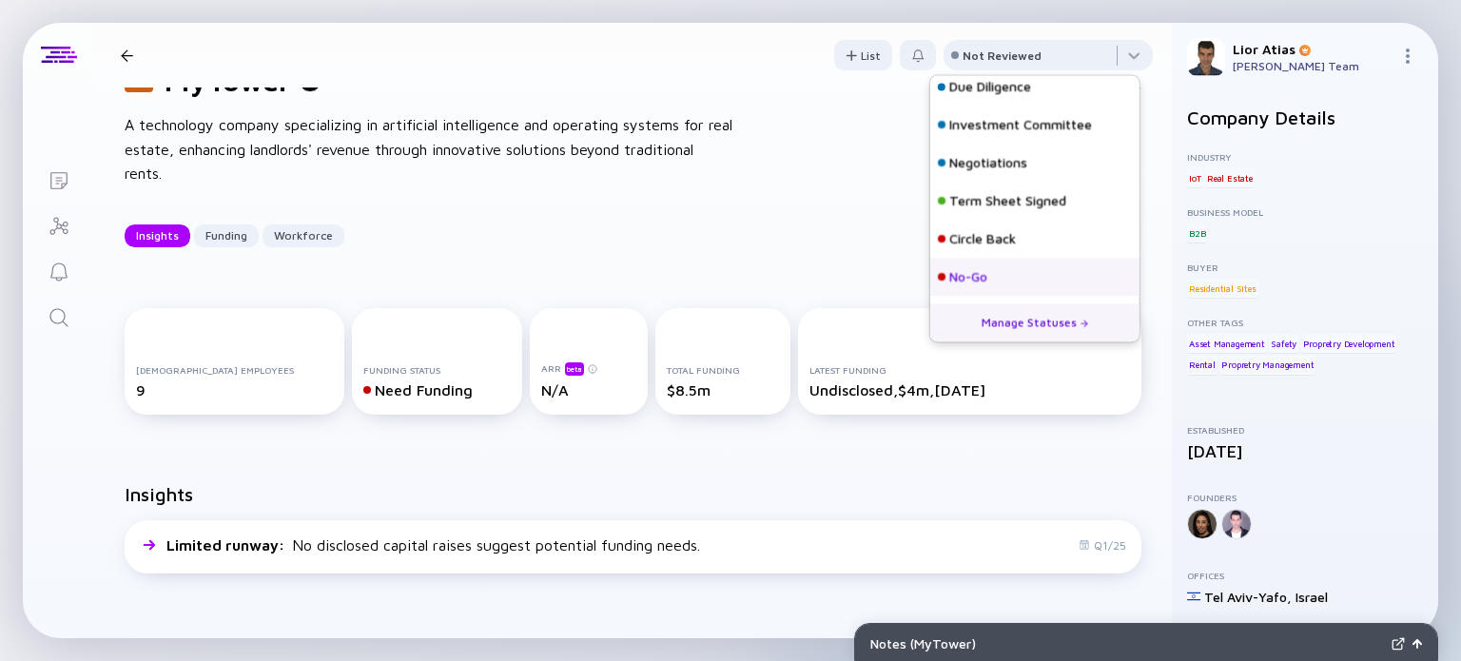
click at [987, 282] on div "No-Go" at bounding box center [968, 277] width 38 height 19
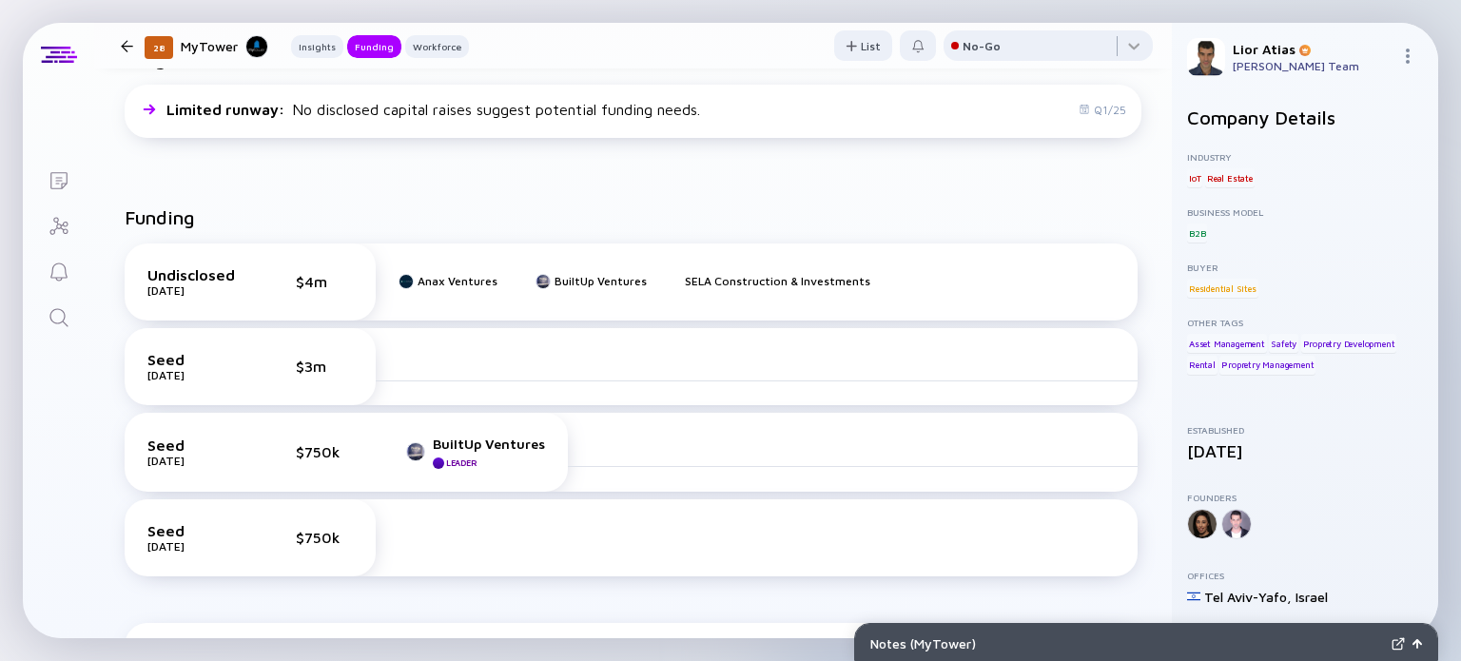
scroll to position [0, 0]
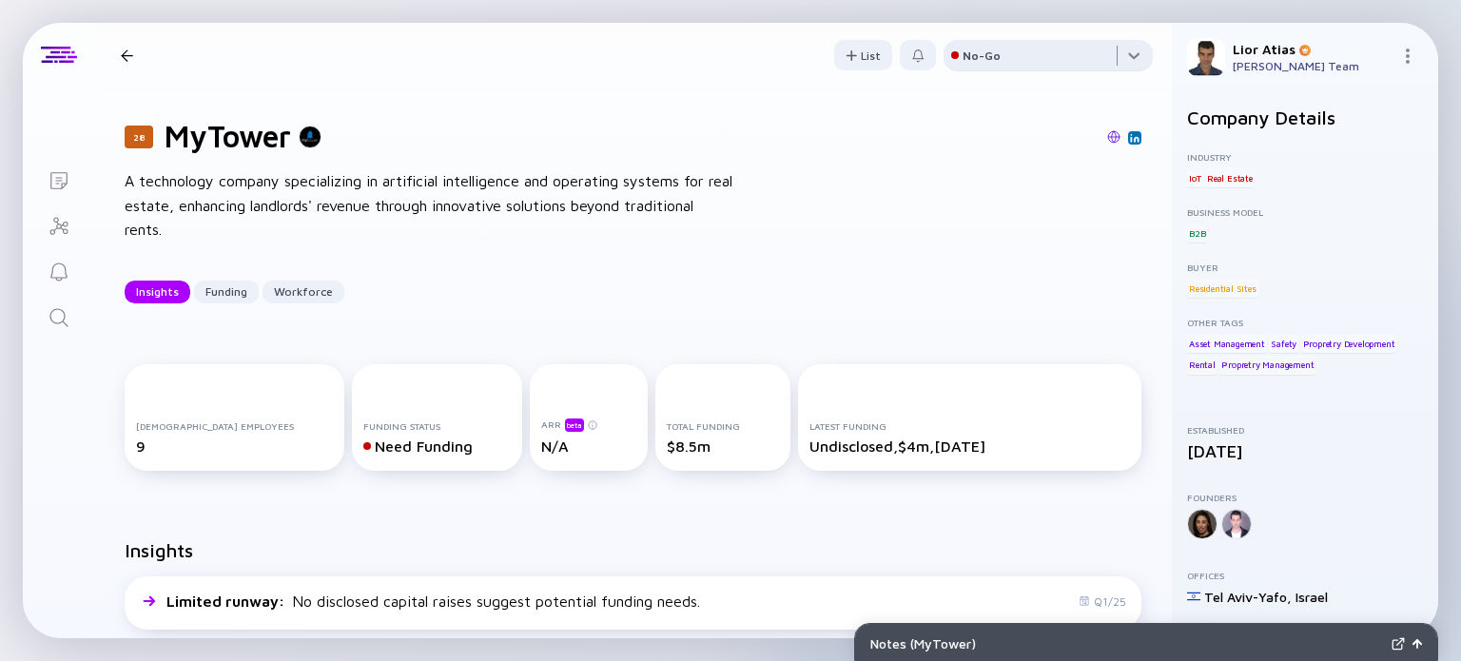
click at [1049, 58] on div at bounding box center [1047, 59] width 209 height 38
click at [136, 58] on div at bounding box center [127, 55] width 28 height 12
